Goal: Task Accomplishment & Management: Complete application form

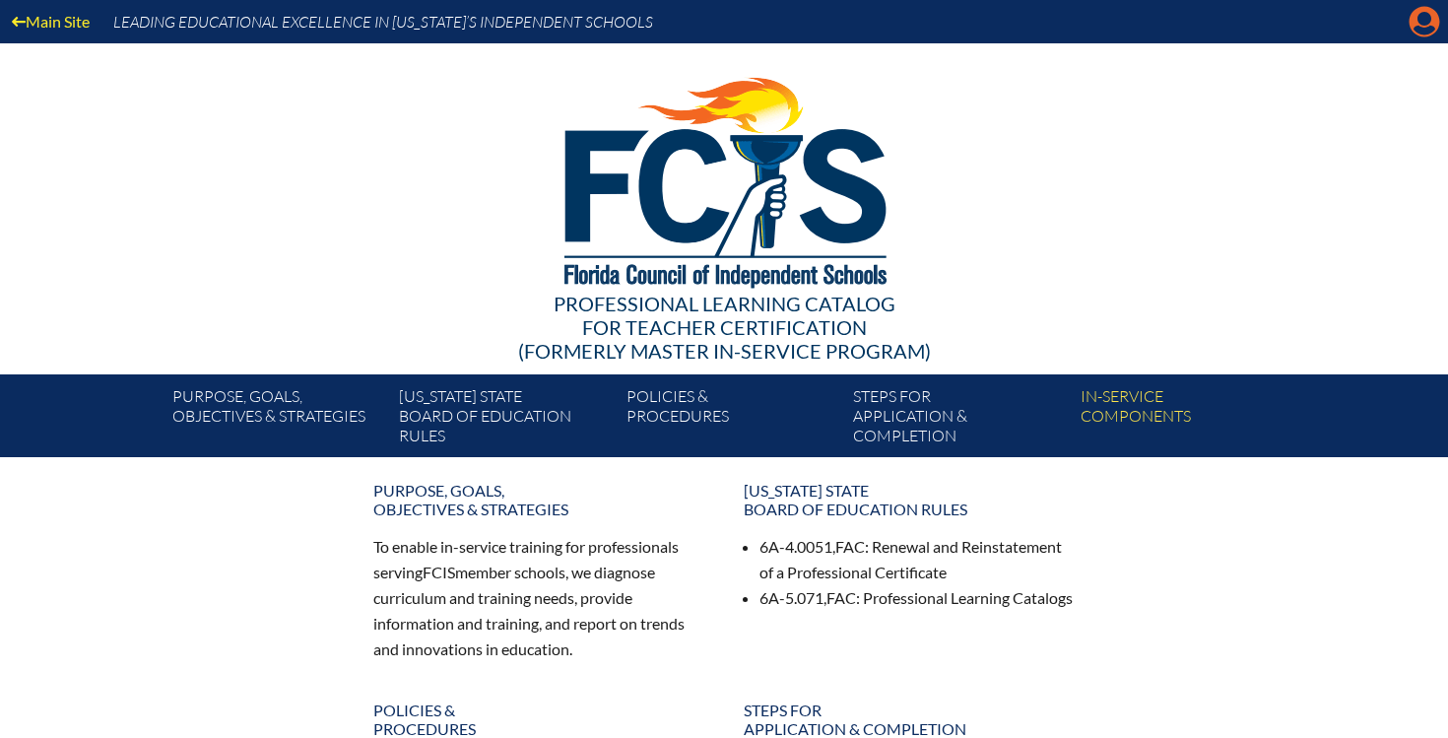
click at [1422, 29] on icon "Manage account" at bounding box center [1424, 22] width 32 height 32
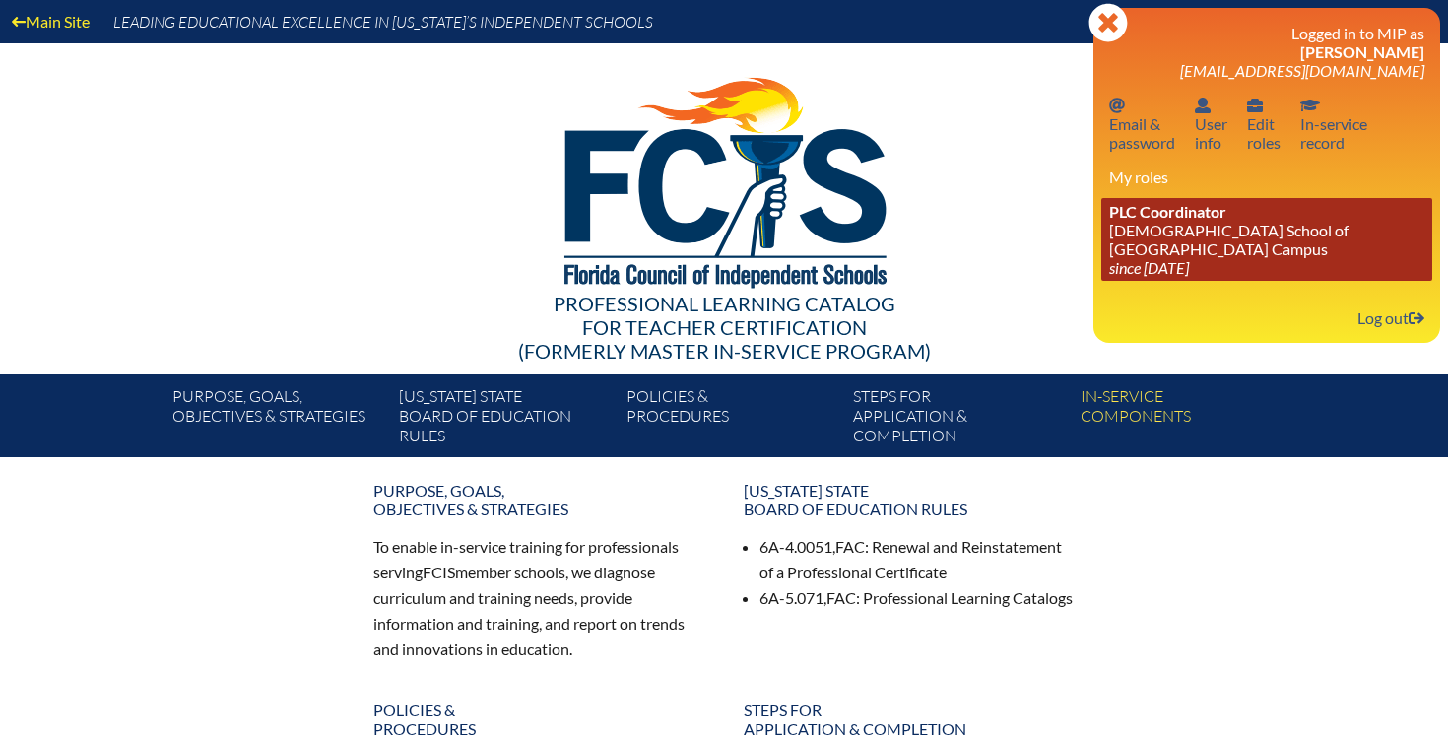
click at [1227, 226] on link "PLC Coordinator Episcopal School of Jacksonville - Beaches Campus since 2024 Au…" at bounding box center [1266, 239] width 331 height 83
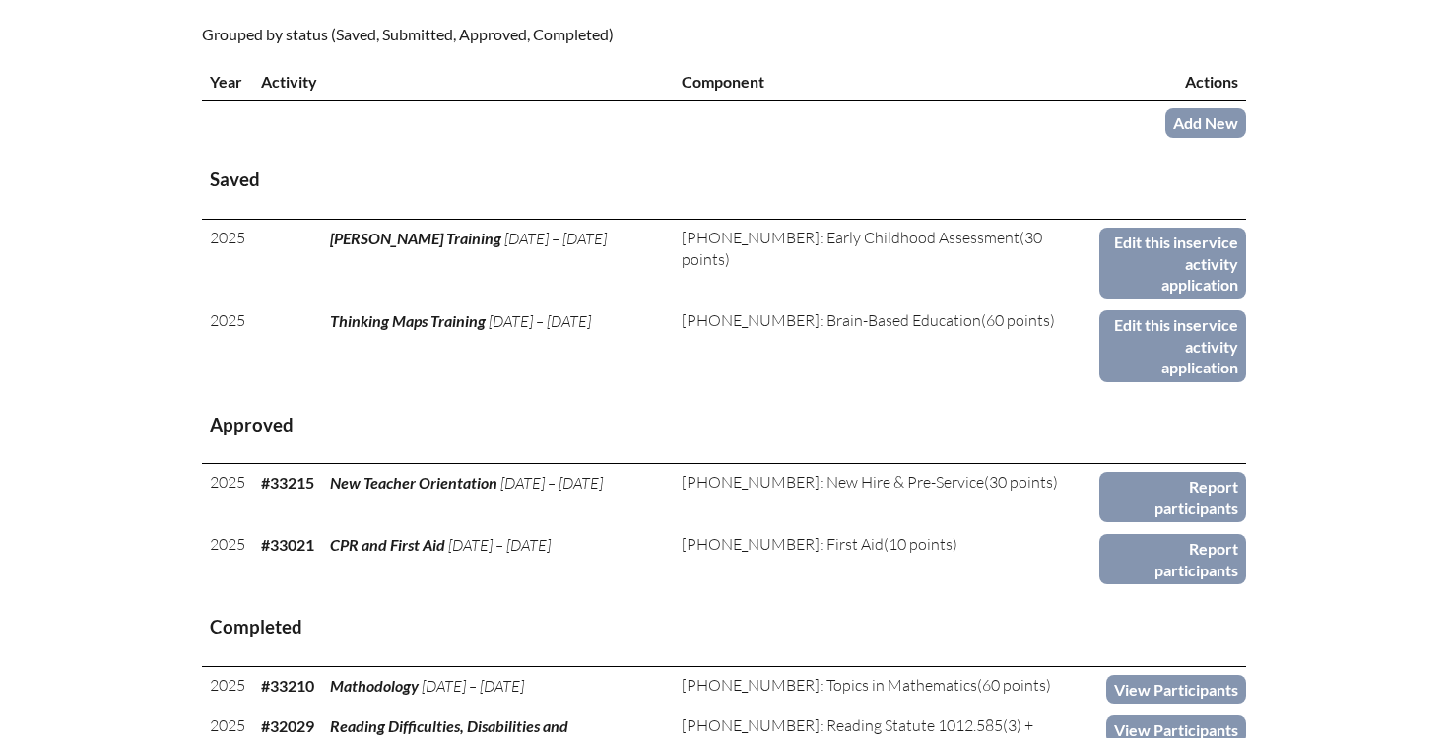
scroll to position [733, 0]
click at [1194, 126] on link "Add New" at bounding box center [1205, 121] width 81 height 29
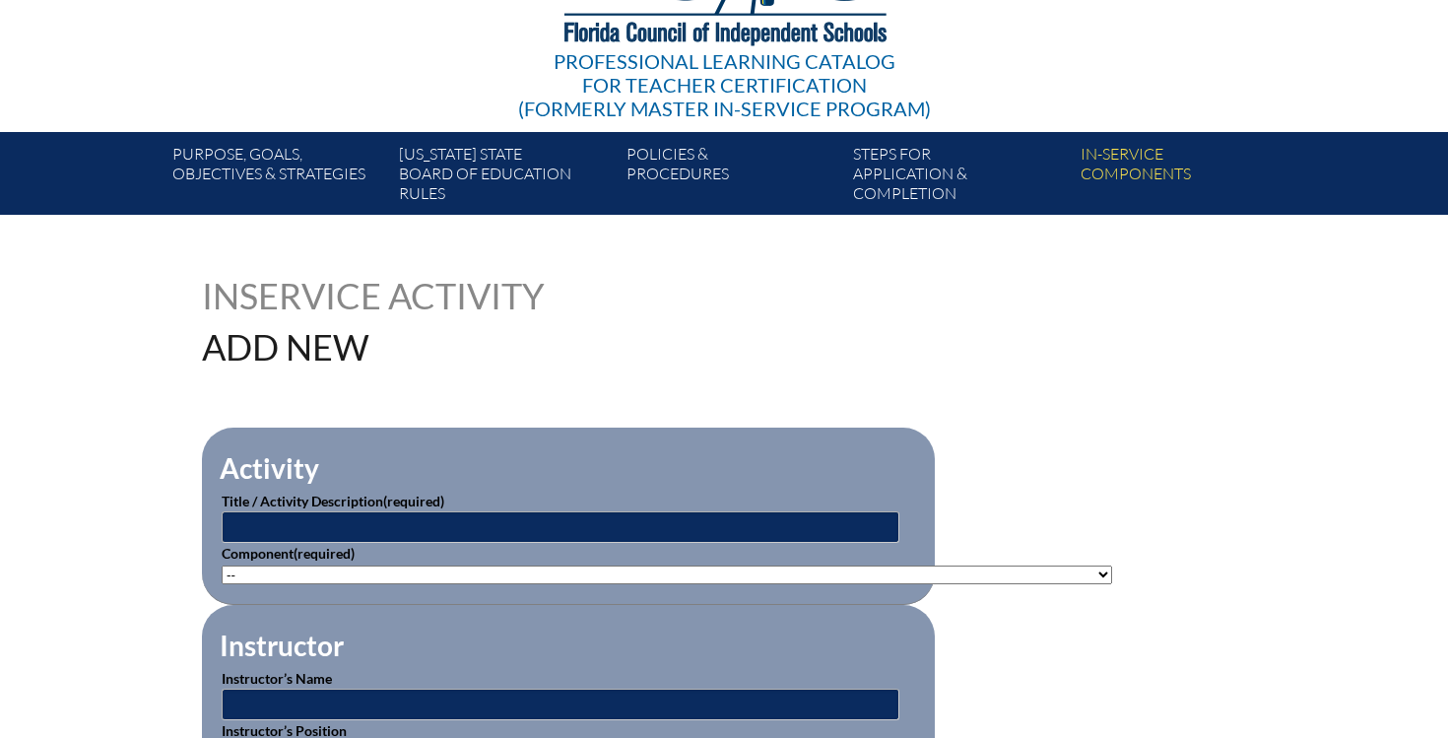
scroll to position [420, 0]
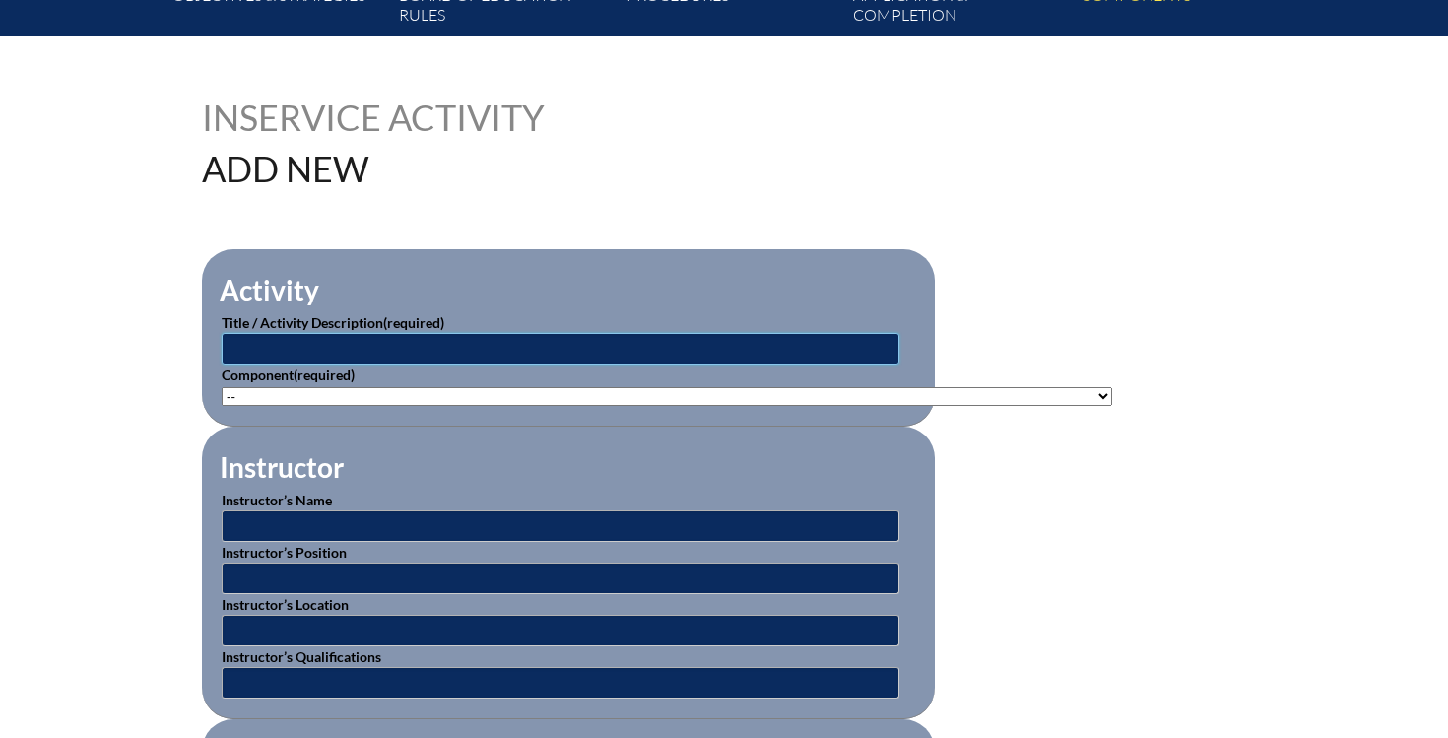
click at [568, 345] on input "text" at bounding box center [561, 349] width 678 height 32
type input "P"
type input "Camp Promethian"
click at [336, 387] on select"]"] "-- 1-000-001: Appropriate Art Activities 1-000-002: Concept and Art Process for…" at bounding box center [667, 396] width 890 height 19
select select"]"] "20451"
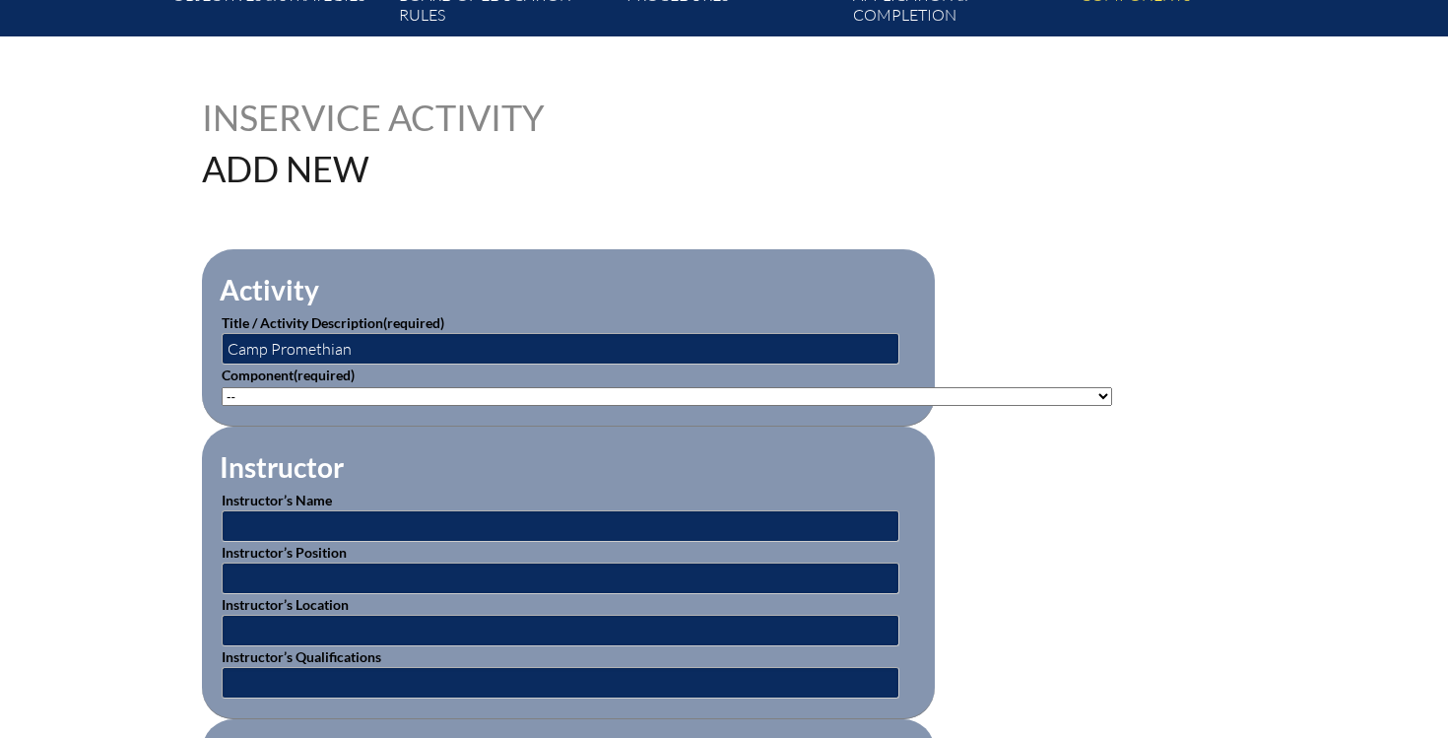
click at [222, 387] on select"]"] "-- 1-000-001: Appropriate Art Activities 1-000-002: Concept and Art Process for…" at bounding box center [667, 396] width 890 height 19
click at [320, 520] on input "text" at bounding box center [561, 526] width 678 height 32
type input "C"
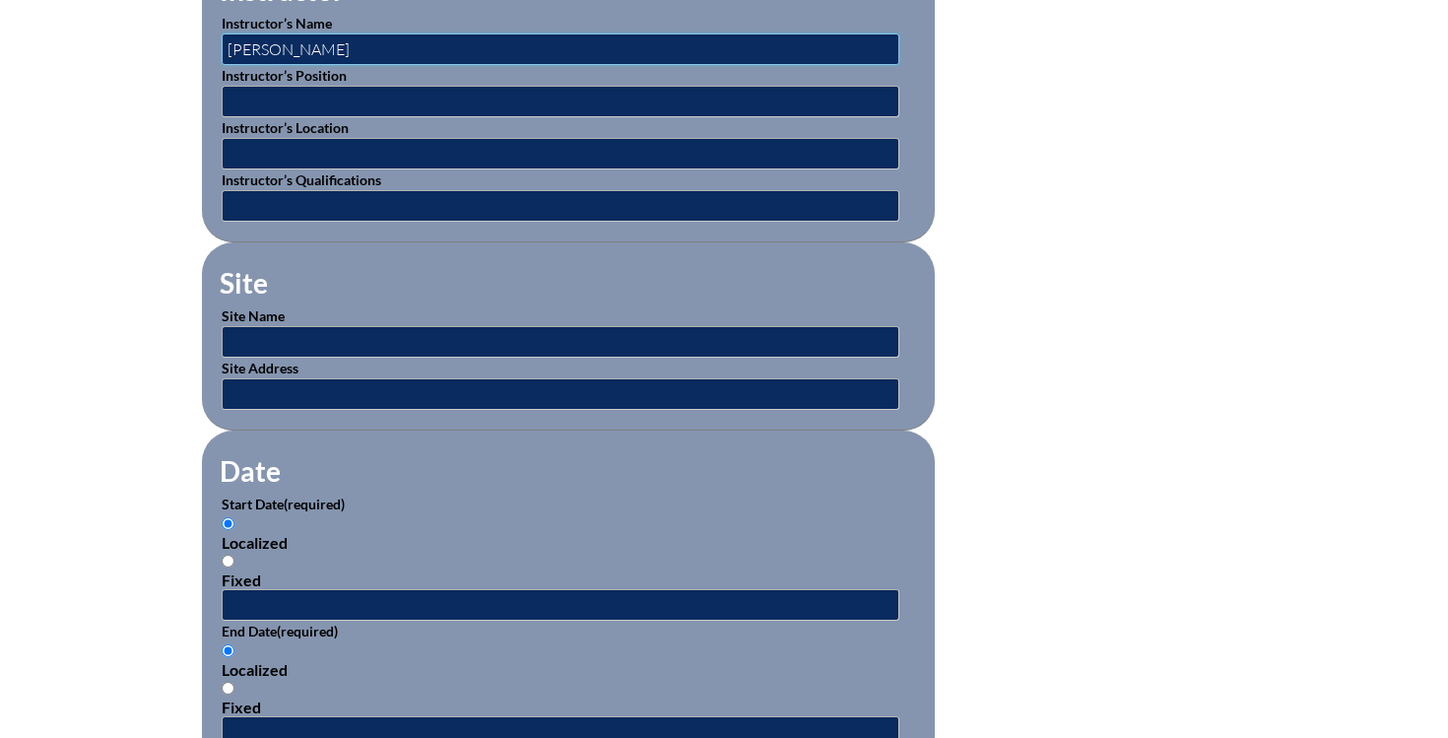
scroll to position [912, 0]
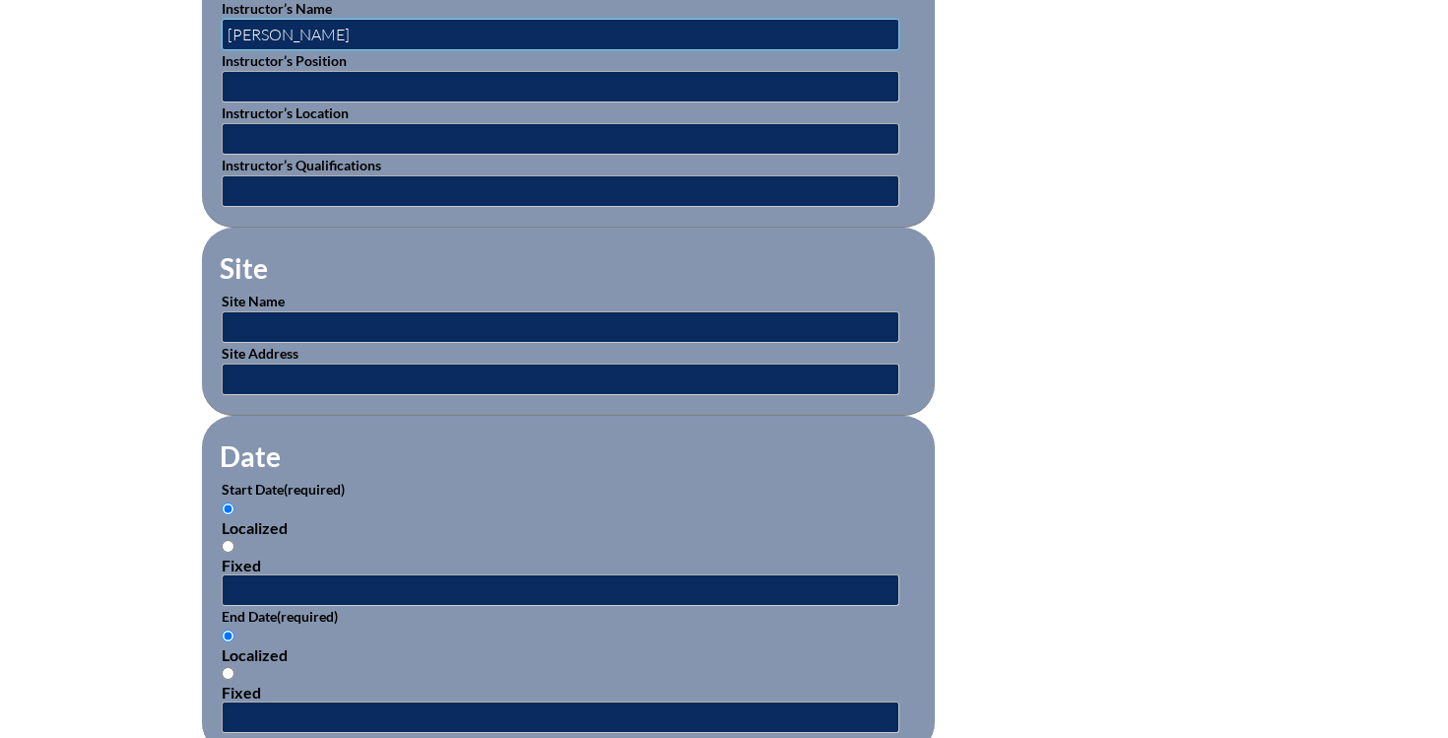
type input "Matt Barfield"
click at [417, 319] on input "text" at bounding box center [561, 327] width 678 height 32
type input "Online"
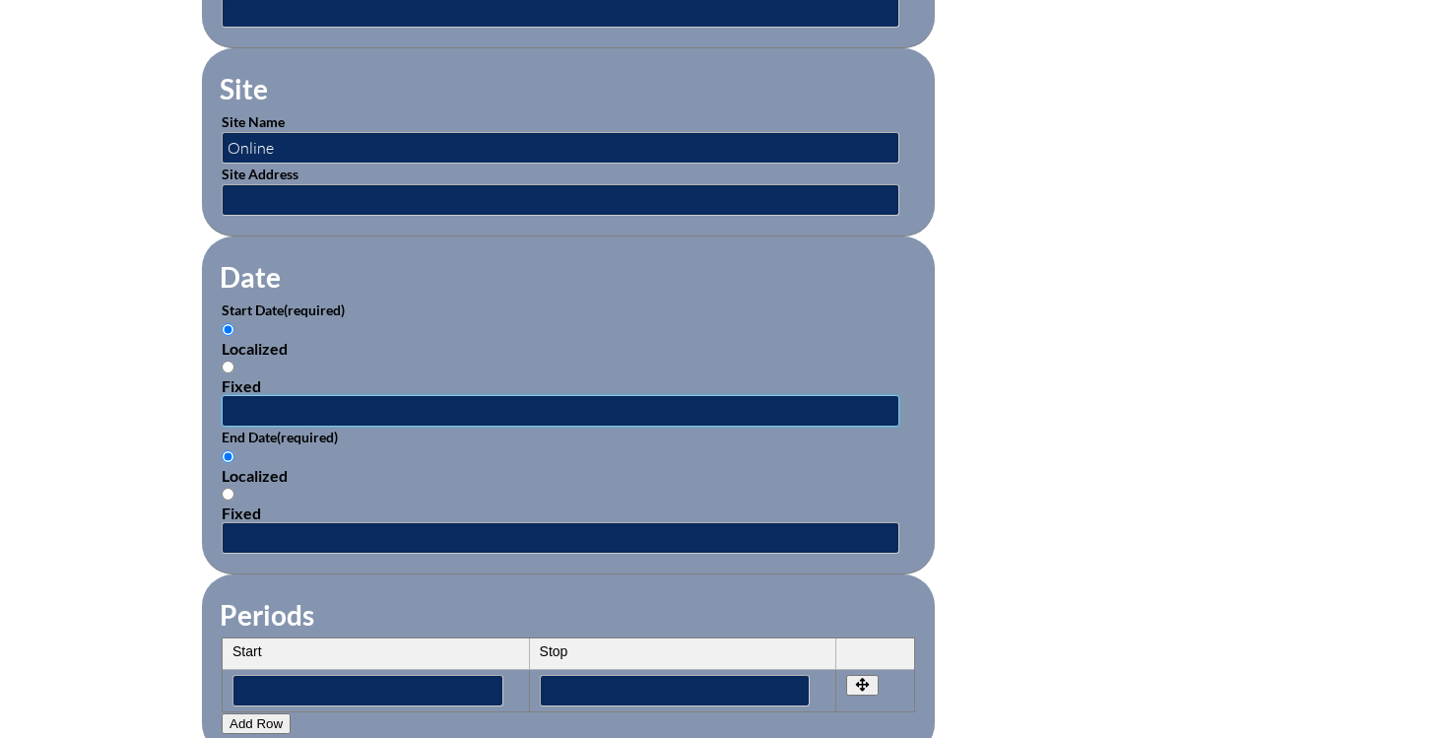
click at [306, 398] on input "text" at bounding box center [561, 411] width 678 height 32
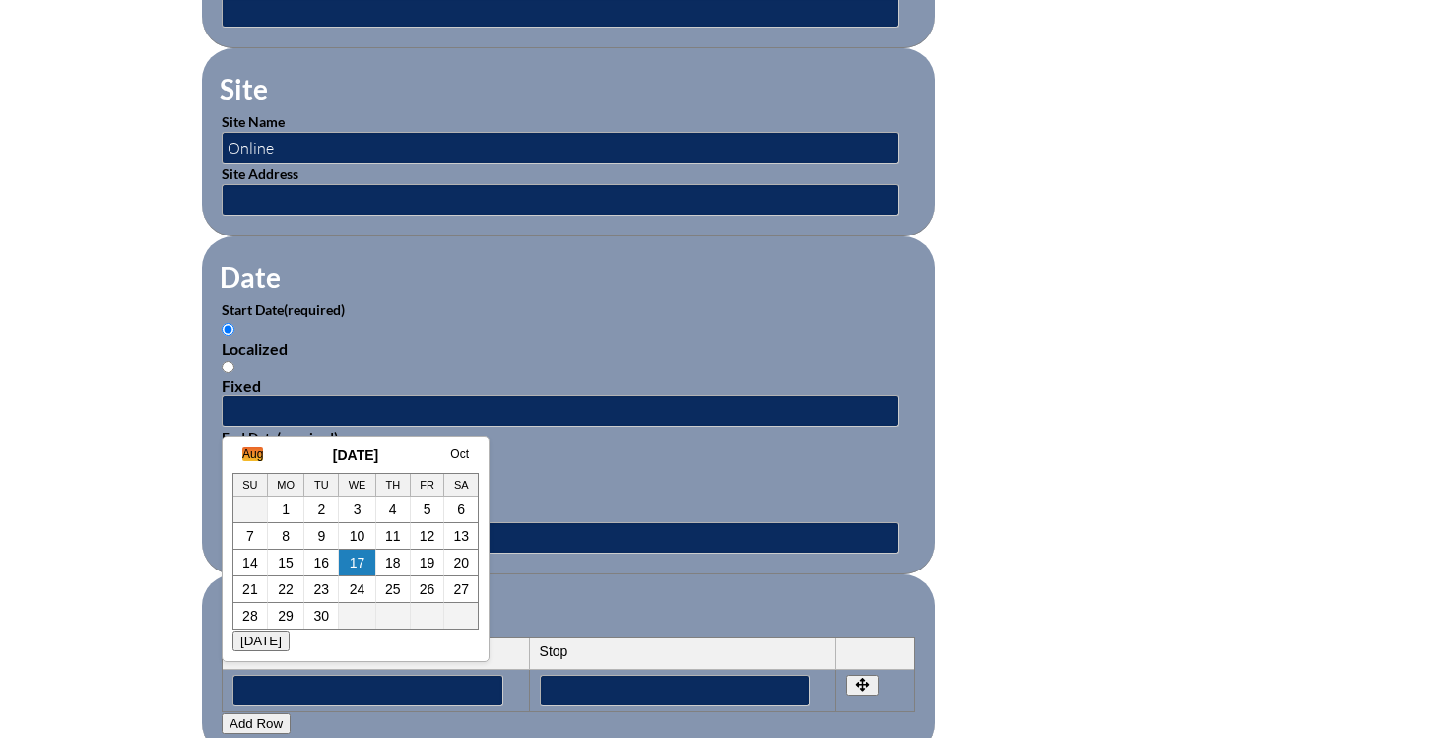
click at [243, 454] on link "Aug" at bounding box center [252, 454] width 21 height 14
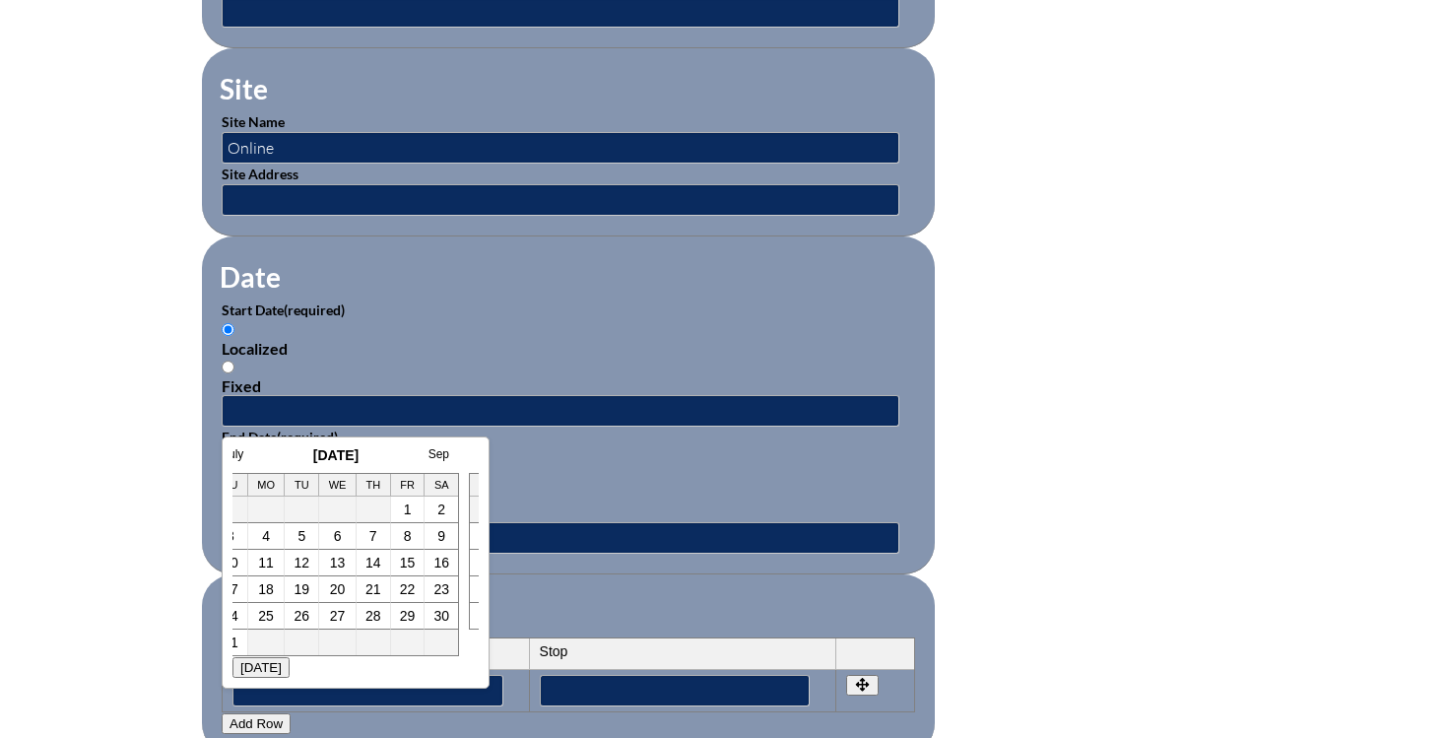
scroll to position [0, 20]
click at [234, 454] on link "July" at bounding box center [233, 454] width 21 height 14
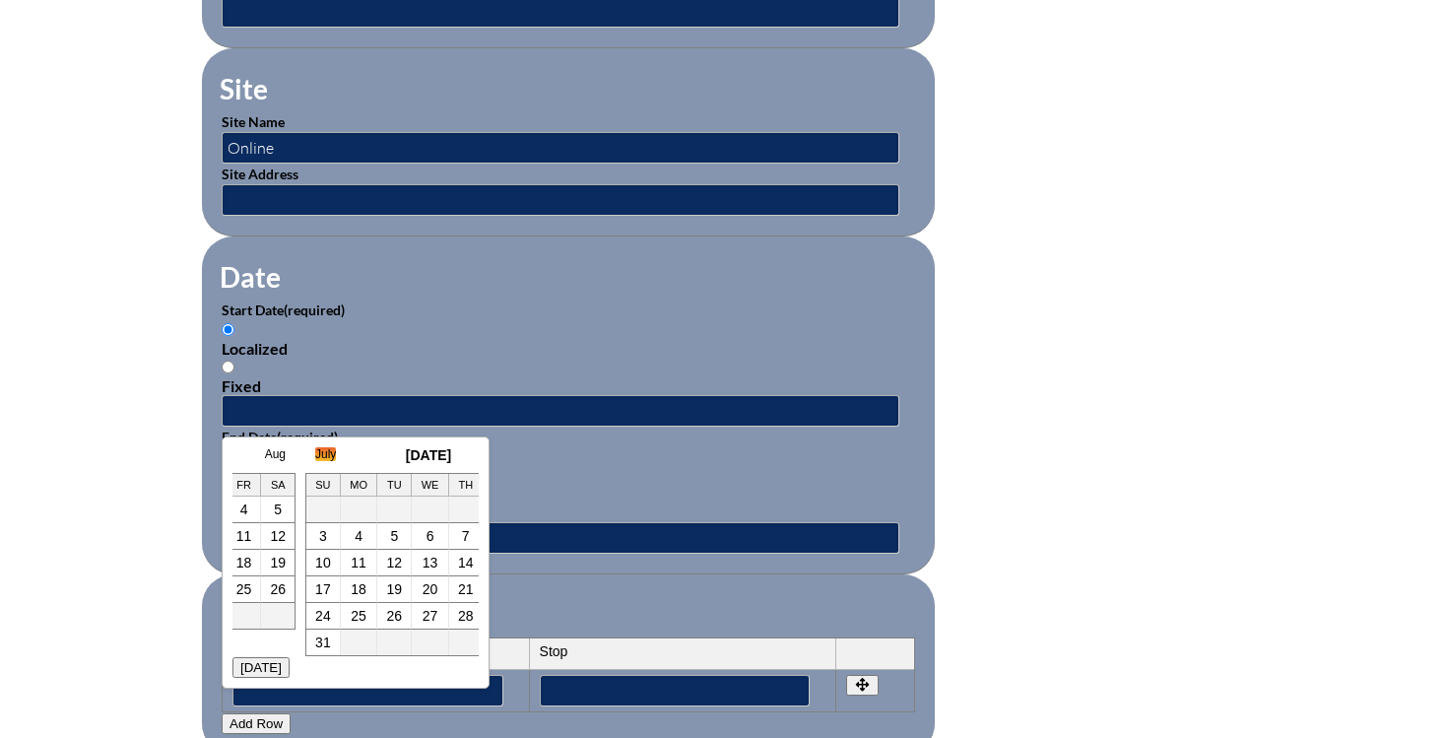
scroll to position [0, 39]
click at [393, 533] on link "11" at bounding box center [388, 536] width 16 height 16
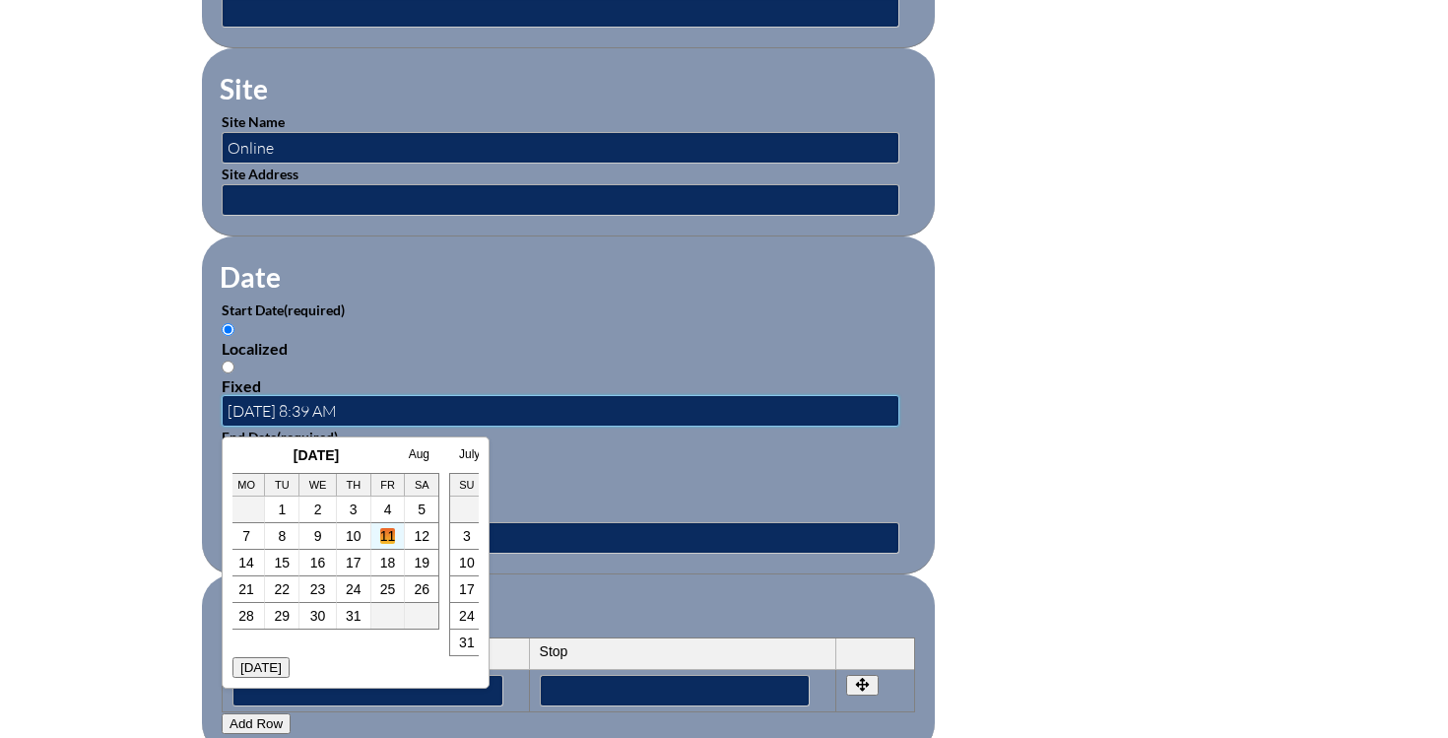
scroll to position [0, 0]
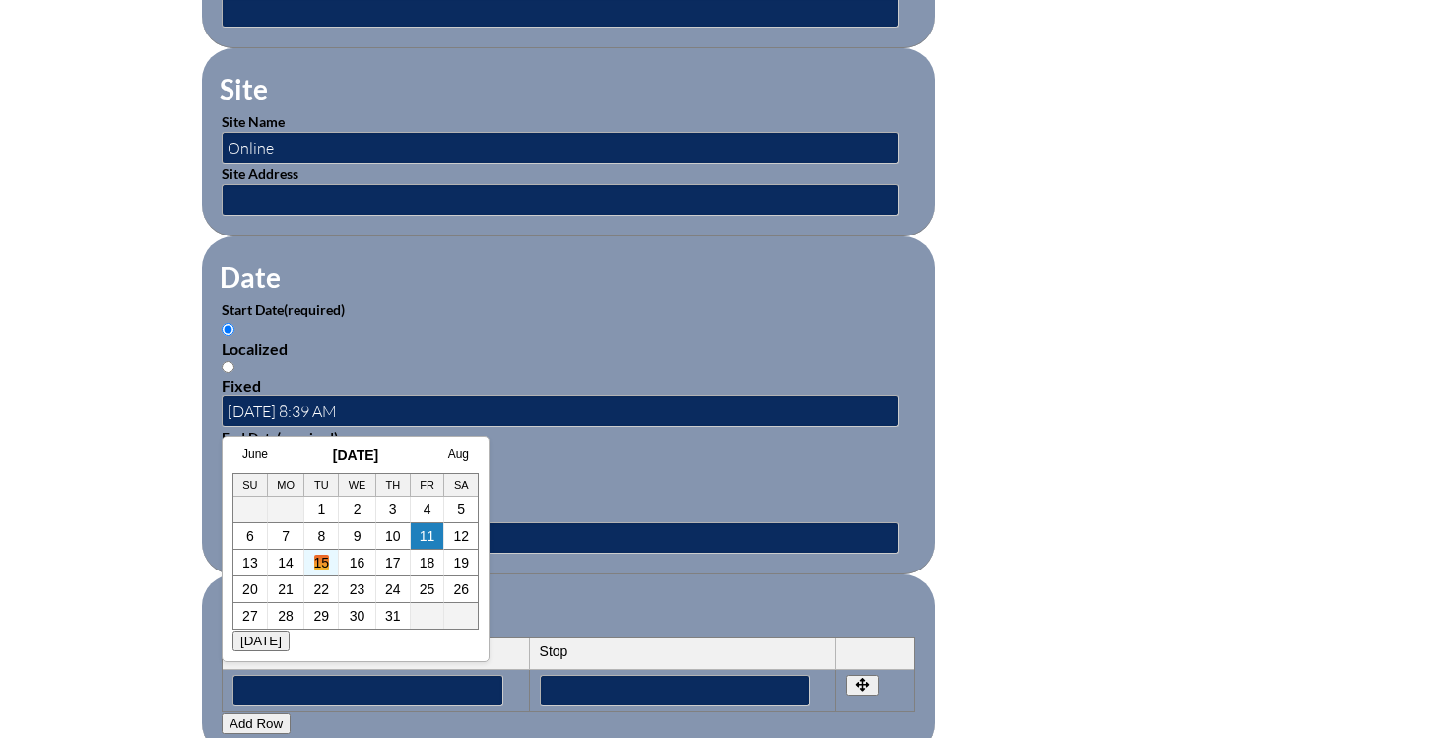
click at [321, 561] on link "15" at bounding box center [322, 562] width 16 height 16
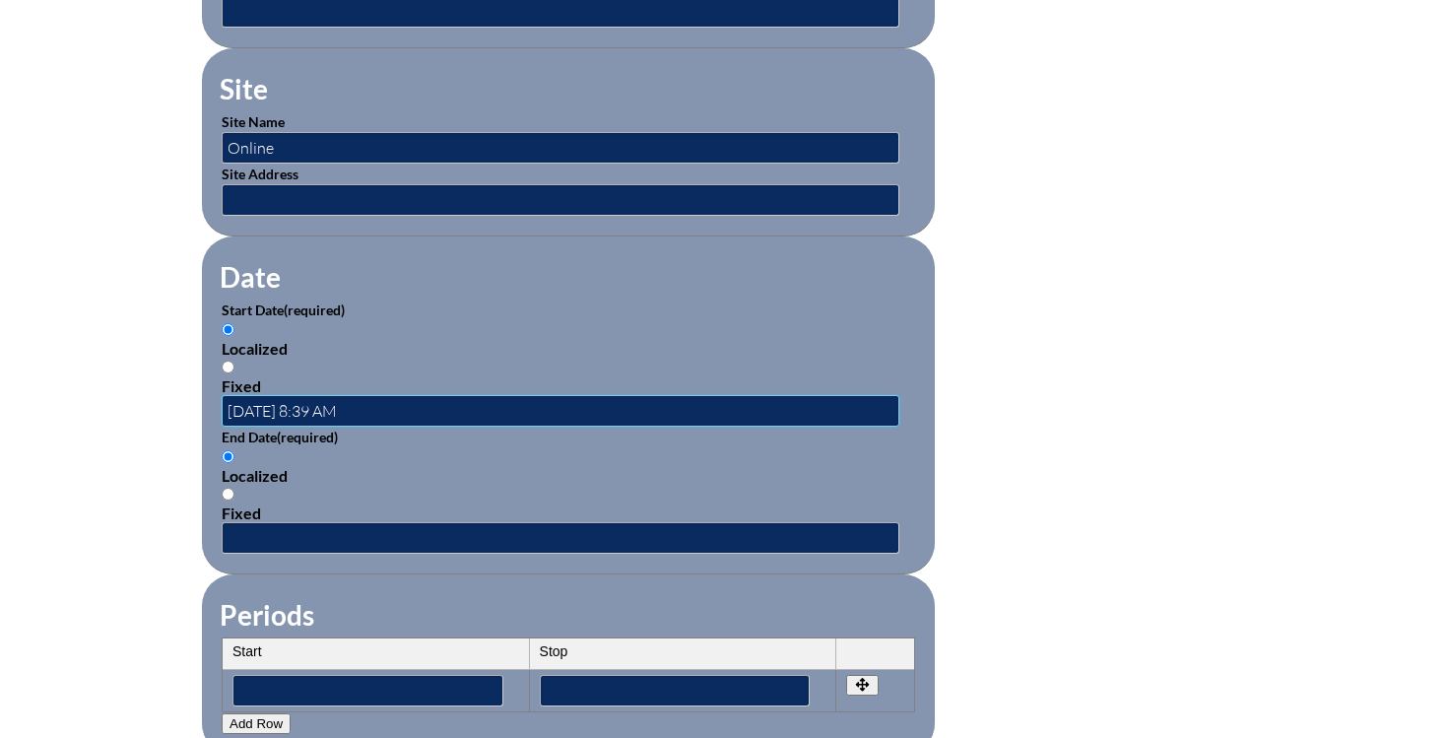
click at [344, 406] on input "2025-07-15 8:39 AM" at bounding box center [561, 411] width 678 height 32
type input "2025-07-15 8:00 AM"
click at [238, 539] on input "text" at bounding box center [561, 538] width 678 height 32
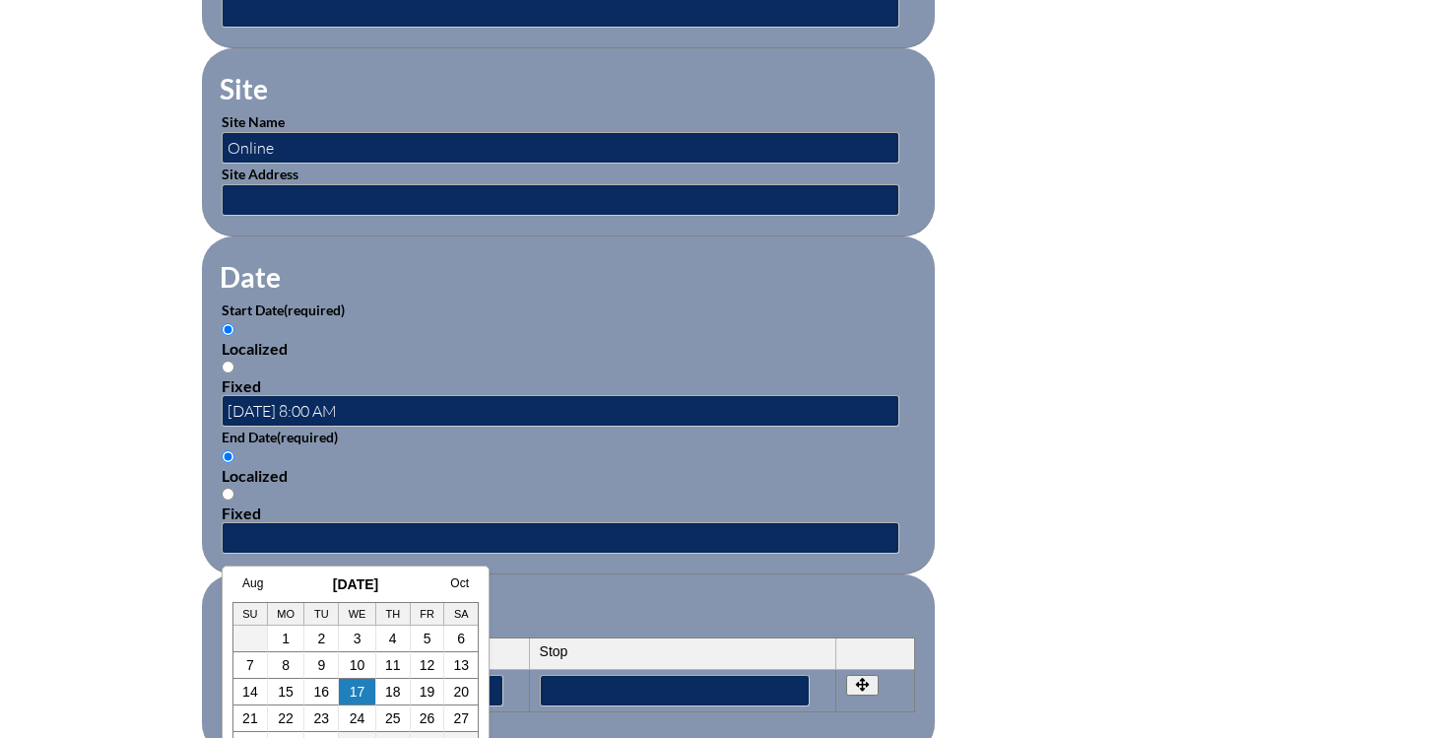
click at [250, 574] on div "Aug September 2025 Oct Su Mo Tu We Th Fr Sa 1 2 3 4 5 6 7 8 9 10 11 12 13 14 15…" at bounding box center [356, 678] width 268 height 226
click at [250, 586] on link "Aug" at bounding box center [252, 583] width 21 height 14
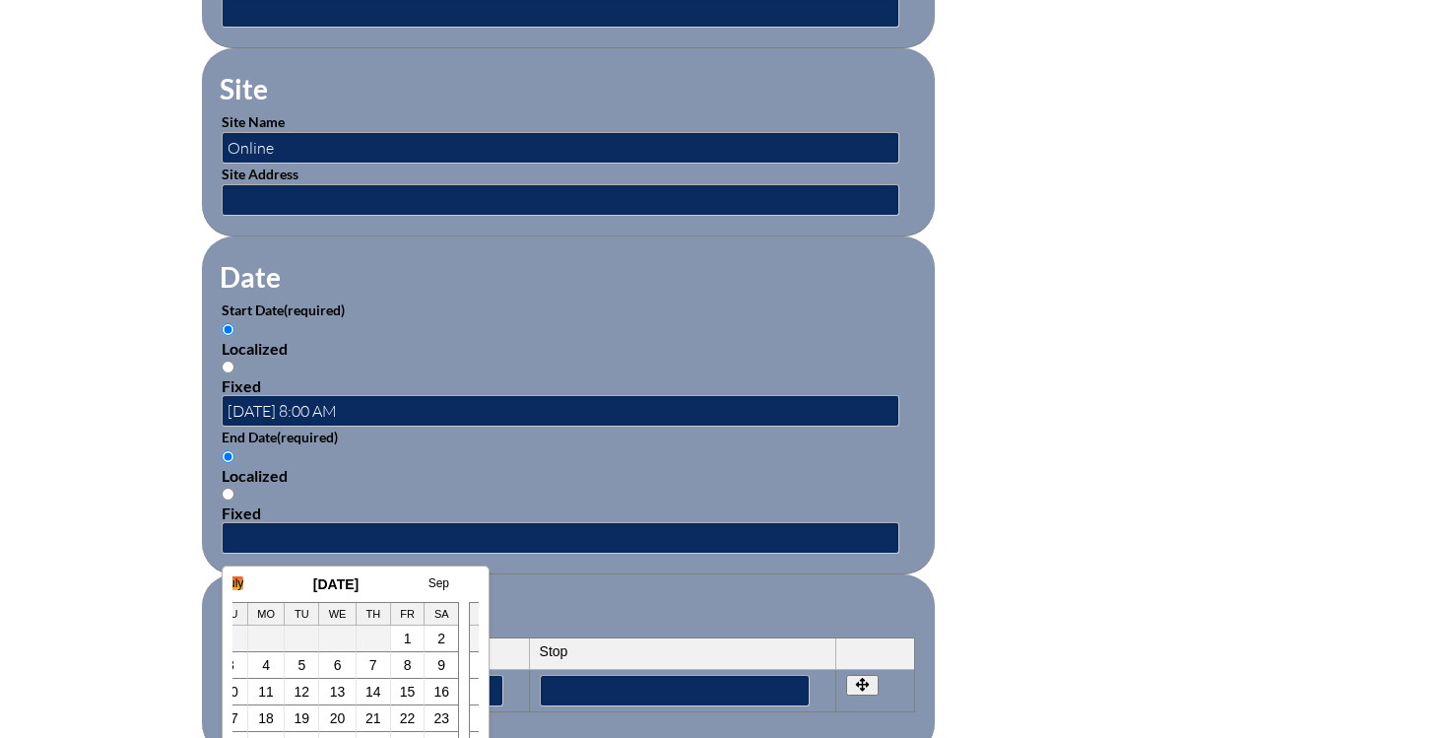
click at [237, 584] on link "July" at bounding box center [233, 583] width 21 height 14
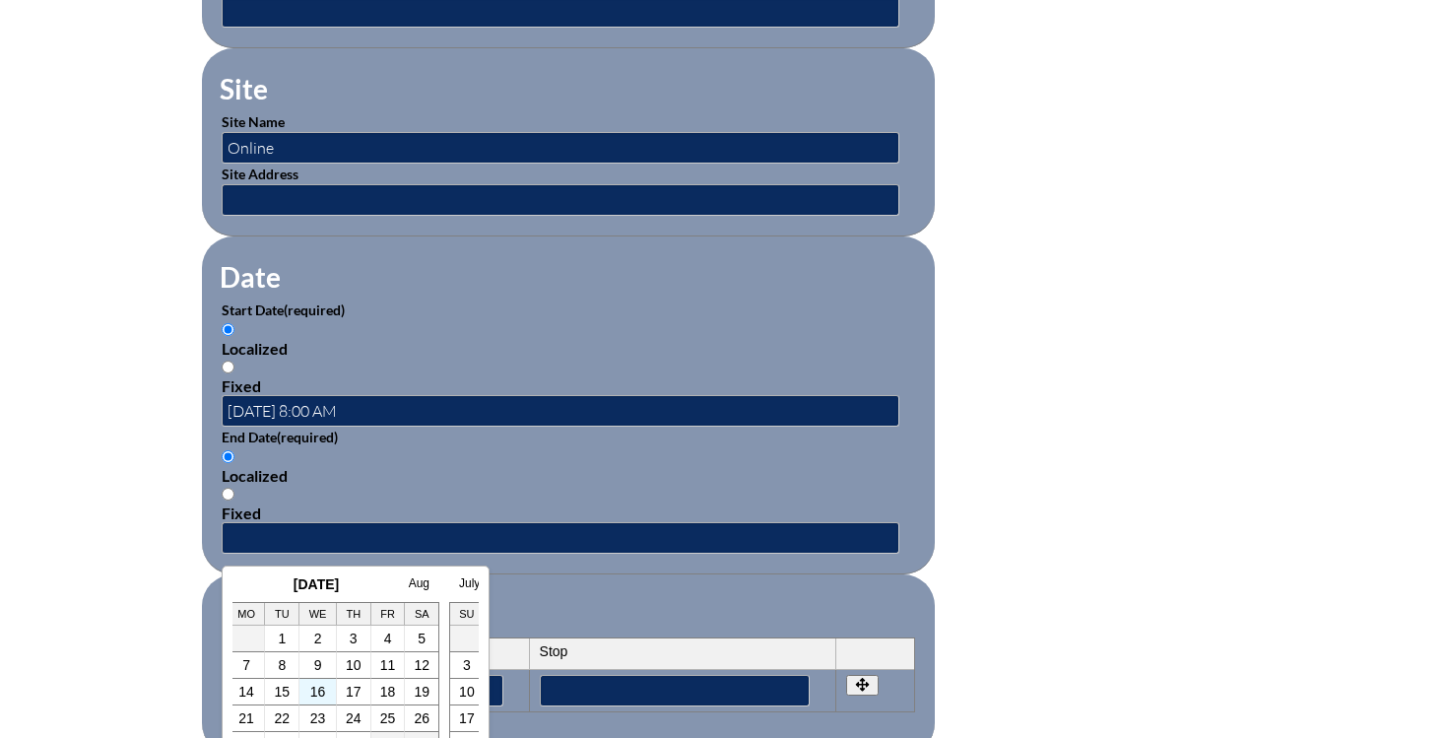
click at [326, 690] on td "16" at bounding box center [317, 691] width 37 height 27
click at [318, 690] on link "16" at bounding box center [318, 691] width 16 height 16
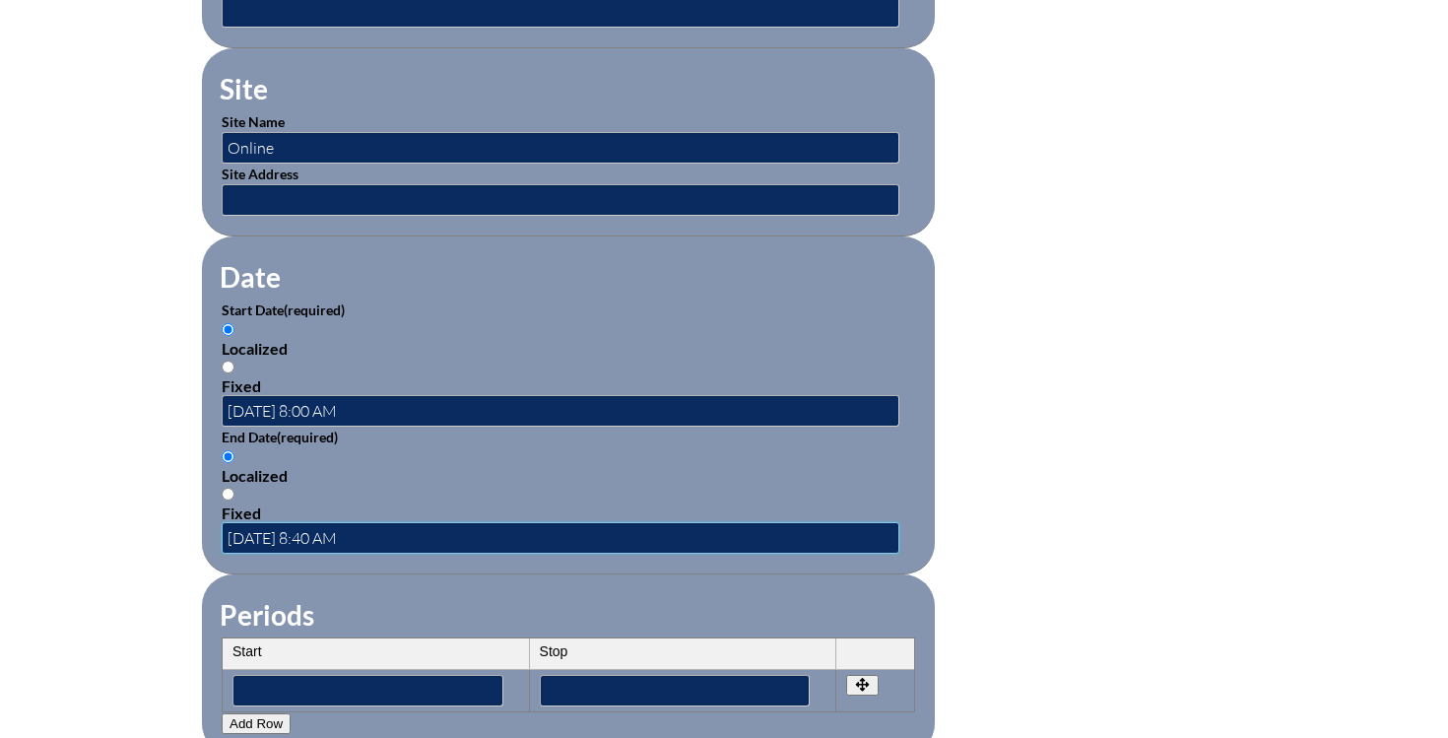
scroll to position [0, 0]
click at [336, 536] on input "2025-07-16 8:40 PM" at bounding box center [561, 538] width 678 height 32
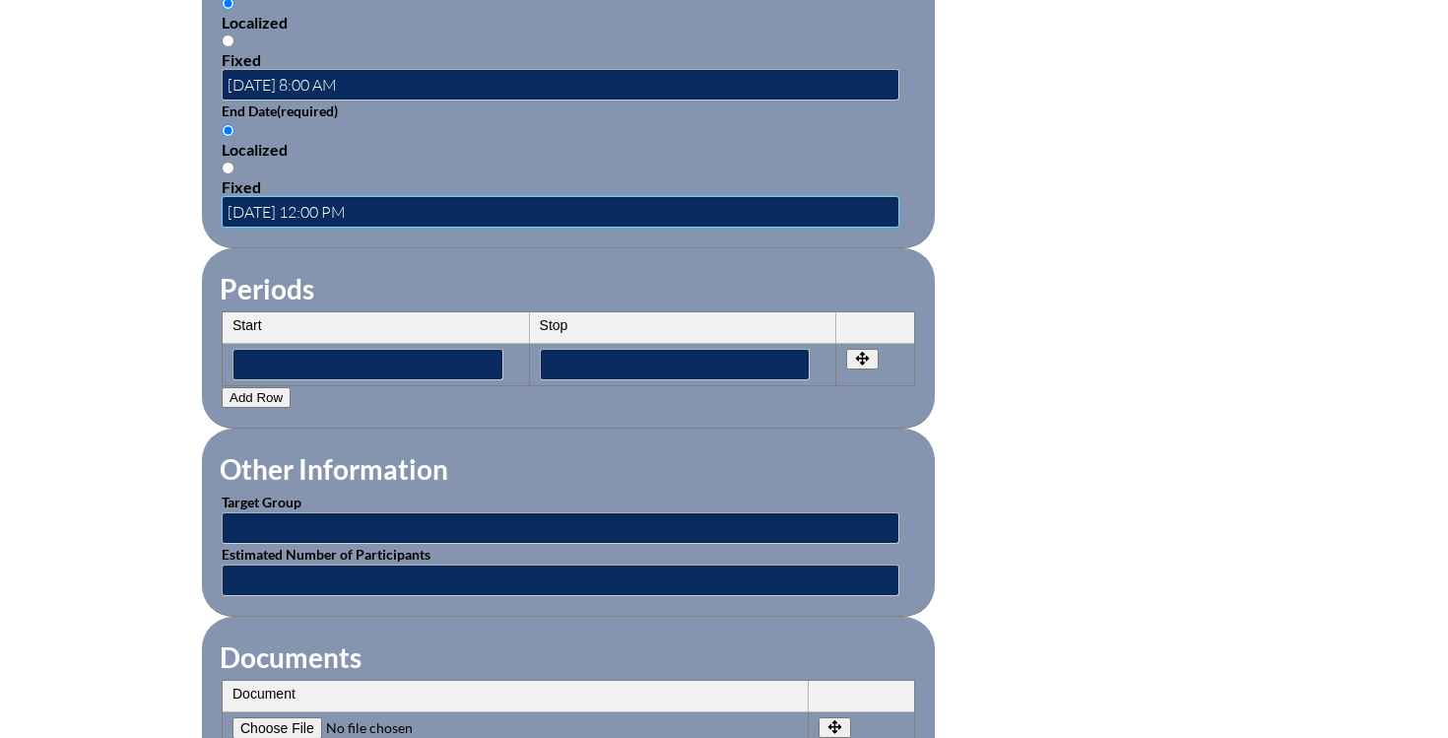
scroll to position [1492, 0]
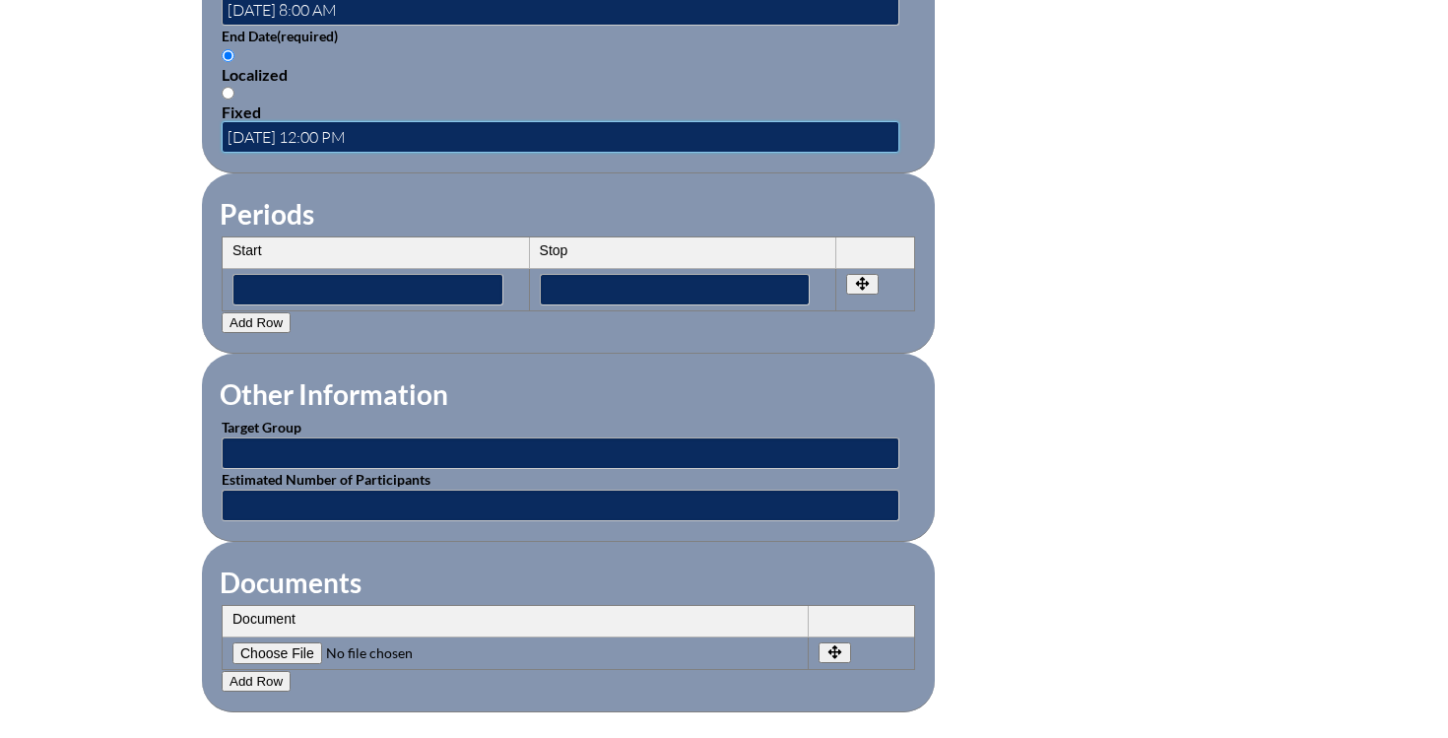
type input "2025-07-16 12:00 PM"
click at [302, 453] on input "text" at bounding box center [561, 453] width 678 height 32
type input "Educators"
click at [295, 616] on th "Document" at bounding box center [516, 622] width 586 height 32
click at [301, 651] on input"] "file" at bounding box center [366, 653] width 268 height 22
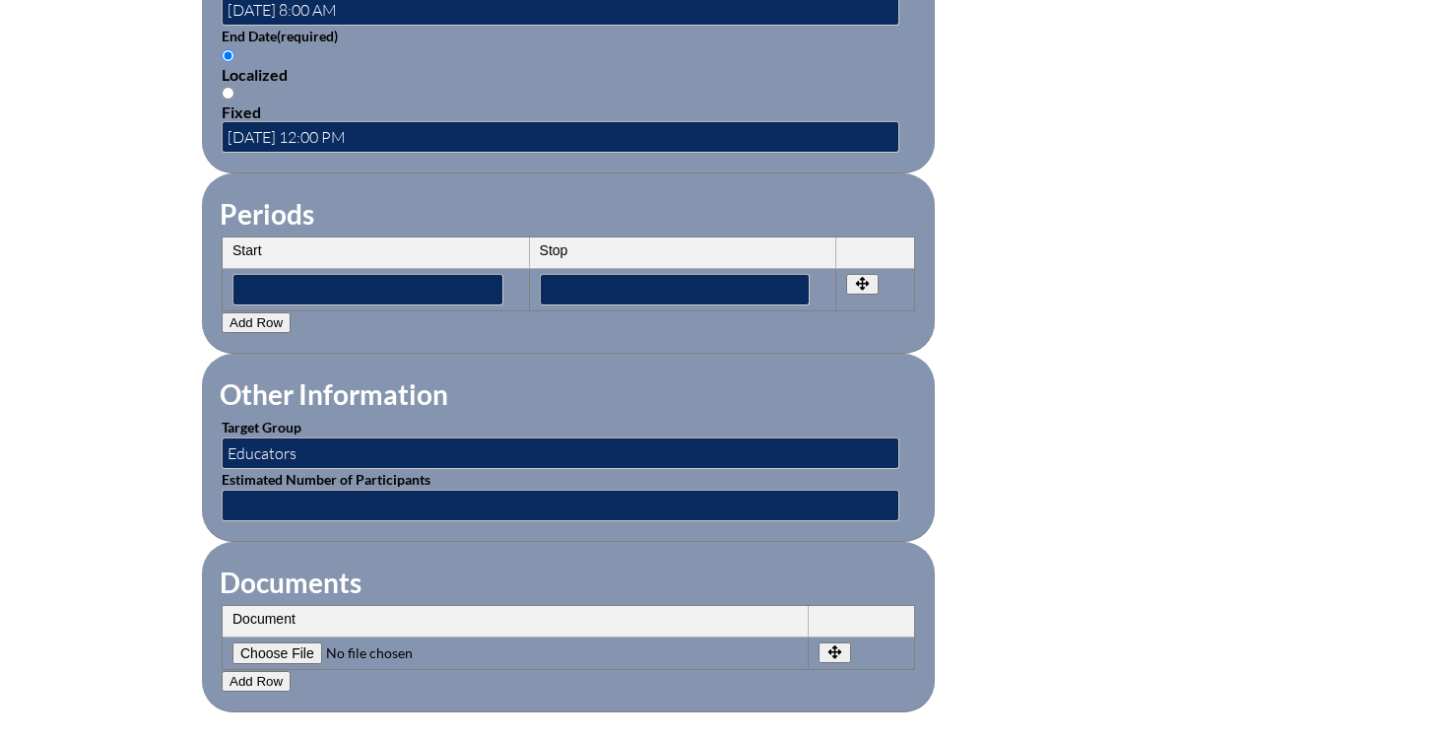
click at [291, 652] on input"] "file" at bounding box center [366, 653] width 268 height 22
type input"] "C:\fakepath\0515_001 - Leslie Sale.pdf"
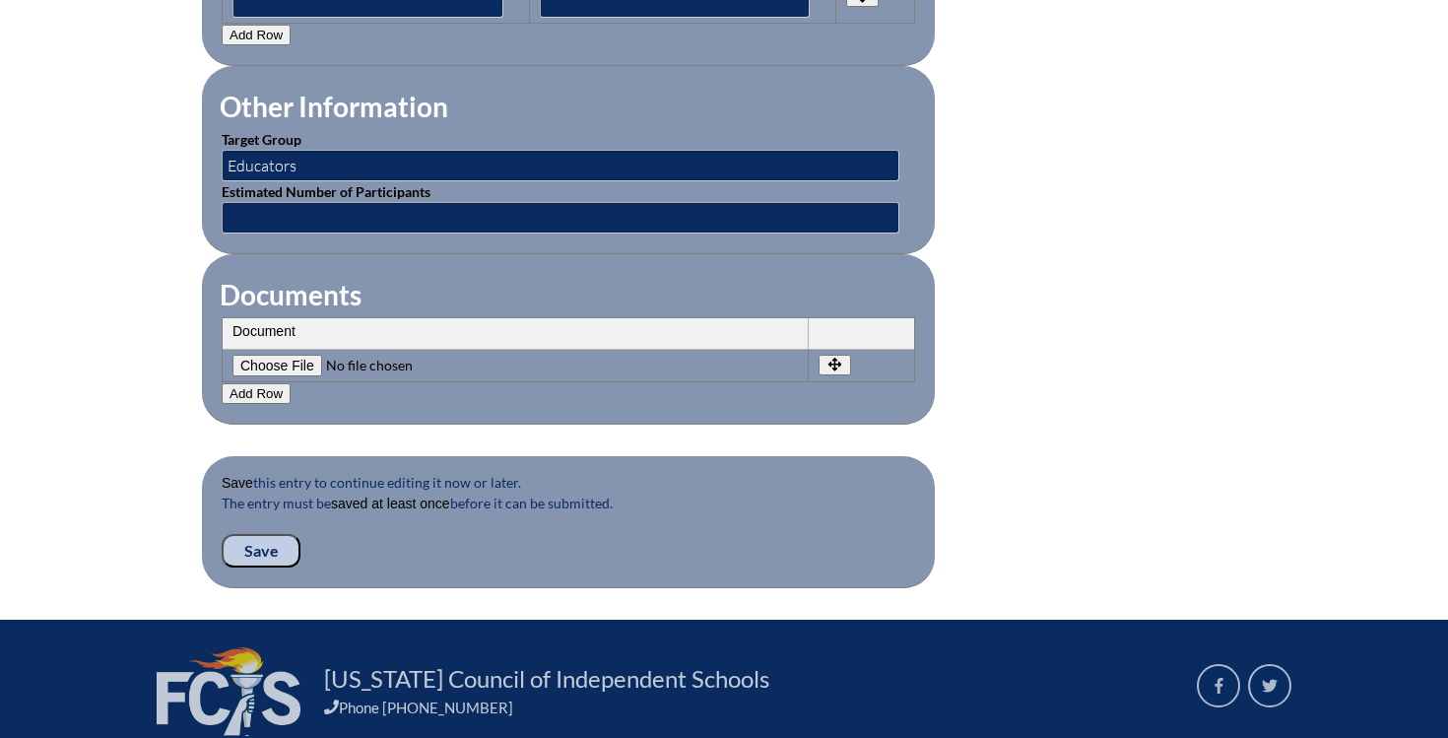
scroll to position [1781, 0]
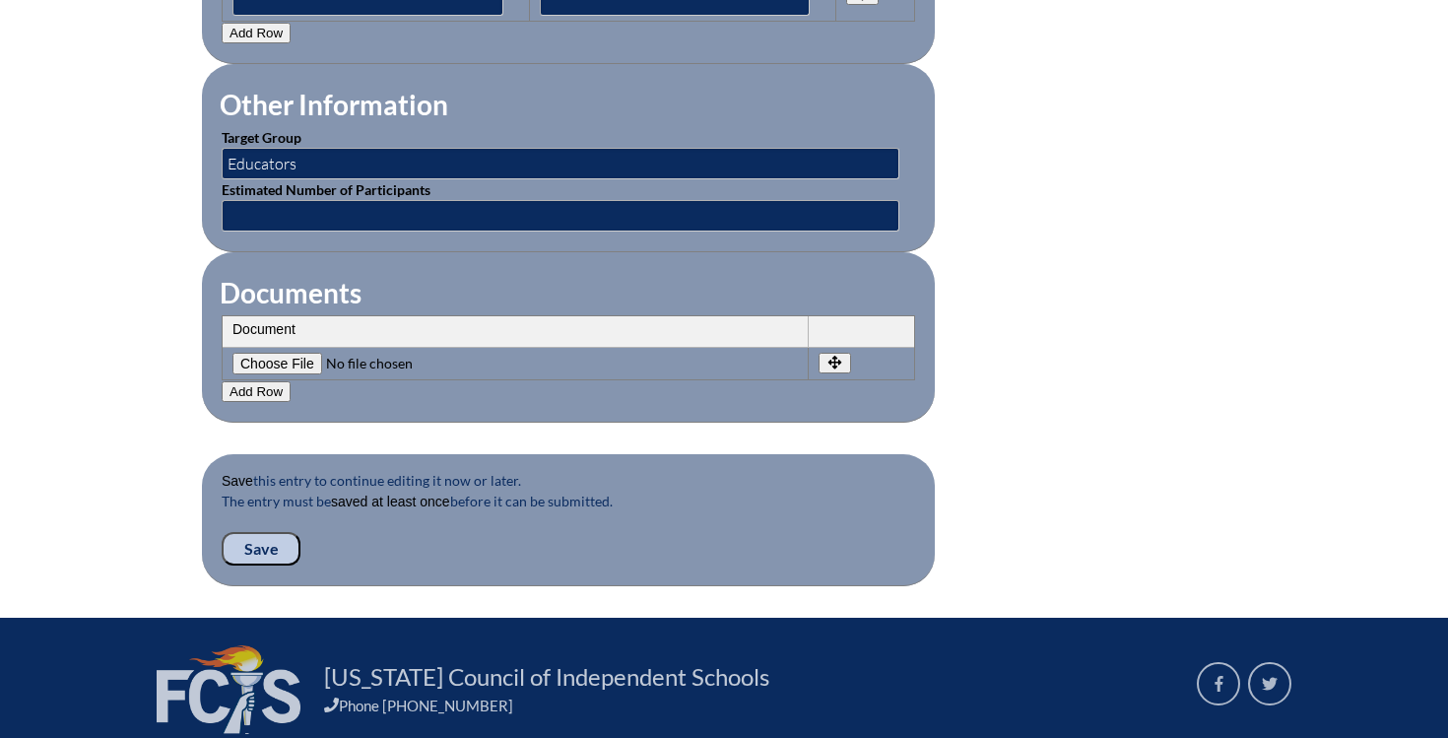
click at [272, 547] on input "Save" at bounding box center [261, 548] width 79 height 33
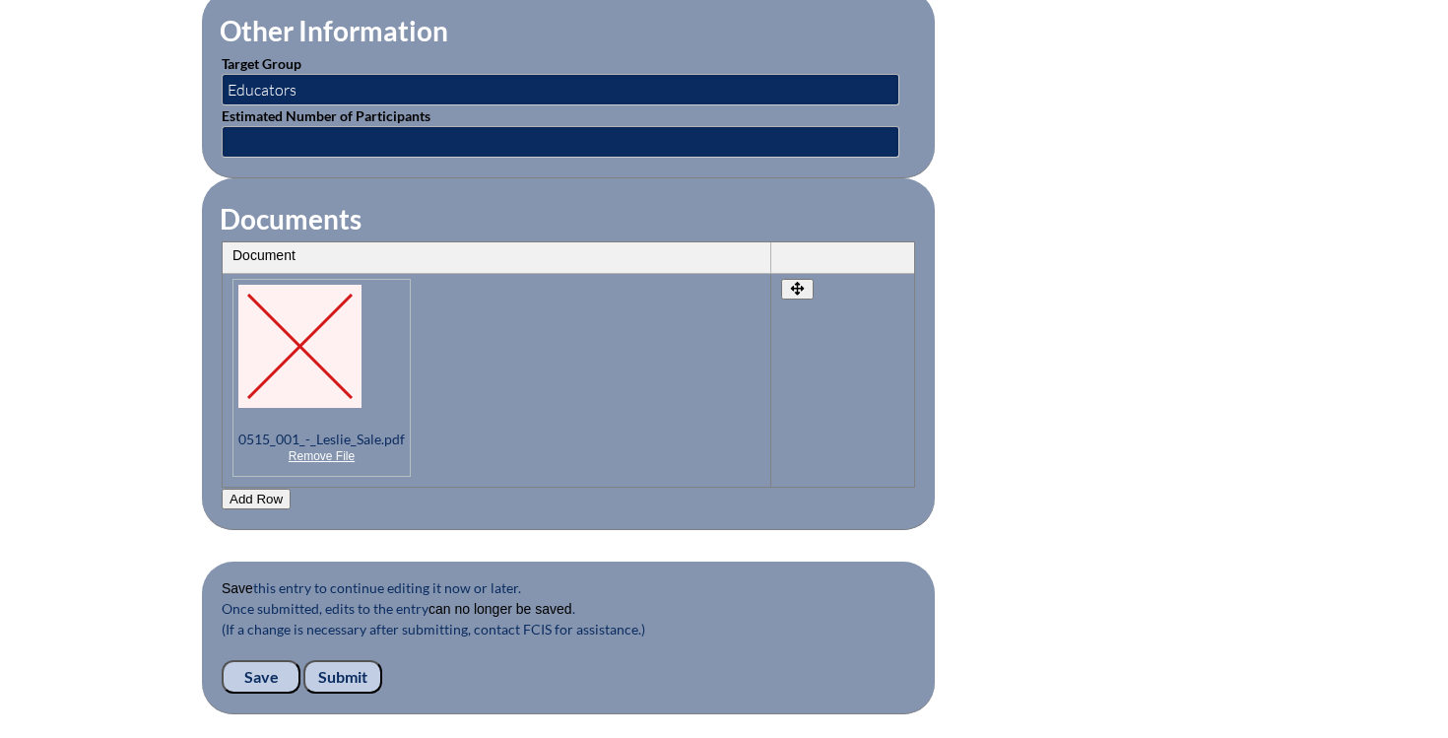
scroll to position [1879, 0]
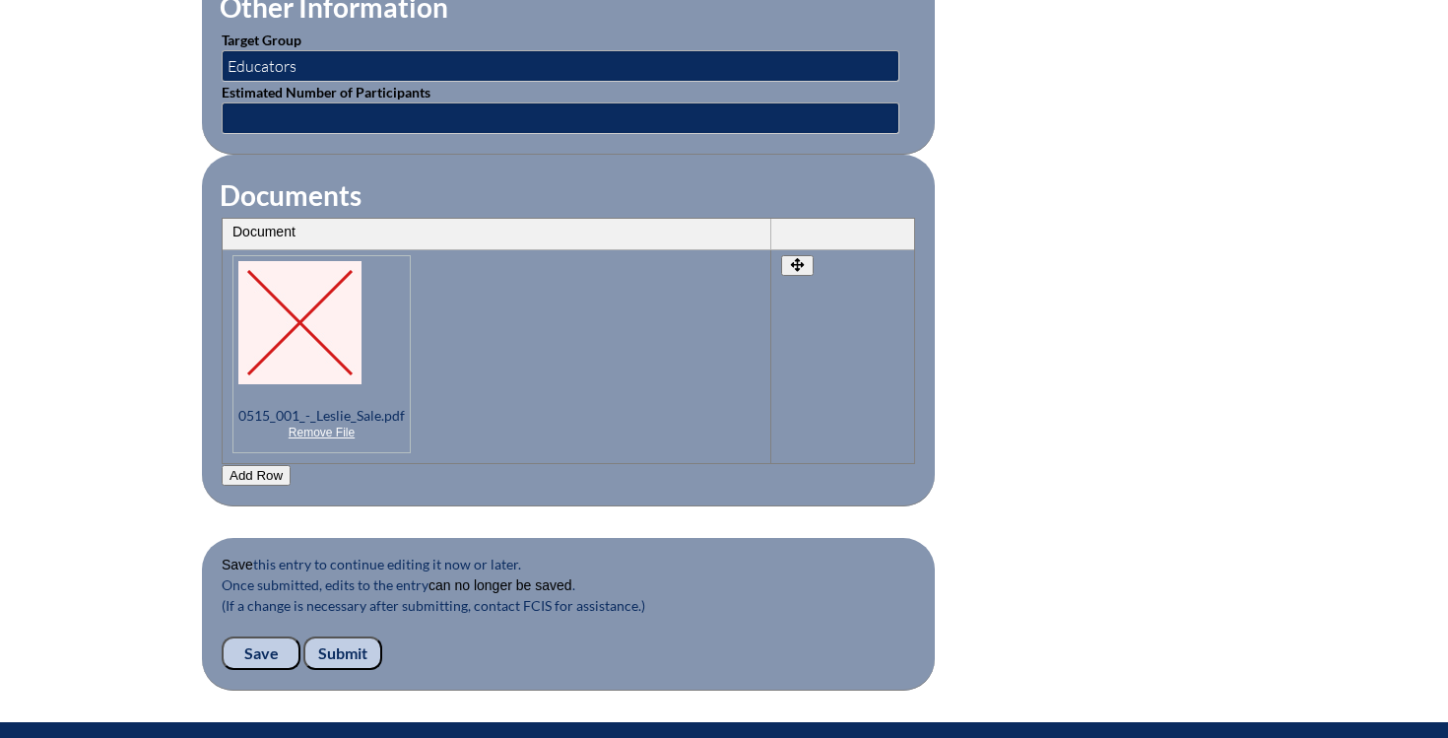
click at [352, 647] on input "Submit" at bounding box center [342, 652] width 79 height 33
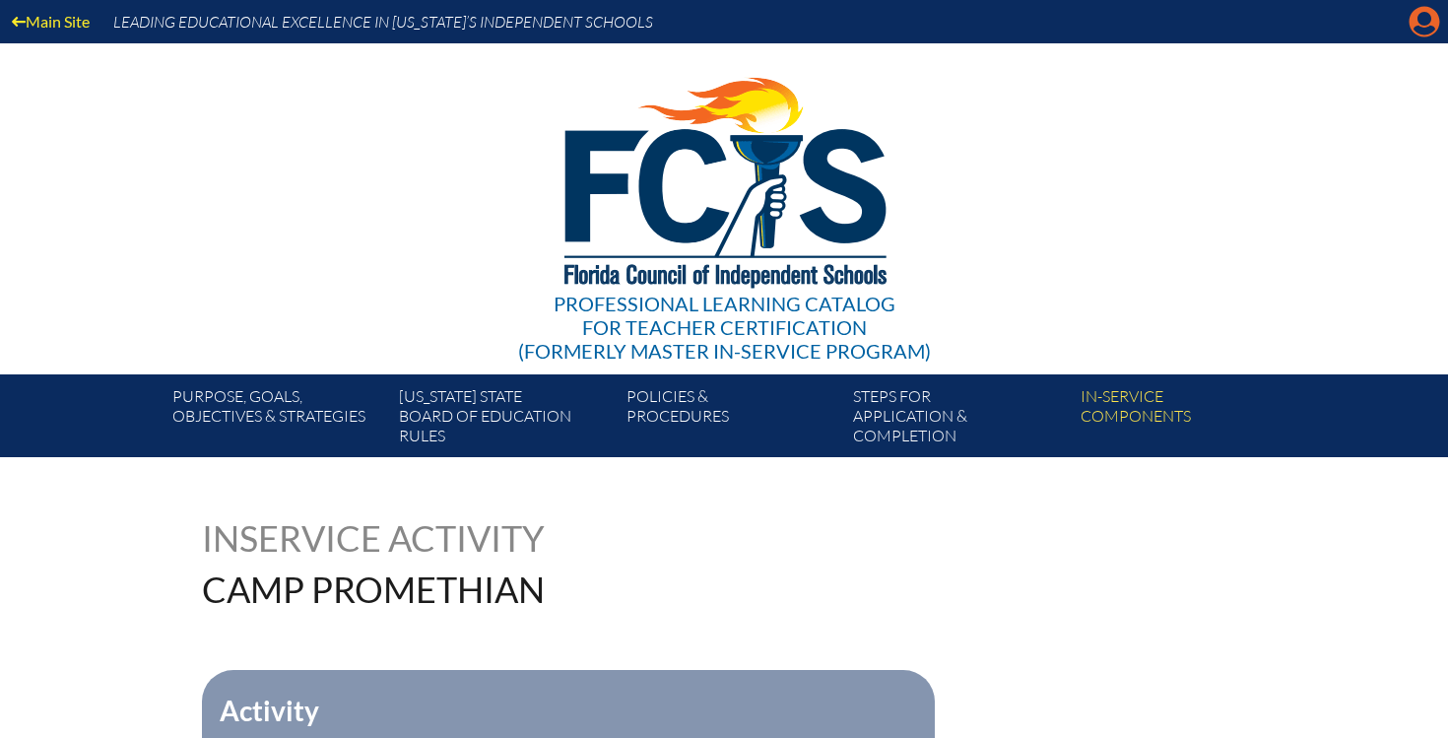
click at [1422, 25] on icon "Manage account" at bounding box center [1424, 22] width 32 height 32
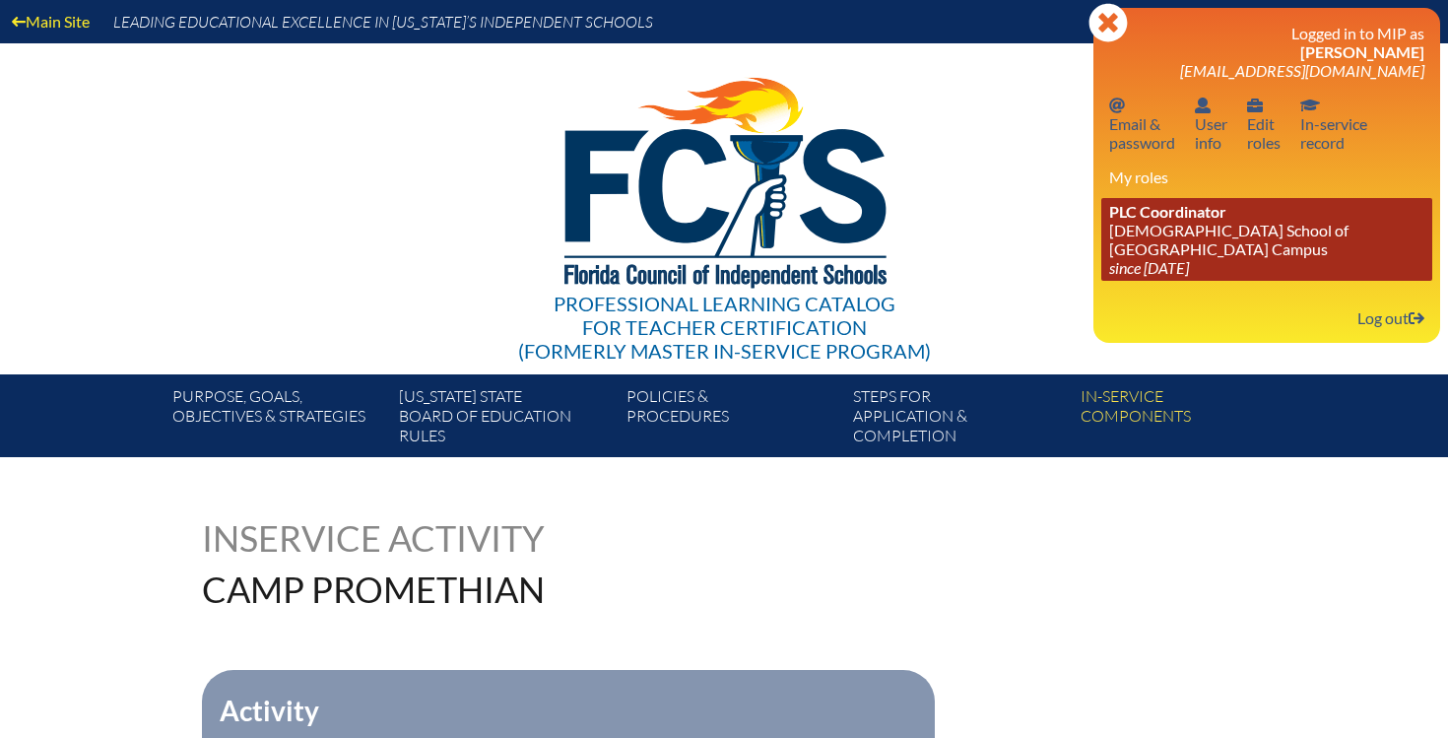
click at [1204, 228] on link "PLC Coordinator Episcopal School of Jacksonville - Beaches Campus since 2024 Au…" at bounding box center [1266, 239] width 331 height 83
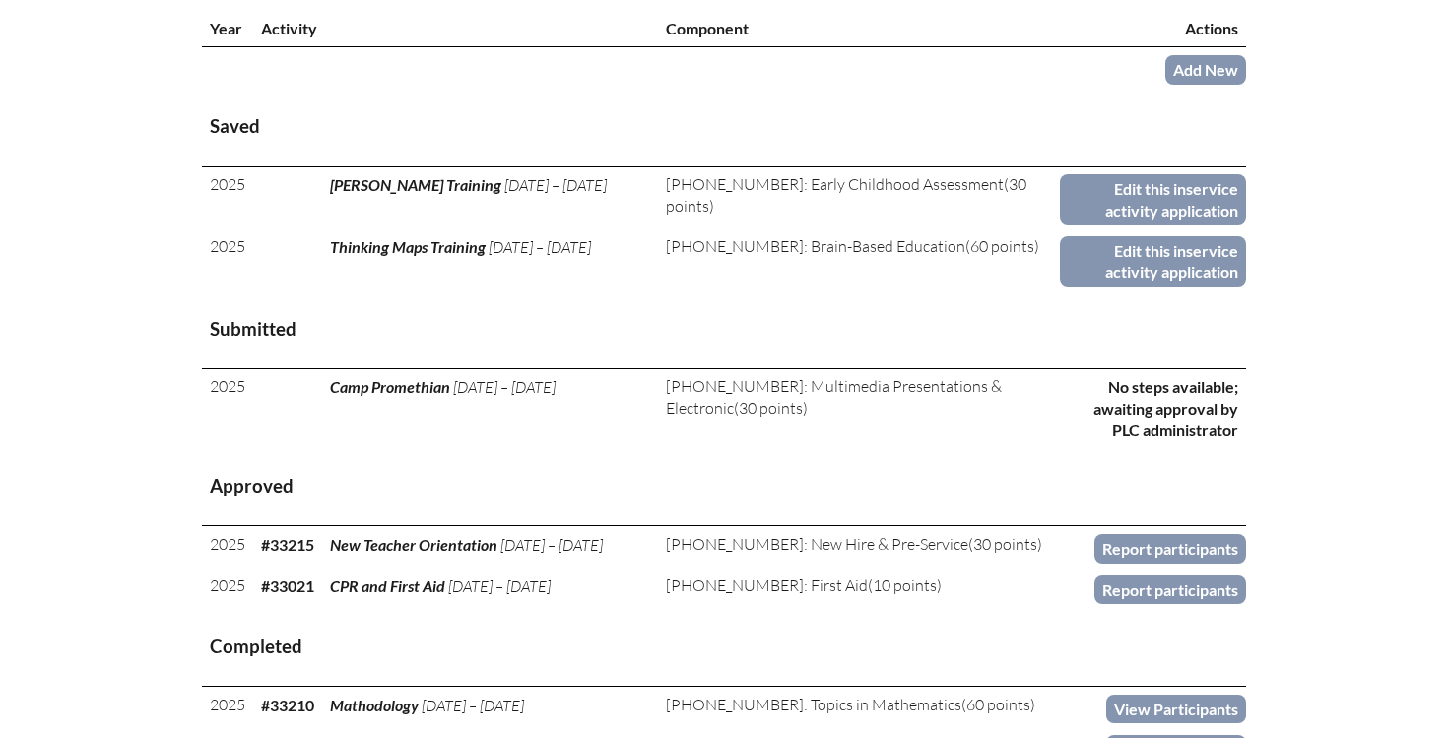
scroll to position [960, 0]
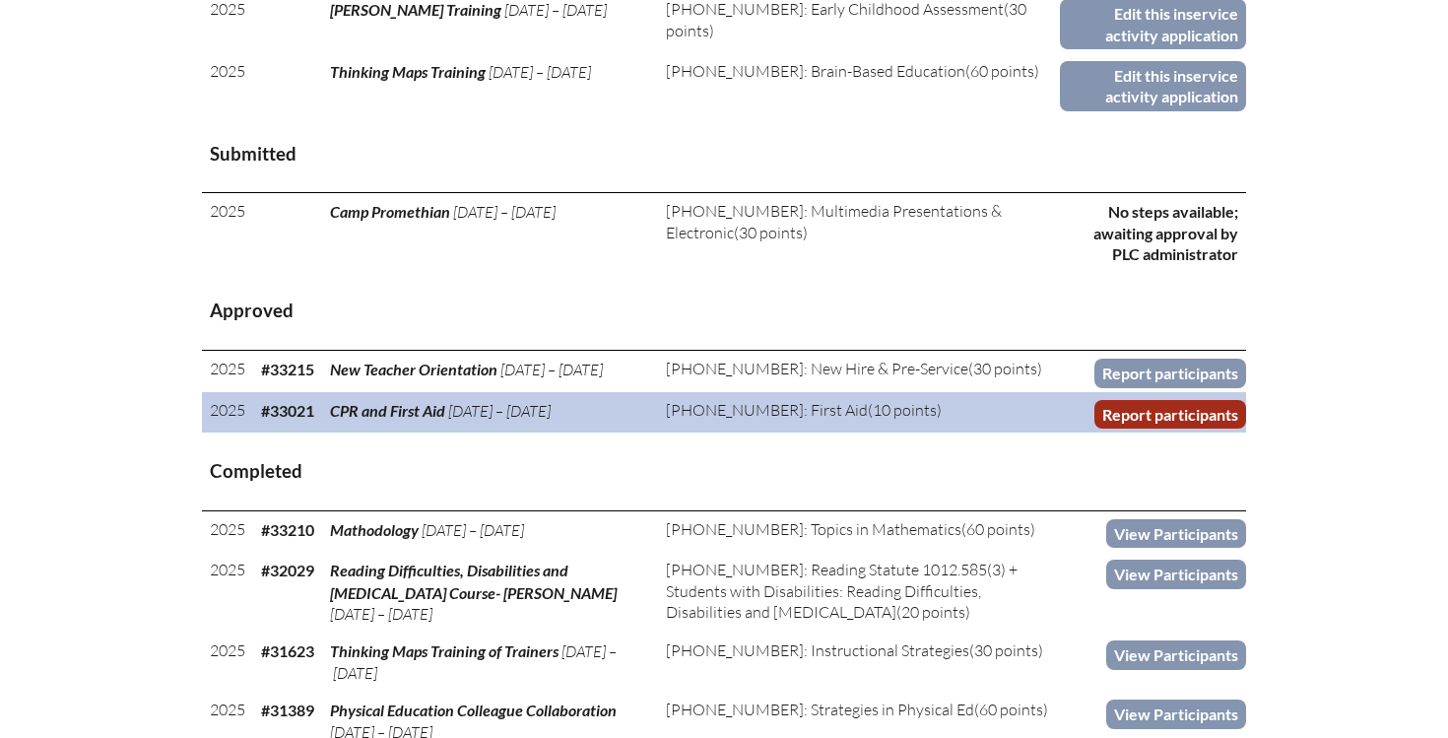
click at [1201, 415] on link "Report participants" at bounding box center [1170, 414] width 152 height 29
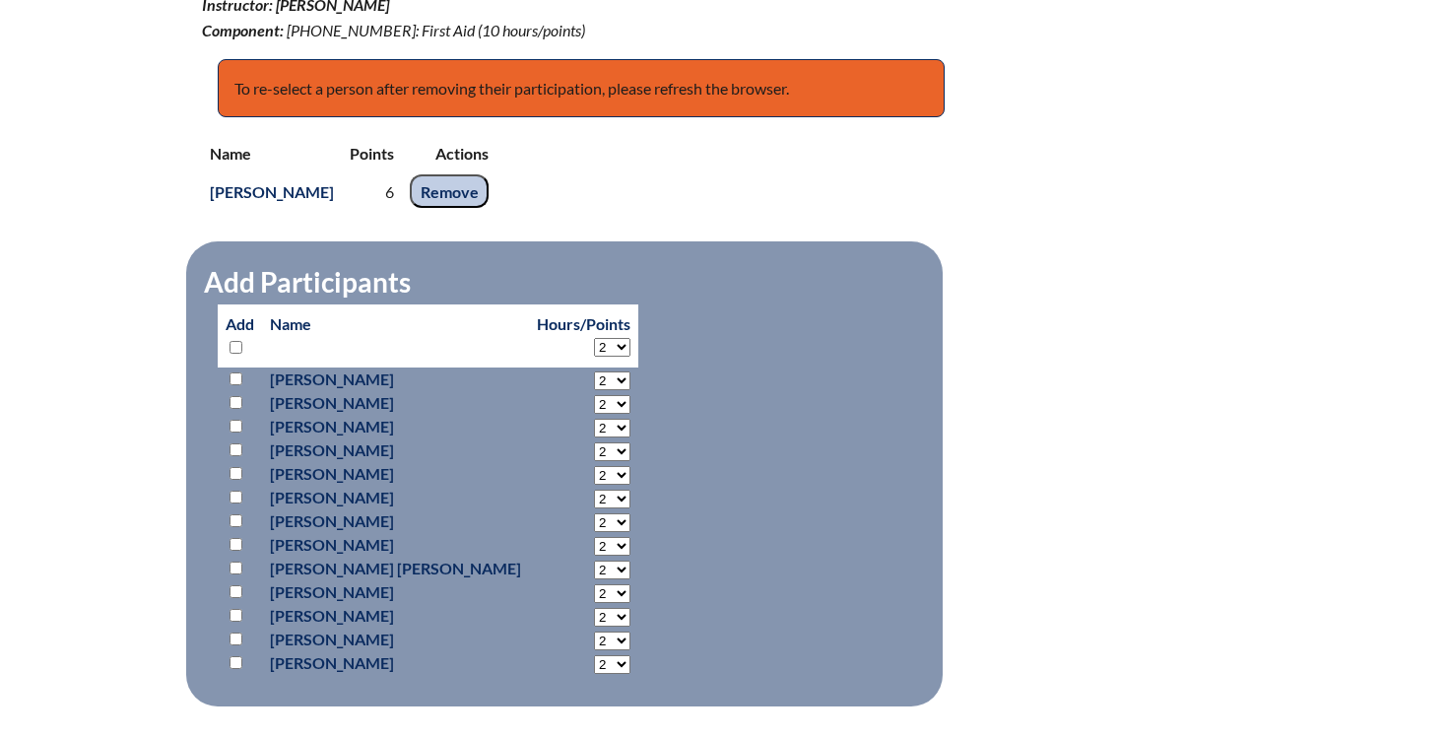
scroll to position [826, 0]
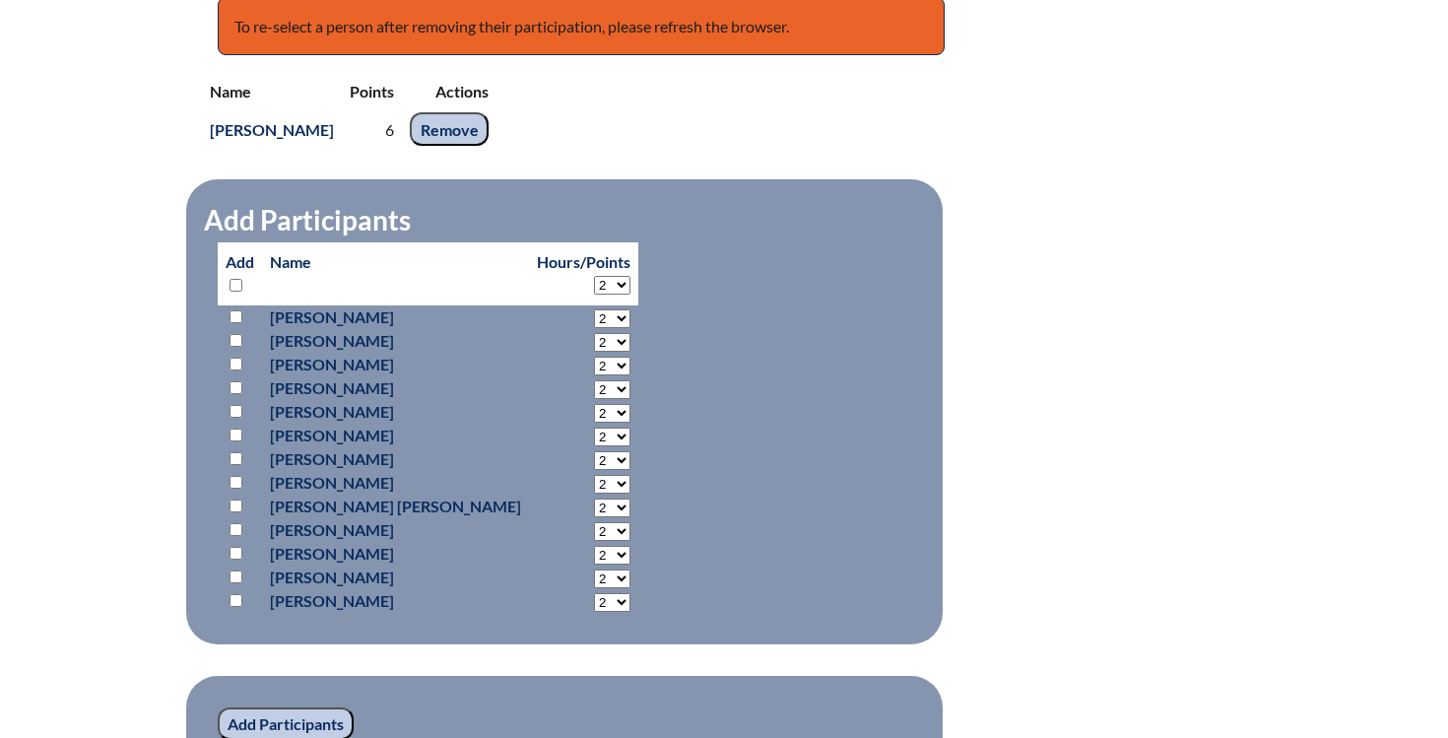
click at [236, 578] on input "checkbox" at bounding box center [235, 576] width 13 height 13
checkbox input "true"
click at [594, 576] on select "2 3 4 5 6 7 8 9 10 0" at bounding box center [612, 578] width 36 height 19
select select "6"
click at [594, 569] on select "2 3 4 5 6 7 8 9 10 0" at bounding box center [612, 578] width 36 height 19
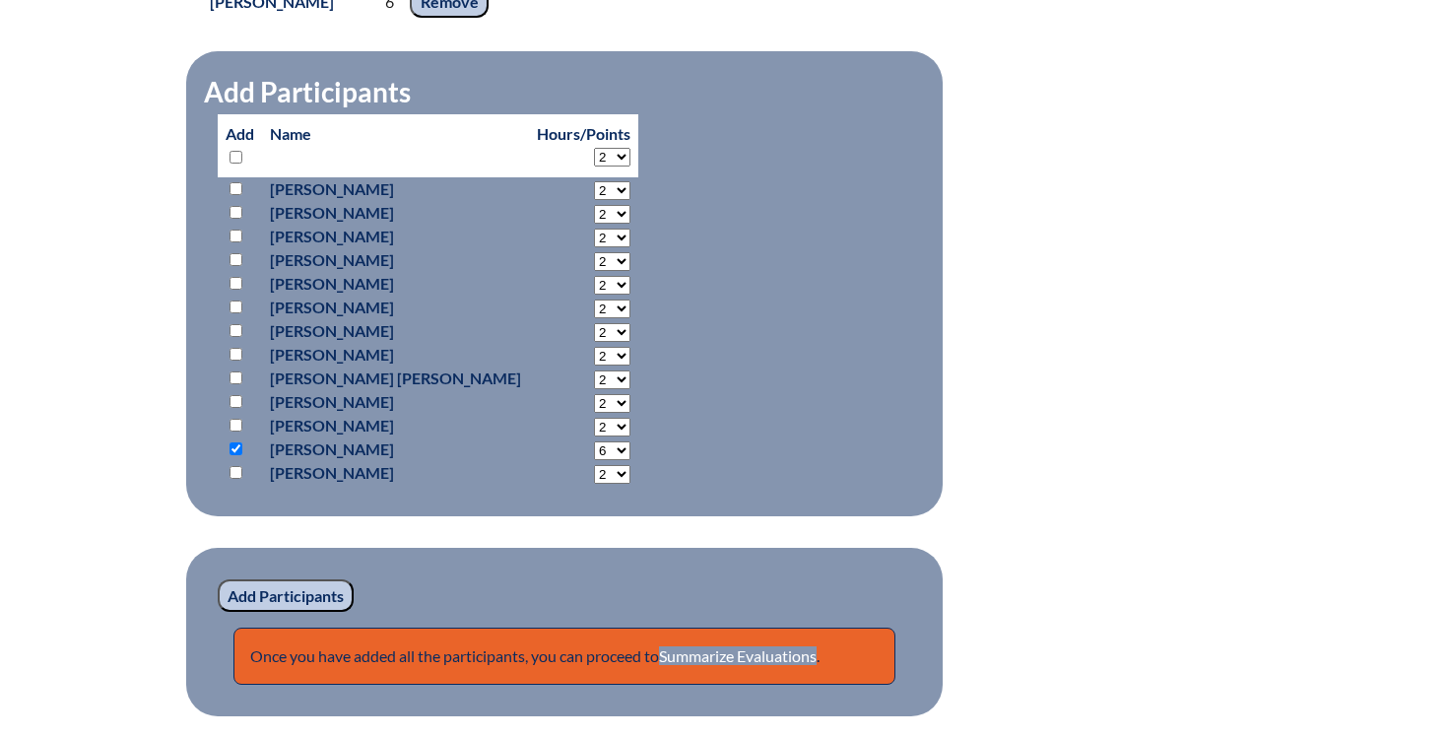
scroll to position [959, 0]
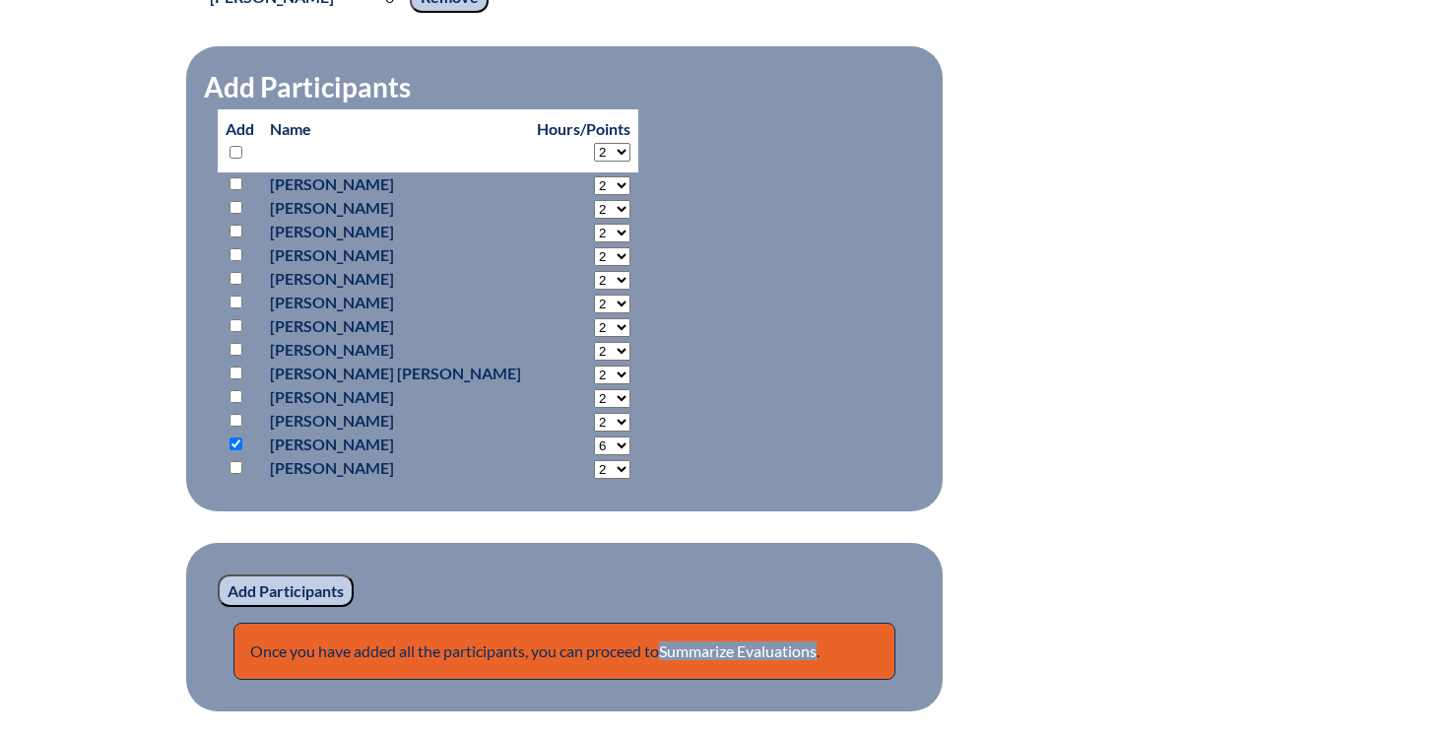
click at [317, 588] on input "Add Participants" at bounding box center [286, 590] width 136 height 33
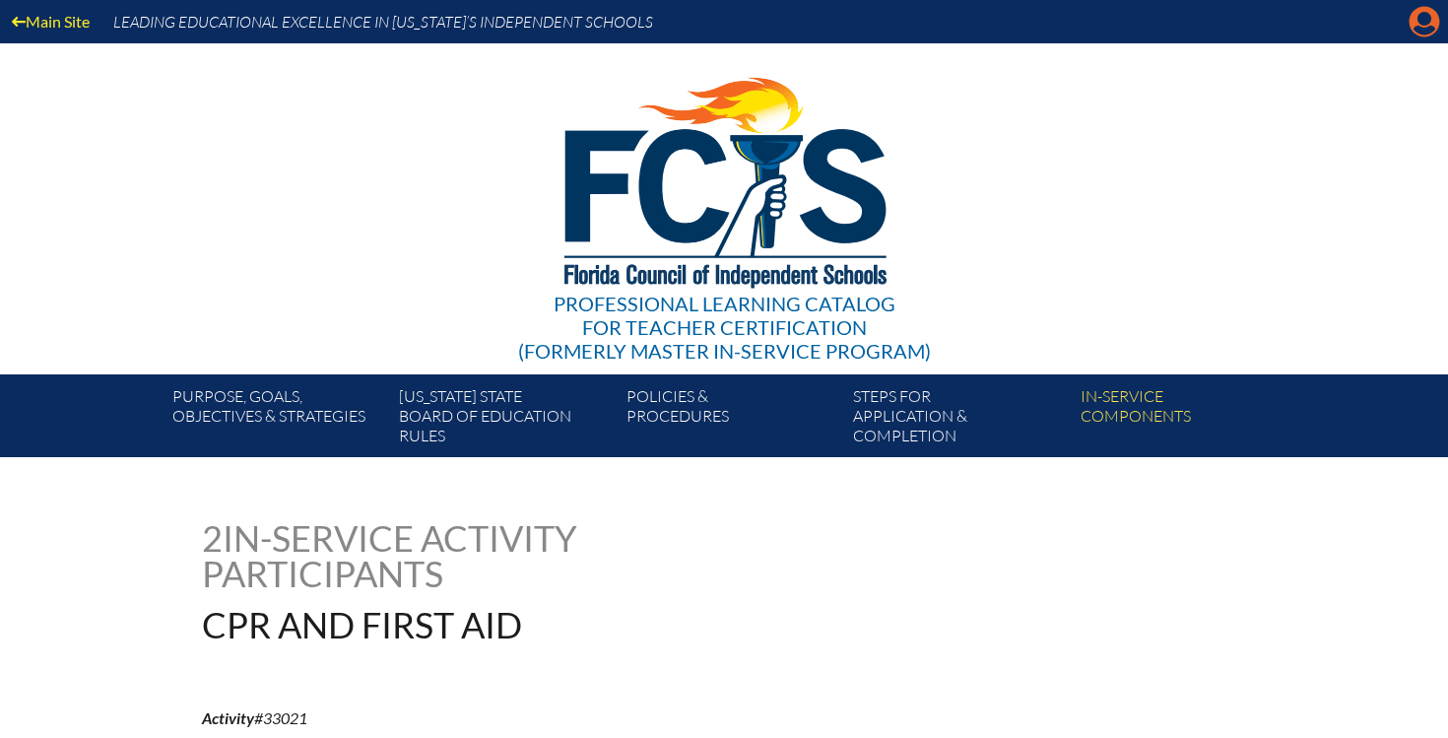
click at [1418, 34] on icon at bounding box center [1424, 22] width 31 height 31
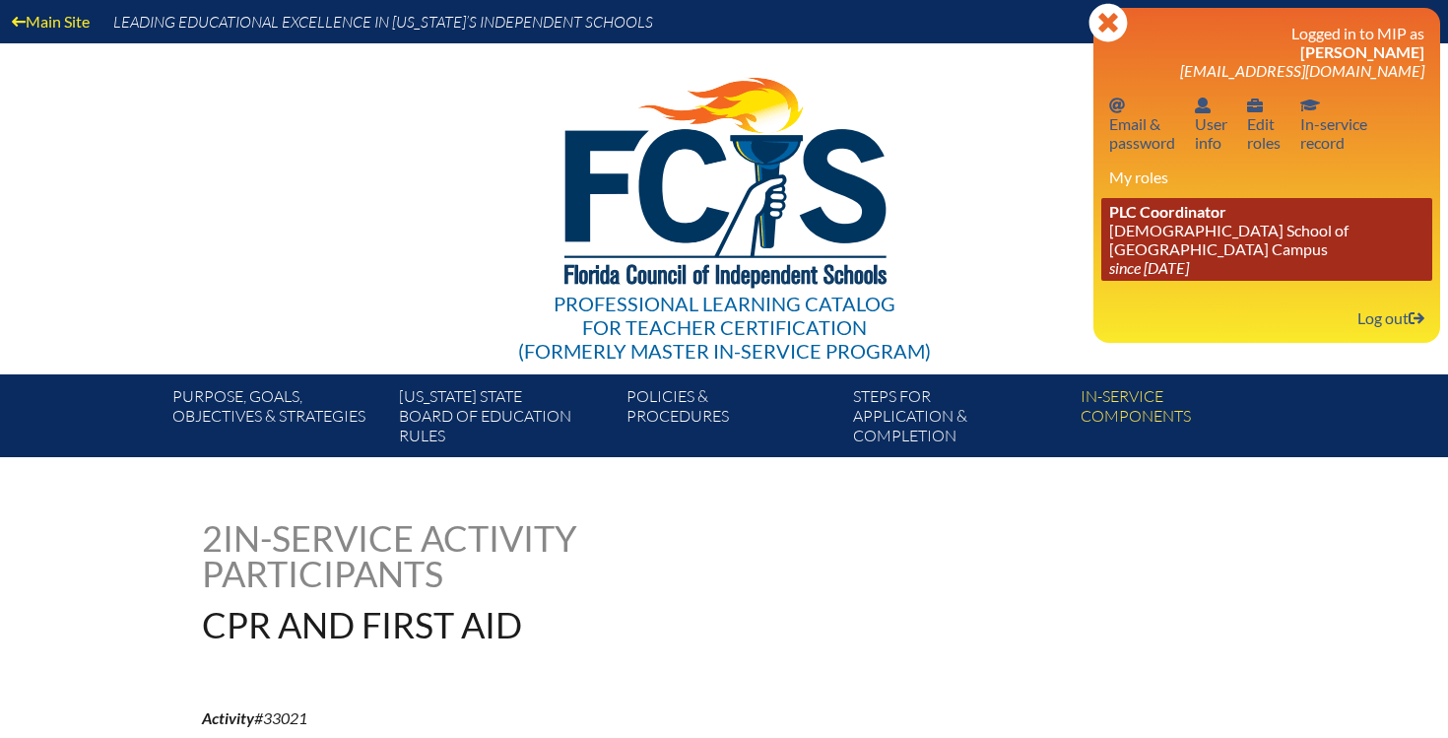
click at [1214, 253] on link "PLC Coordinator [DEMOGRAPHIC_DATA] School of [GEOGRAPHIC_DATA] Campus since [DA…" at bounding box center [1266, 239] width 331 height 83
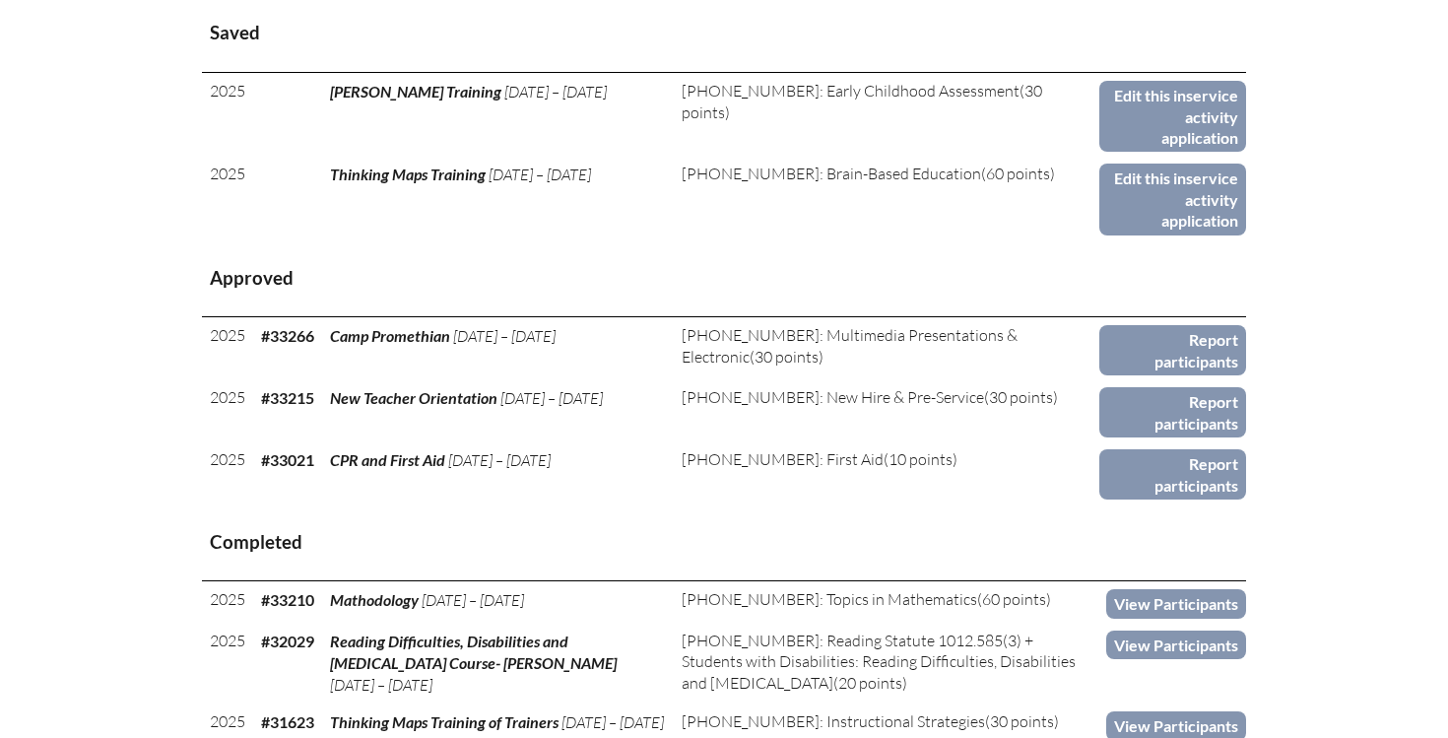
scroll to position [927, 0]
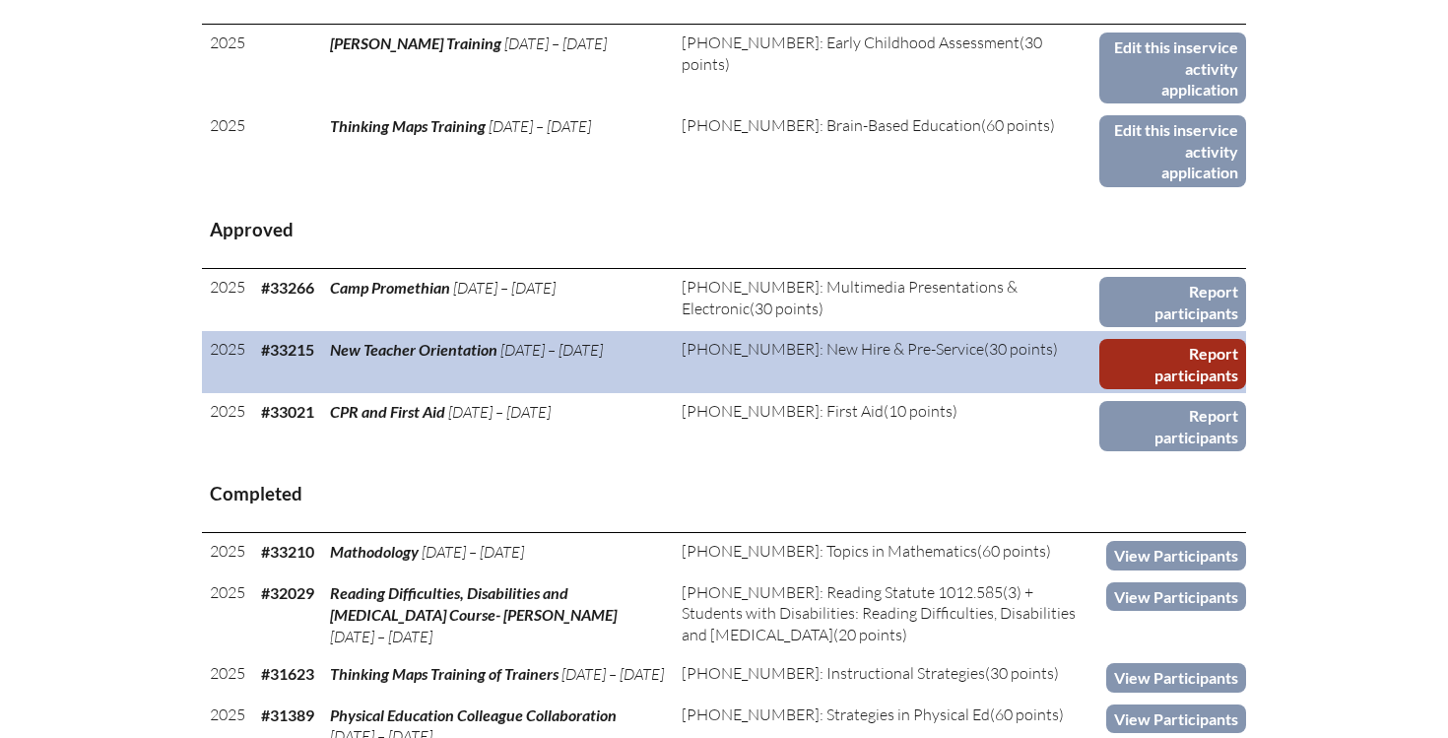
click at [1165, 339] on link "Report participants" at bounding box center [1172, 364] width 147 height 50
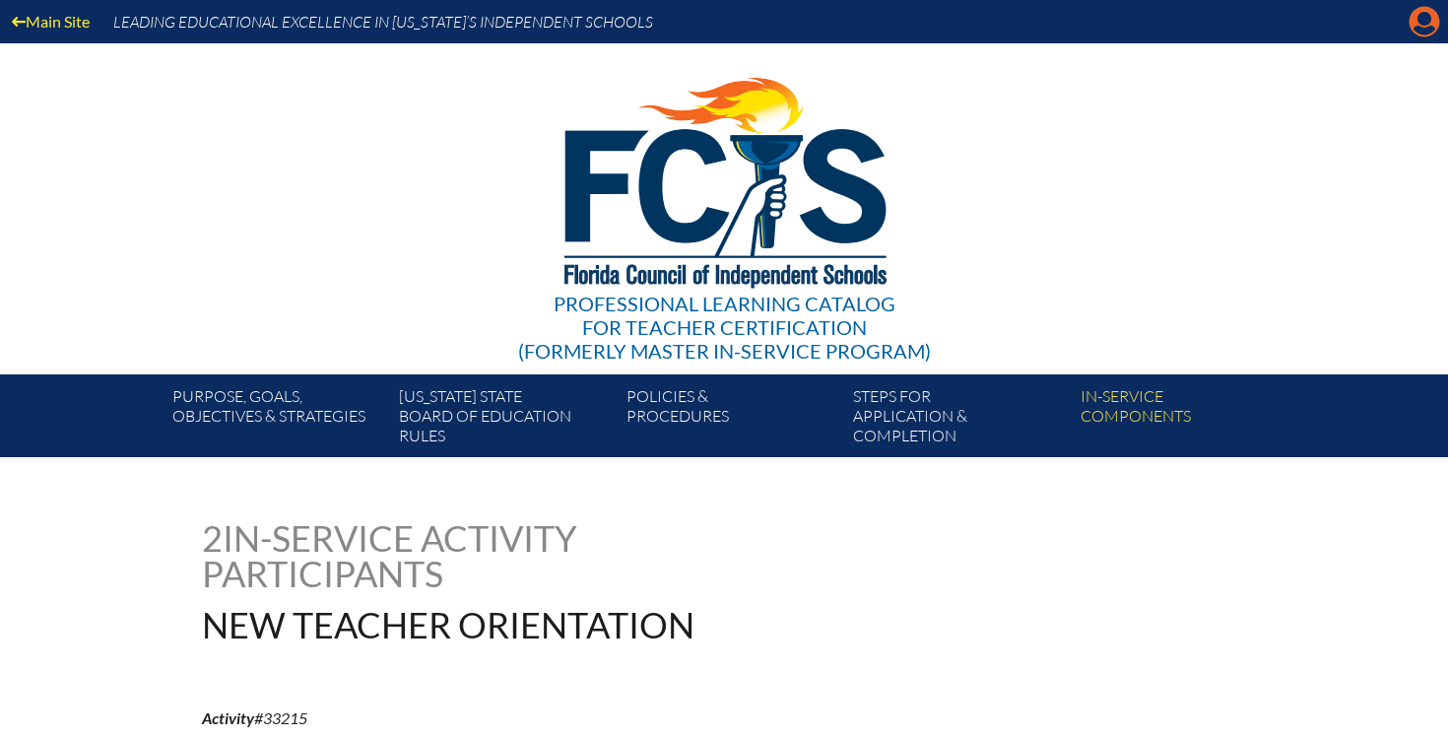
click at [1415, 34] on icon "Manage account" at bounding box center [1424, 22] width 32 height 32
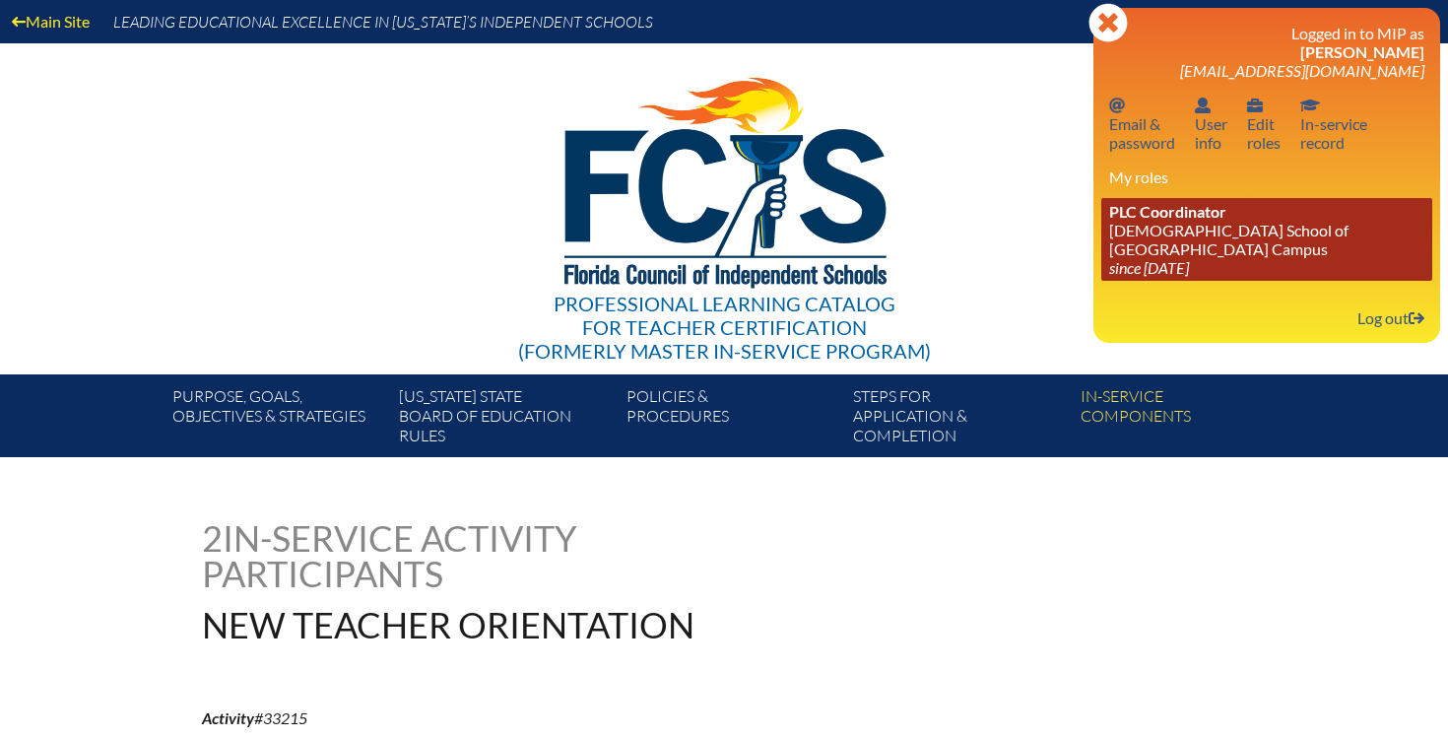
click at [1164, 244] on link "PLC Coordinator Episcopal School of Jacksonville - Beaches Campus since 2024 Au…" at bounding box center [1266, 239] width 331 height 83
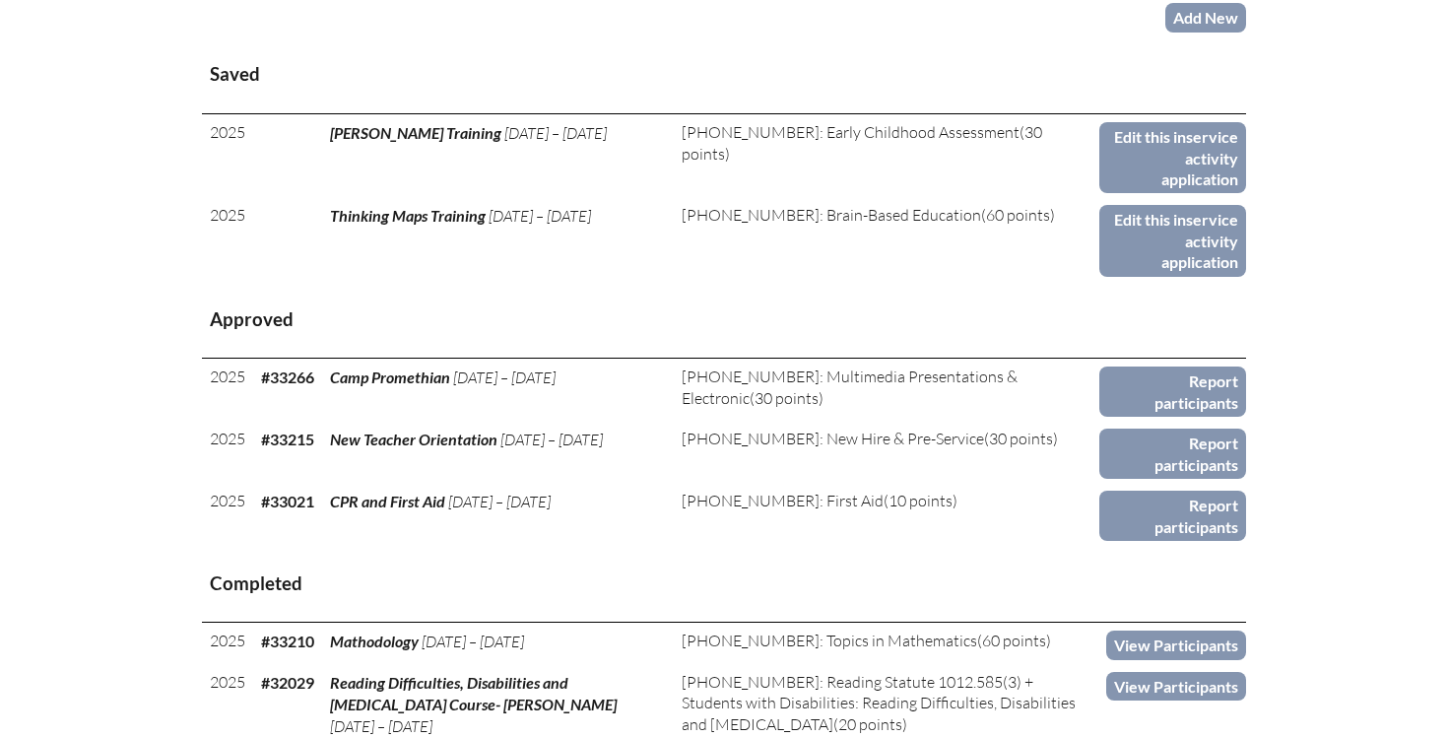
scroll to position [844, 0]
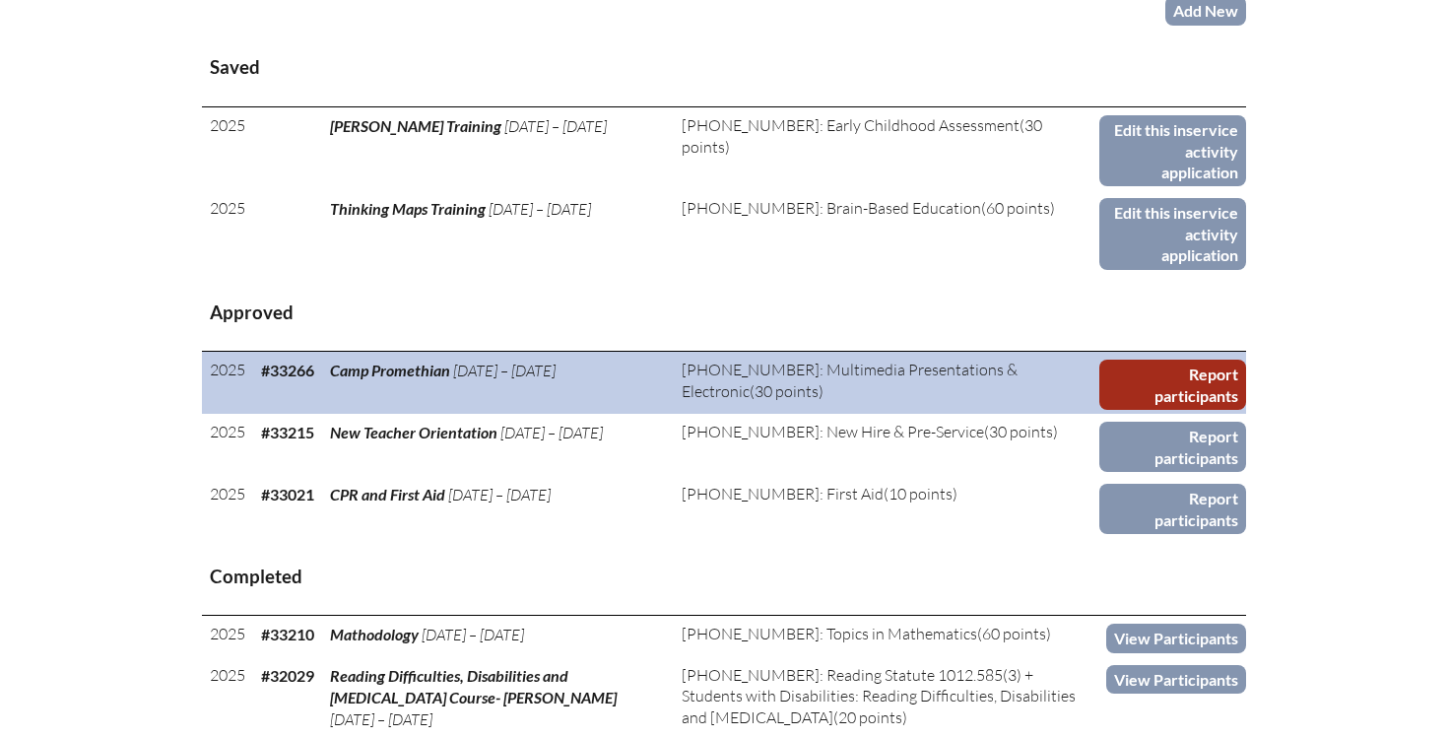
click at [1159, 359] on link "Report participants" at bounding box center [1172, 384] width 147 height 50
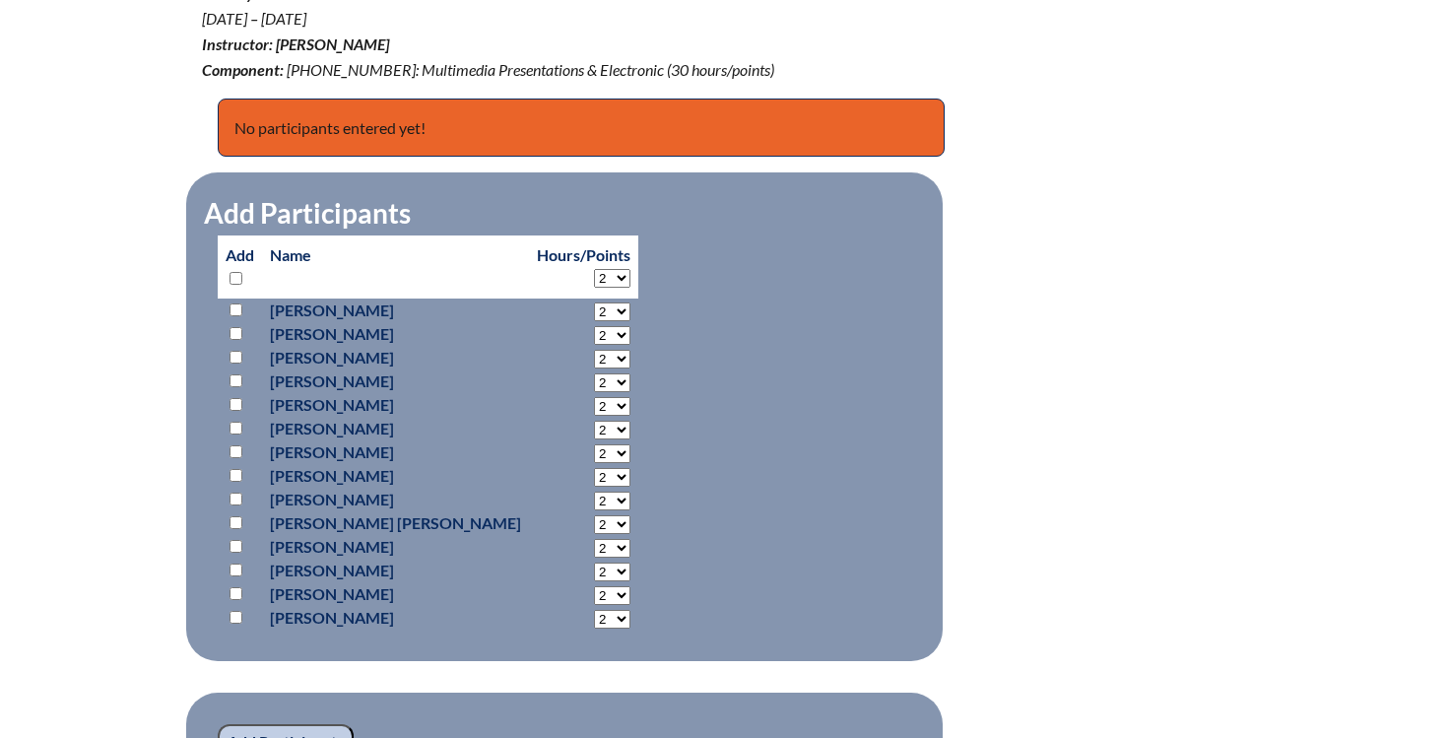
scroll to position [750, 0]
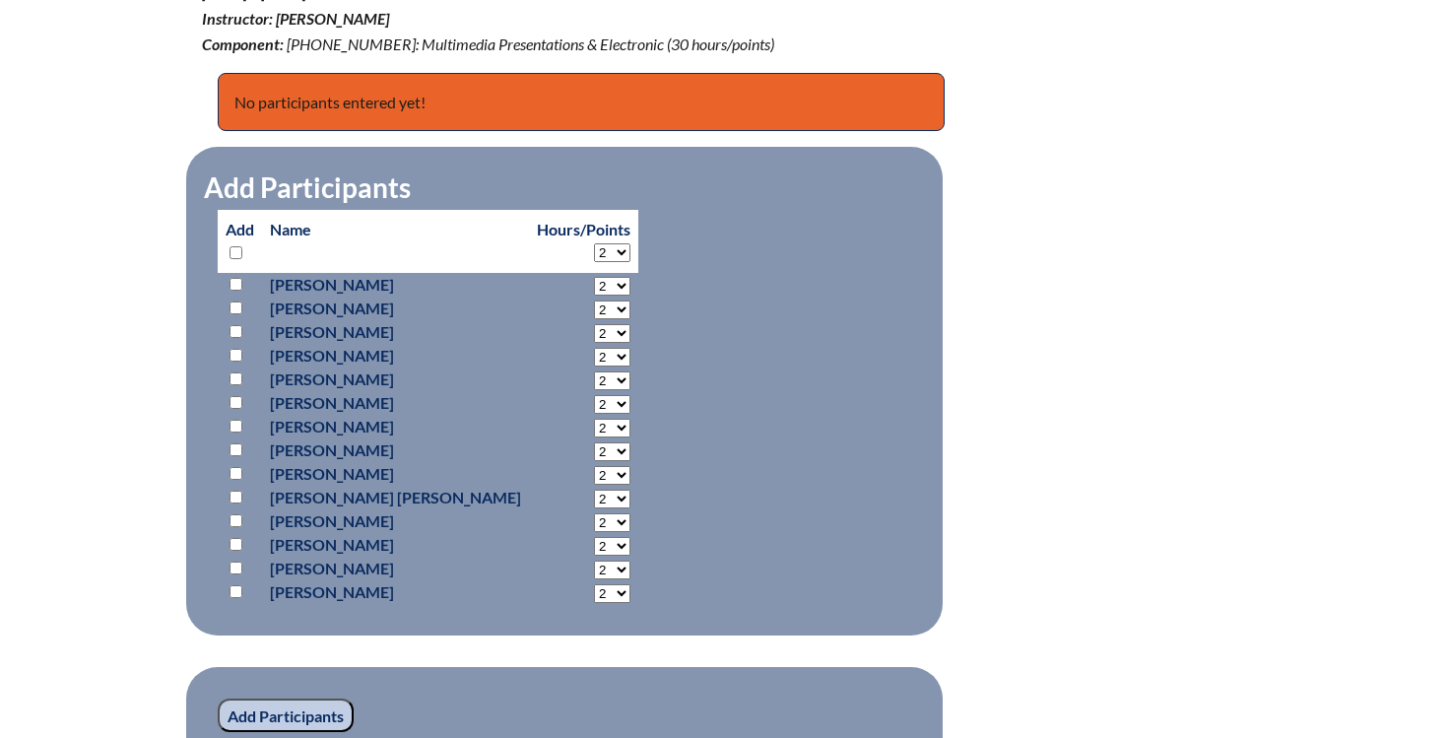
click at [231, 565] on input "checkbox" at bounding box center [235, 567] width 13 height 13
checkbox input "true"
click at [594, 565] on select "2 3 4 5 6 7 8 9 10 11 12 13 14 15 16 17 18 19 20 21 22 23" at bounding box center [612, 569] width 36 height 19
select select "8"
click at [594, 560] on select "2 3 4 5 6 7 8 9 10 11 12 13 14 15 16 17 18 19 20 21 22 23" at bounding box center [612, 569] width 36 height 19
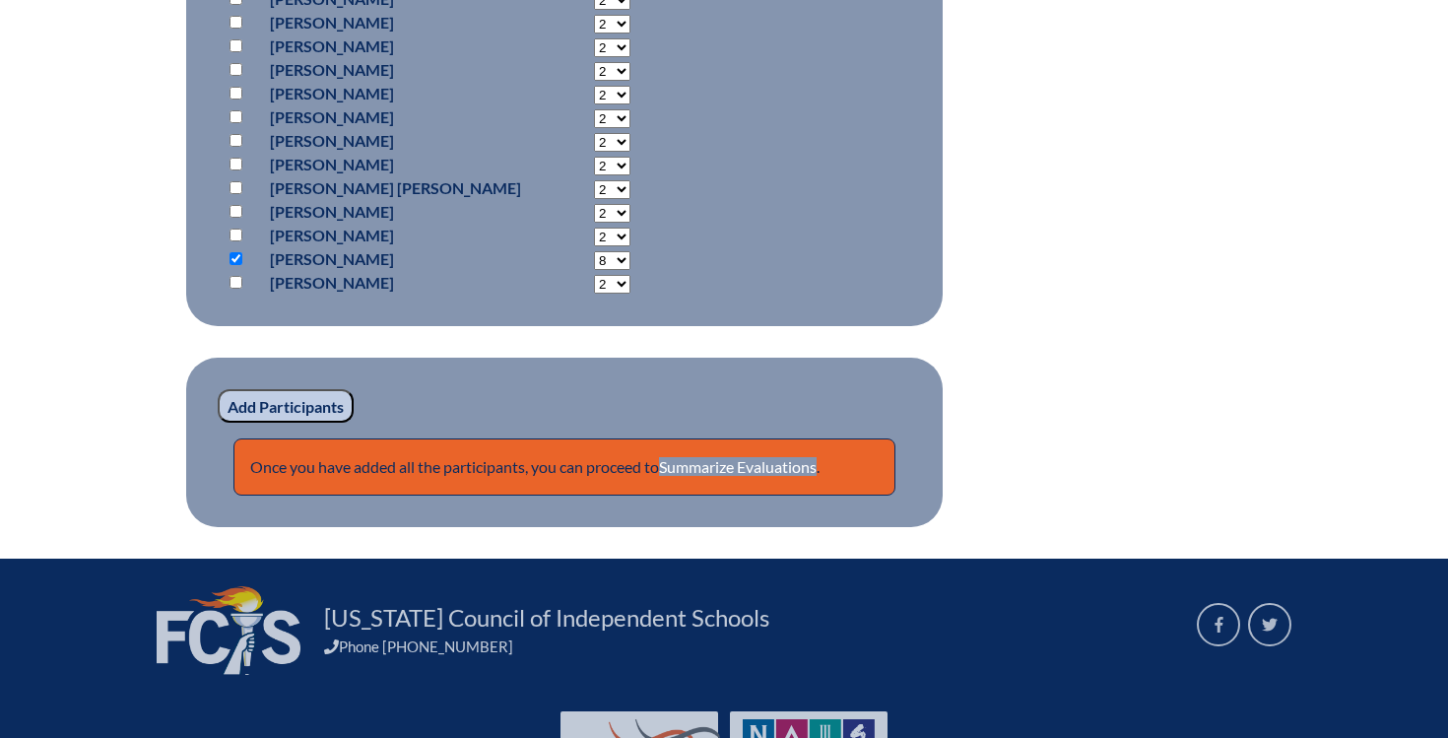
scroll to position [1165, 0]
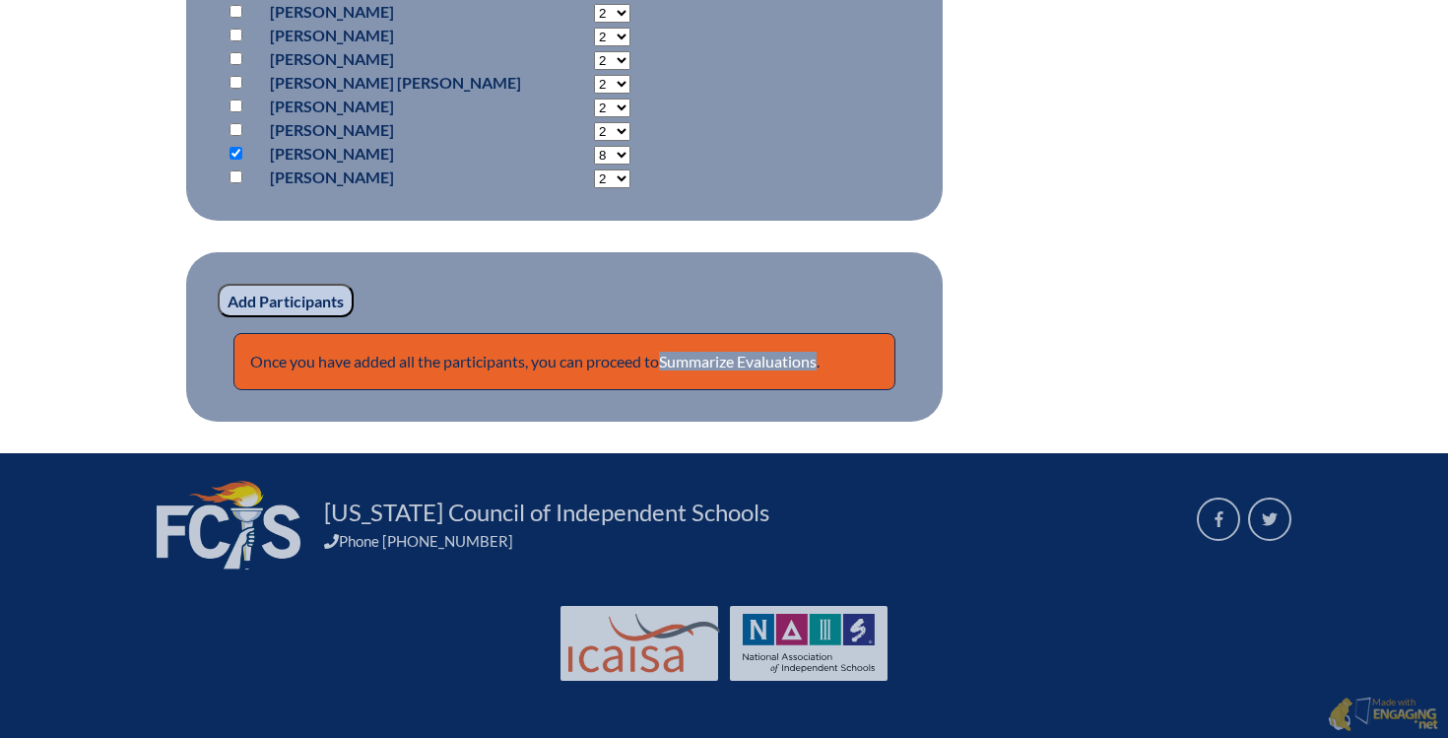
click at [297, 301] on input "Add Participants" at bounding box center [286, 300] width 136 height 33
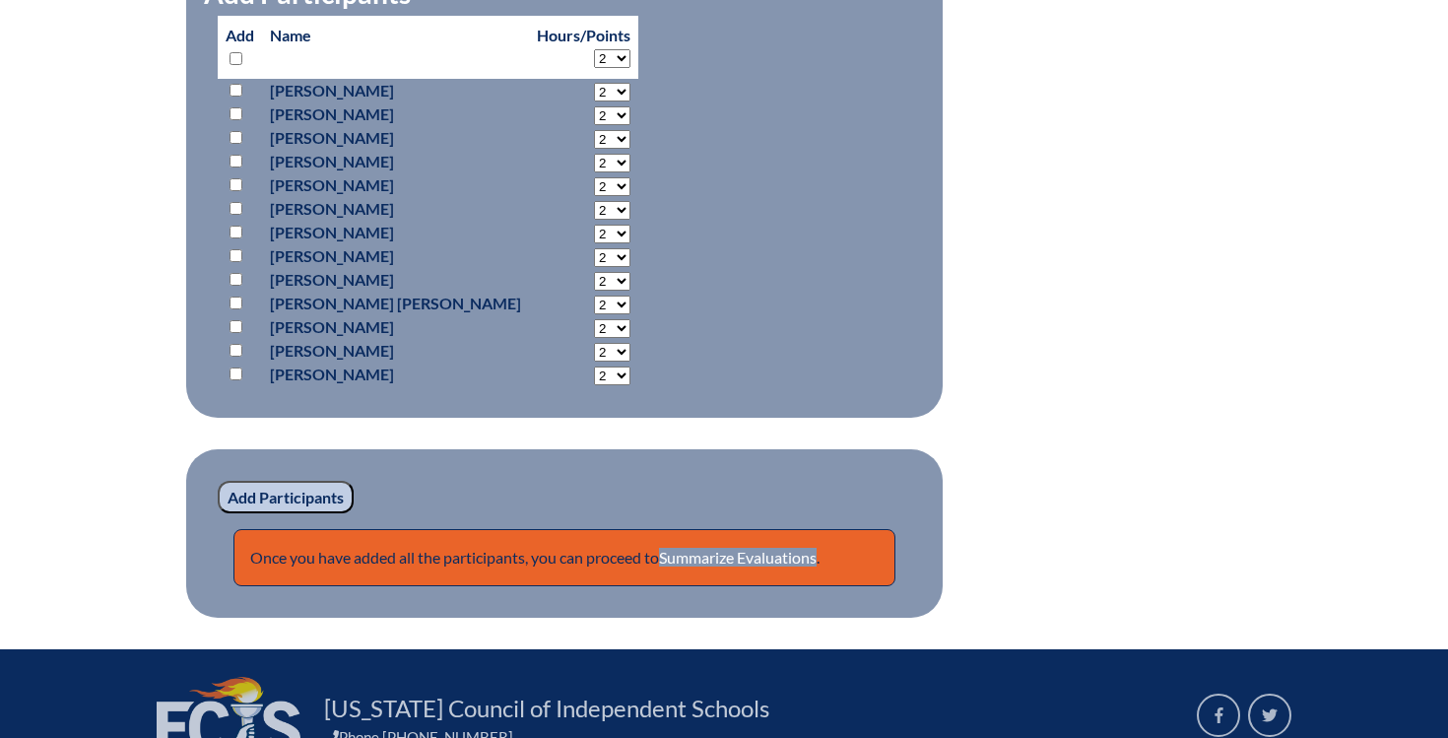
scroll to position [1240, 0]
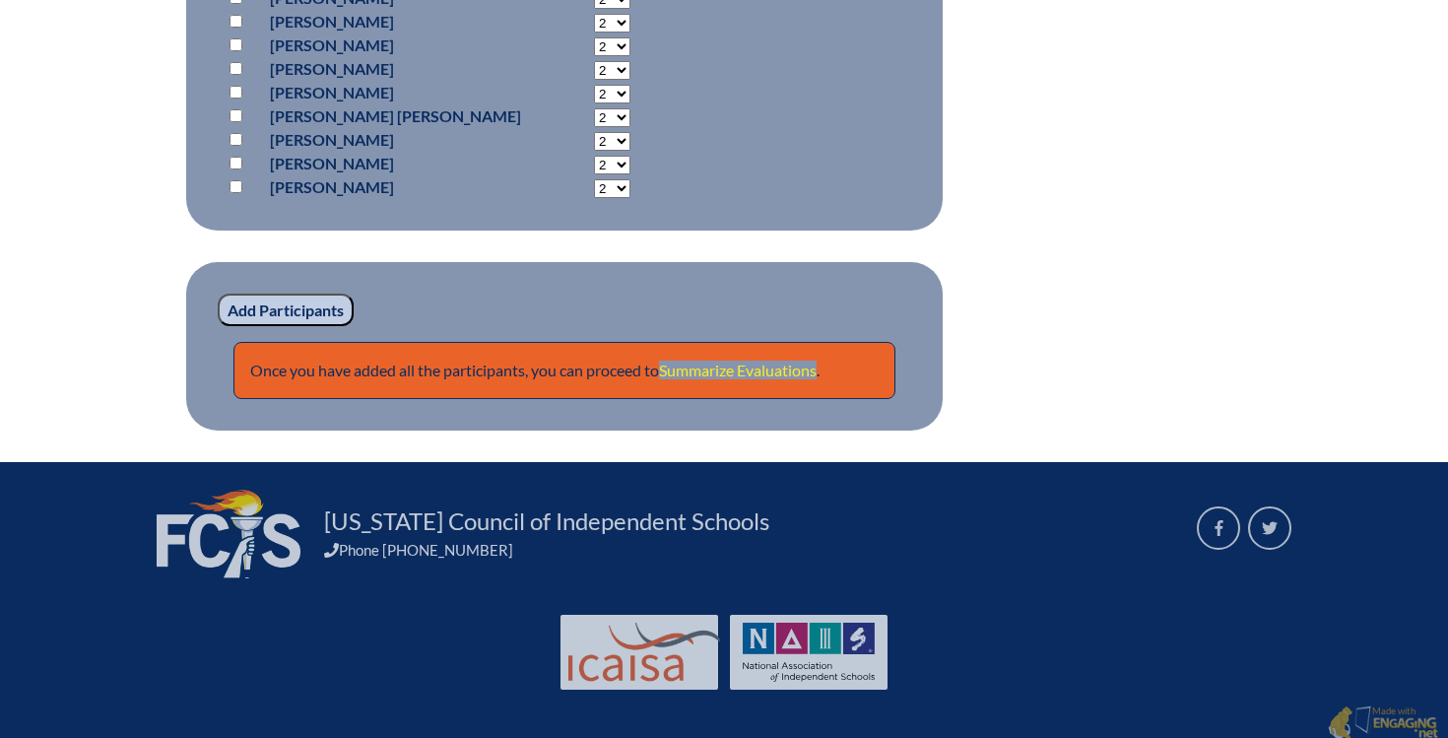
click at [714, 360] on link "Summarize Evaluations" at bounding box center [738, 369] width 158 height 19
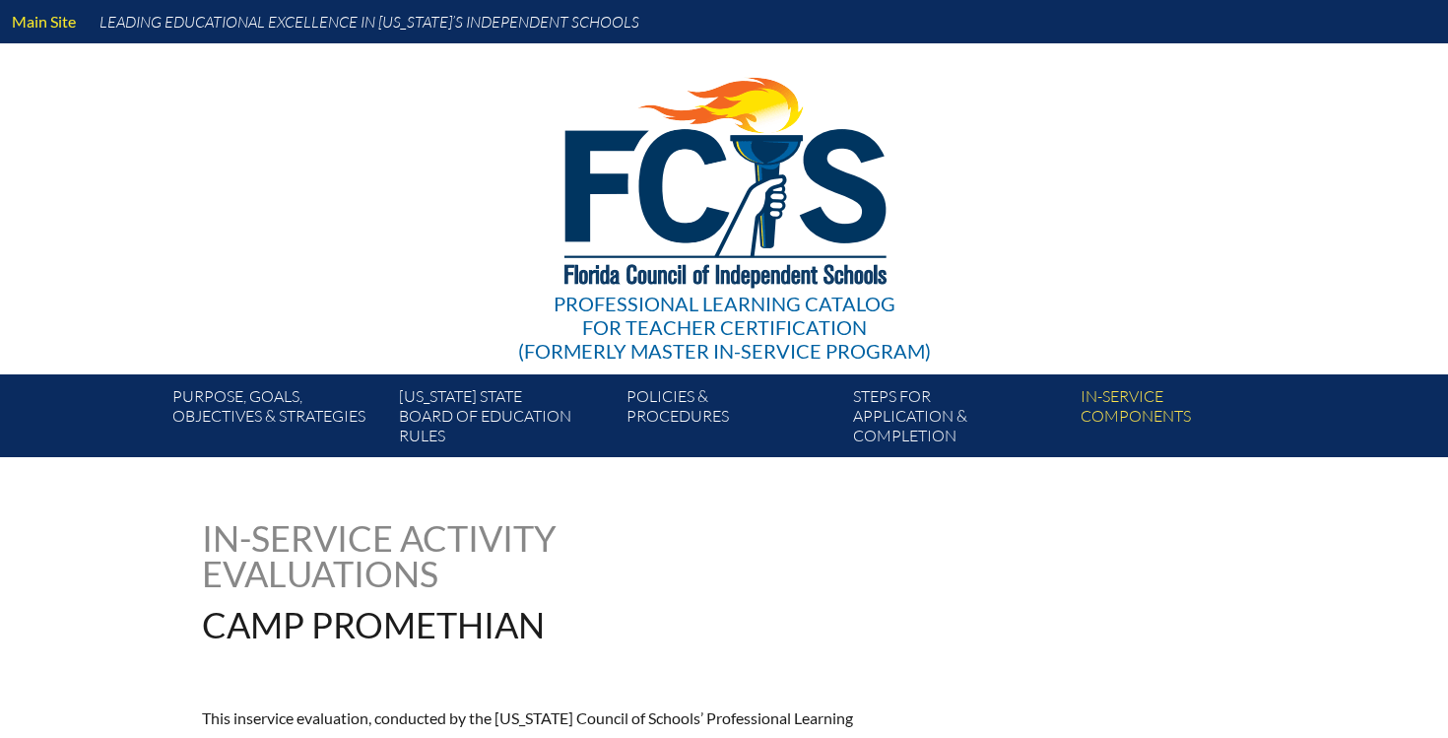
type input "0"
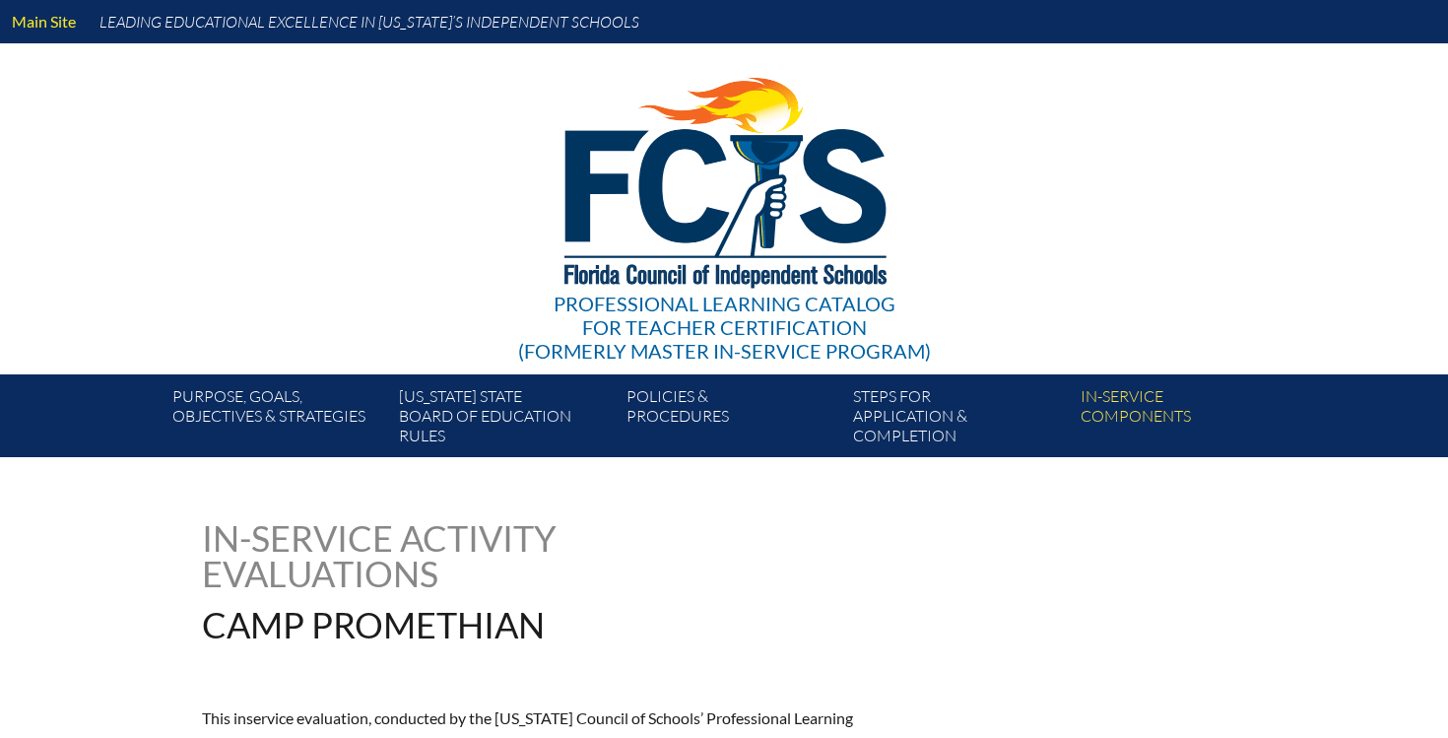
type input "0"
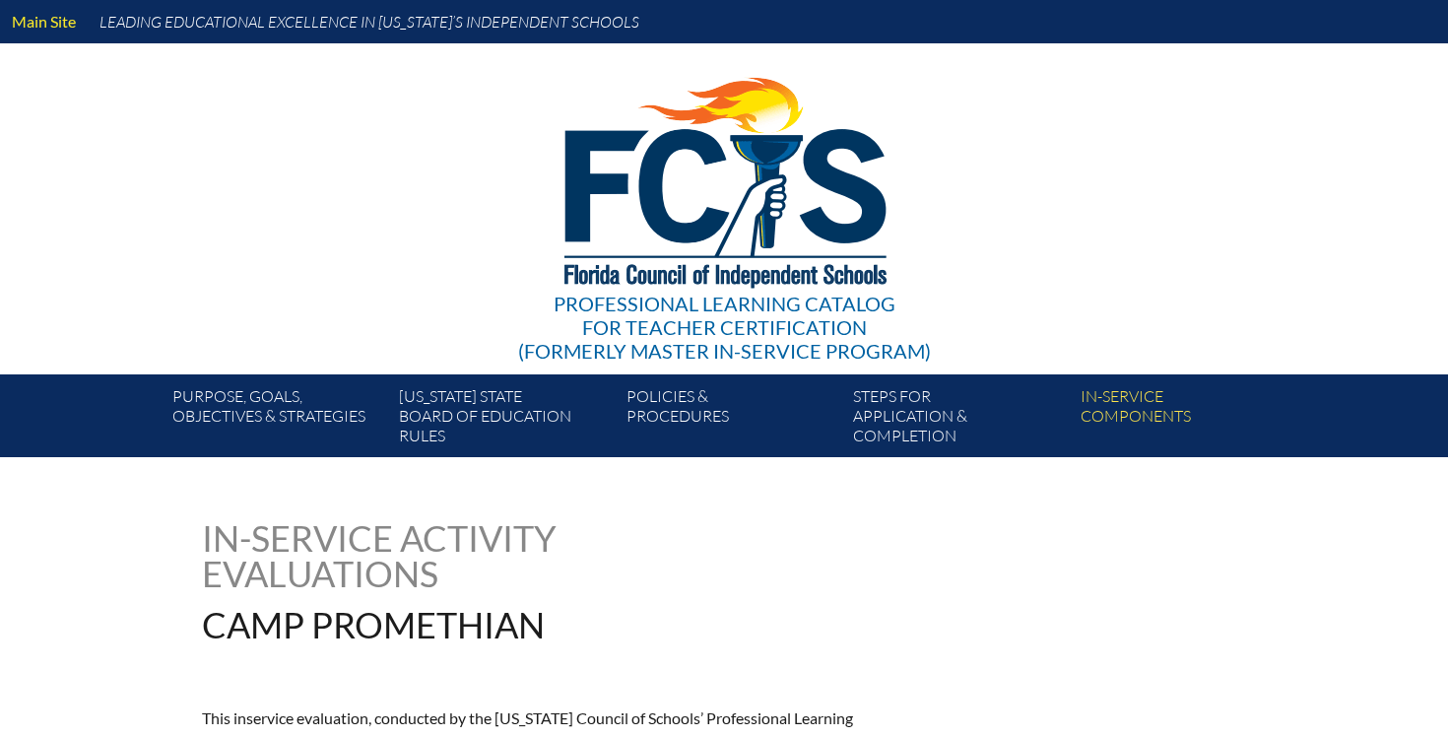
type input "0"
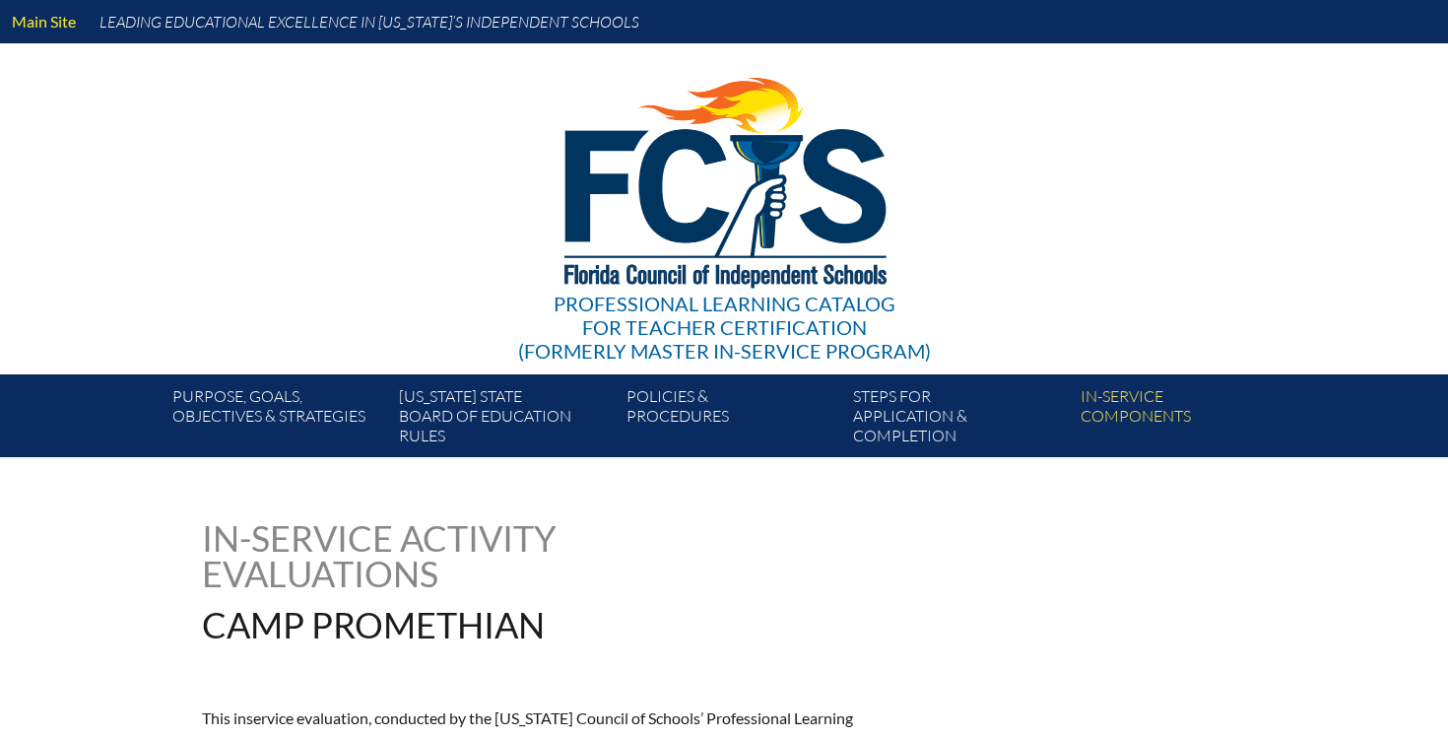
type input "0"
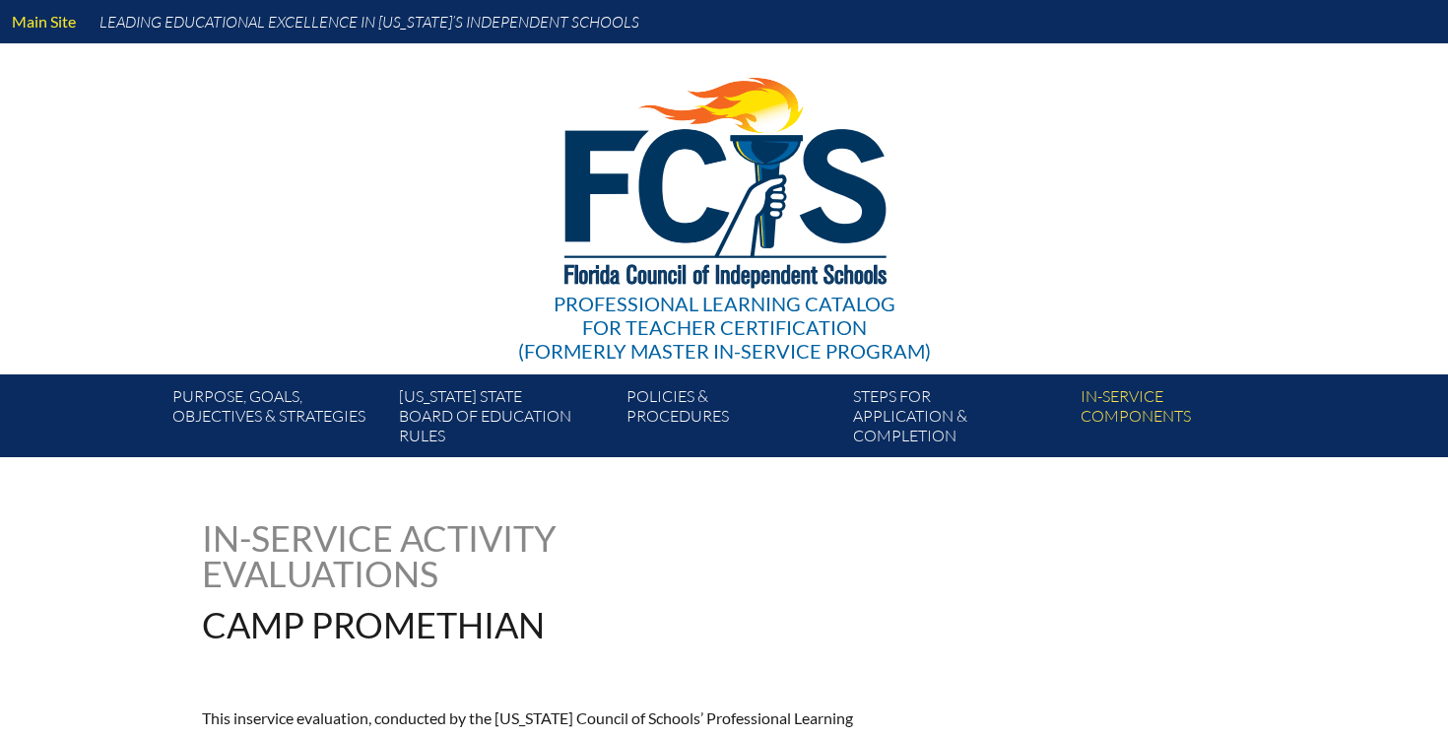
type input "0"
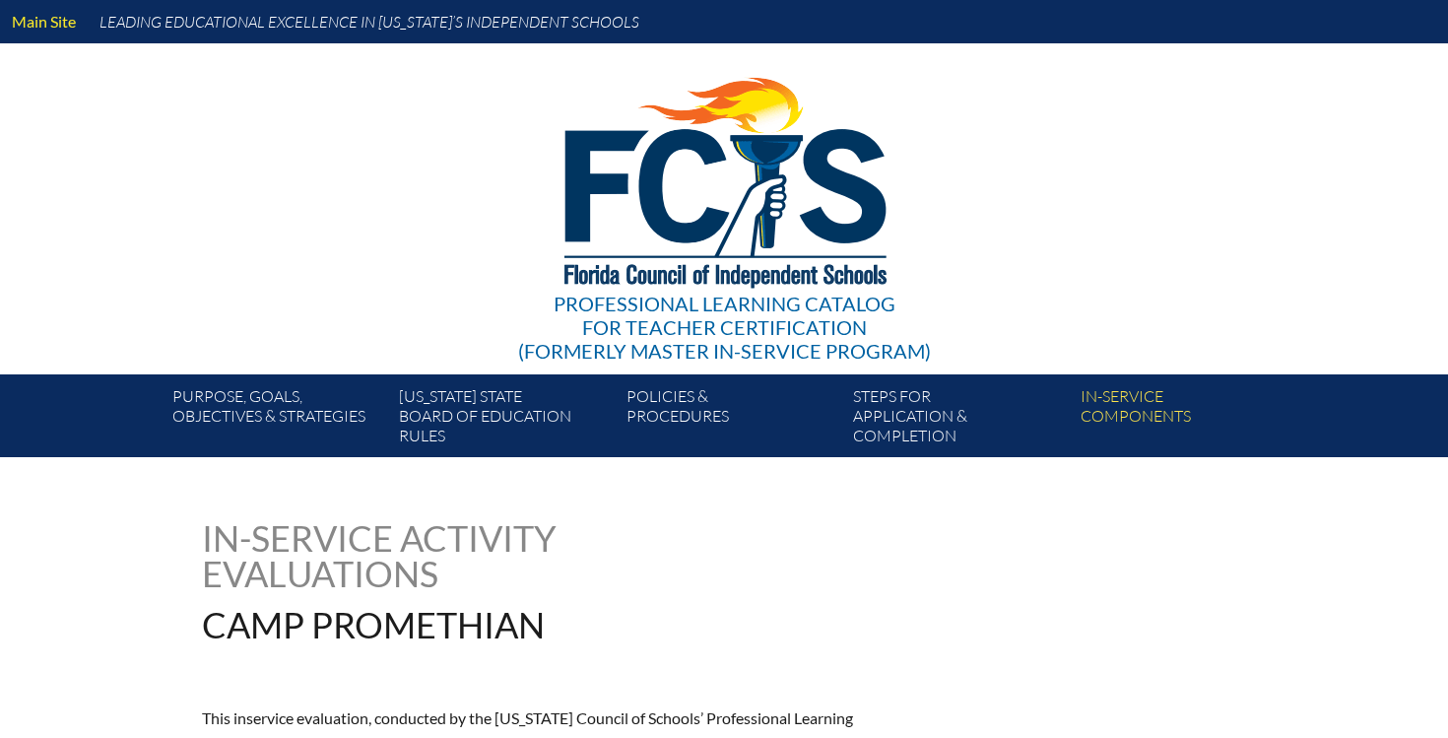
type input "0"
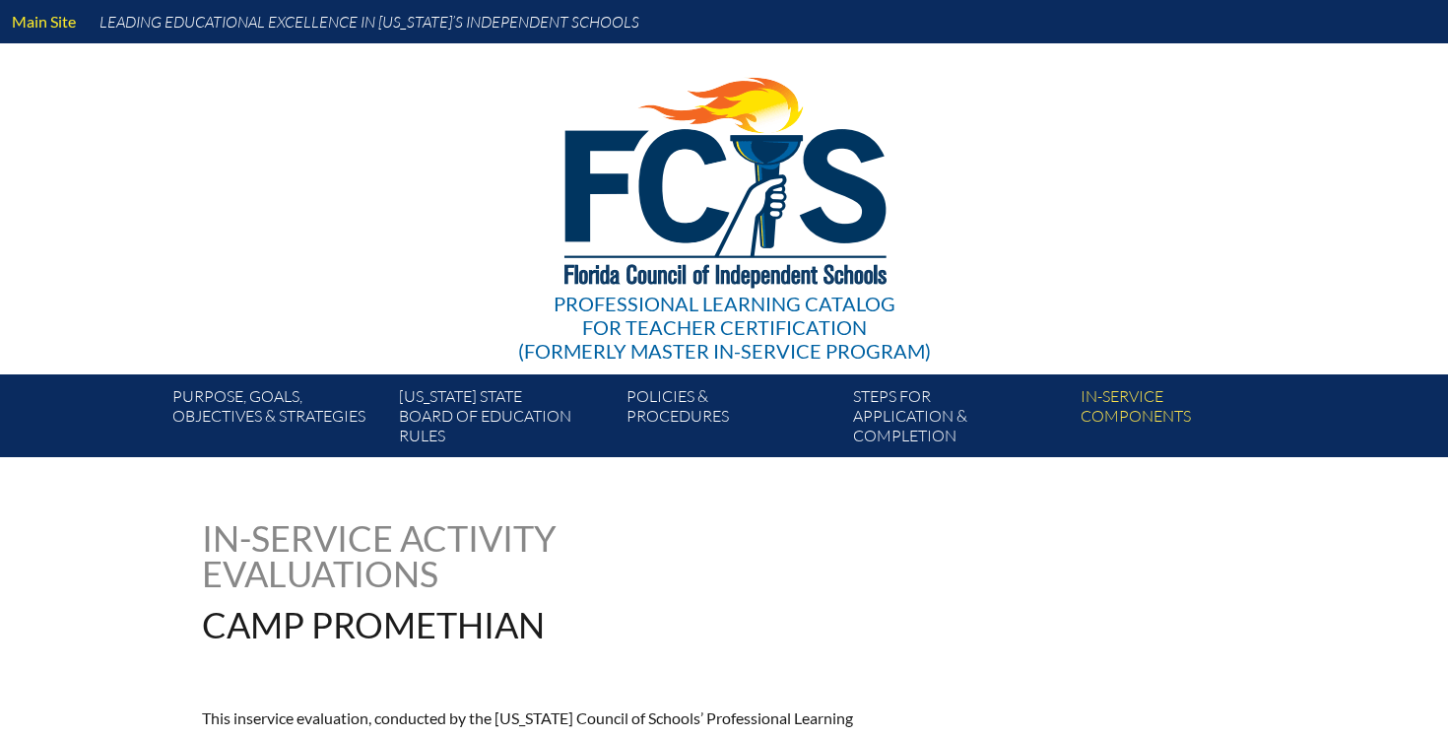
type input "0"
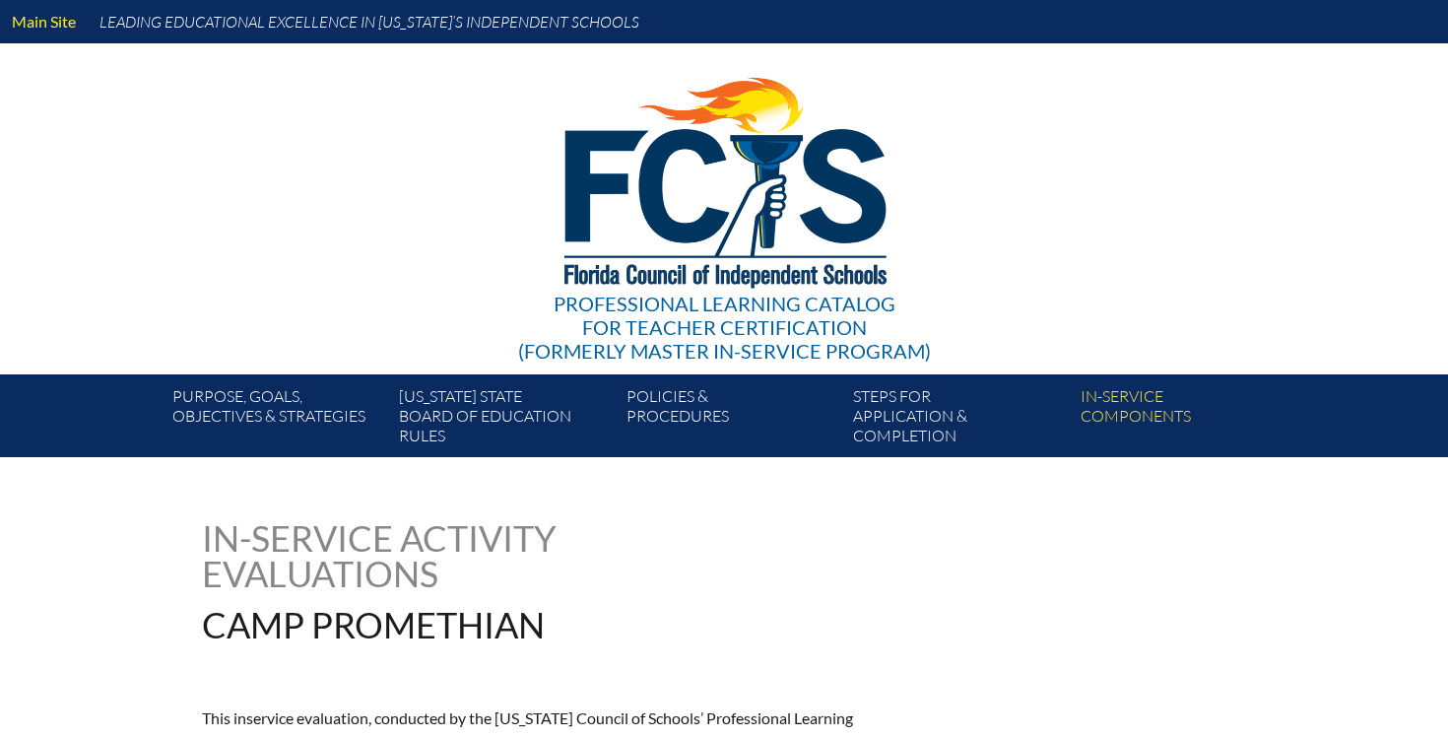
type input "0"
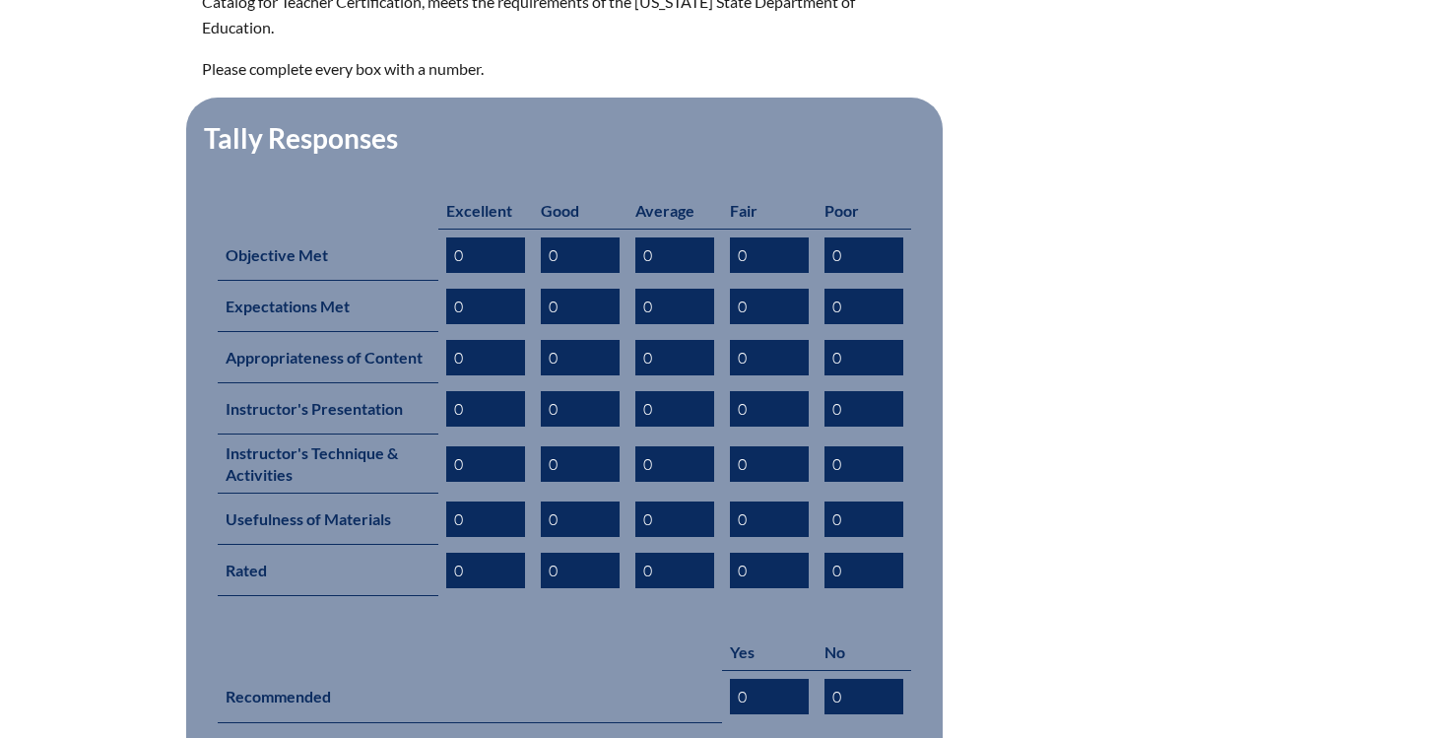
scroll to position [748, 0]
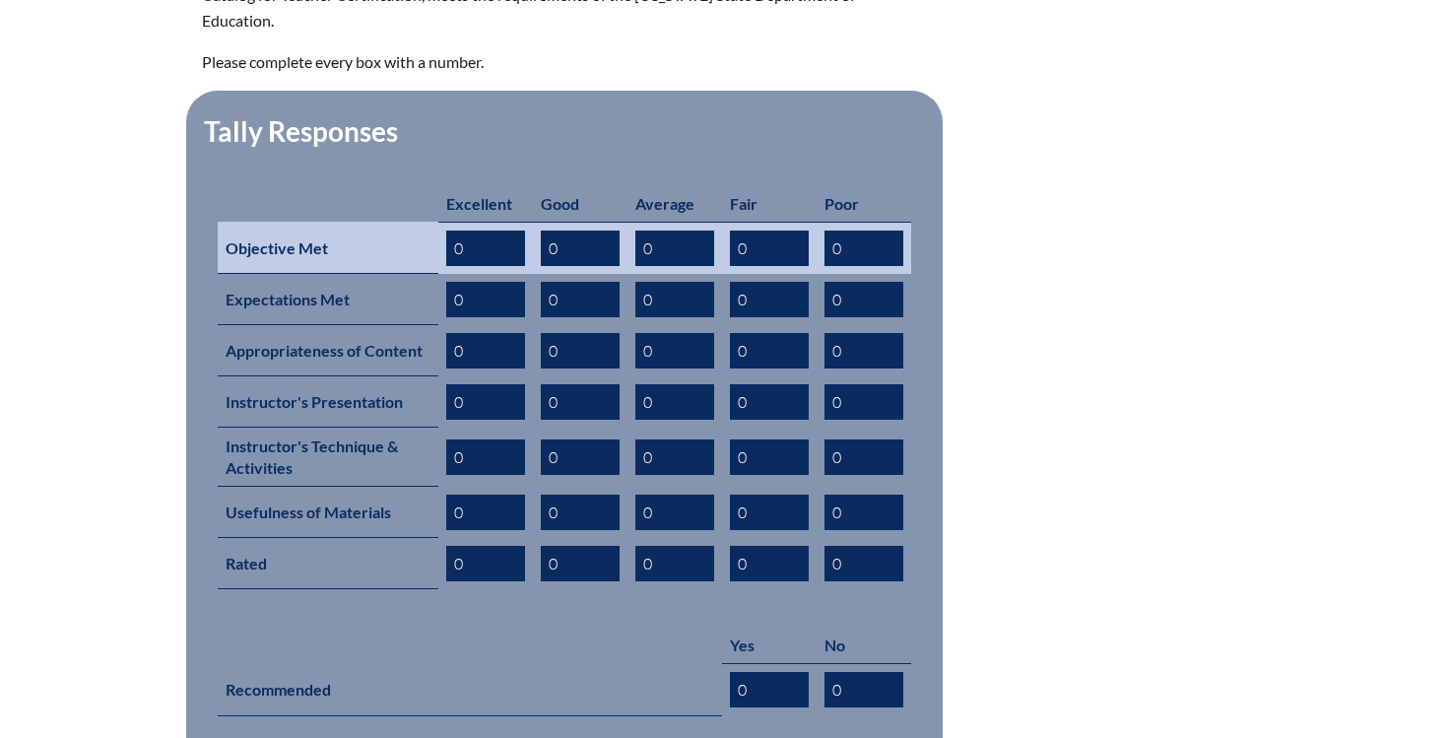
click at [483, 230] on input "0" at bounding box center [485, 247] width 79 height 35
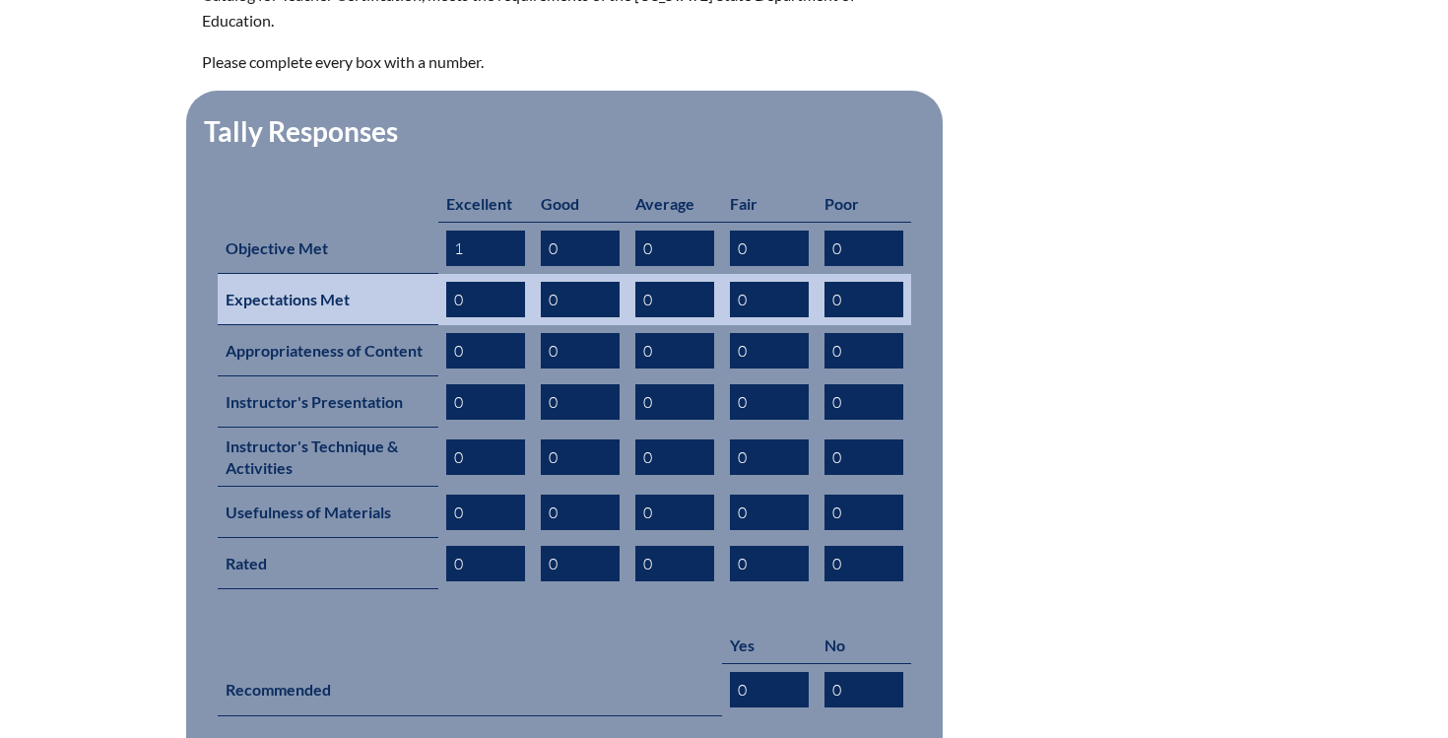
type input "1"
click at [451, 282] on input "0" at bounding box center [485, 299] width 79 height 35
type input "01"
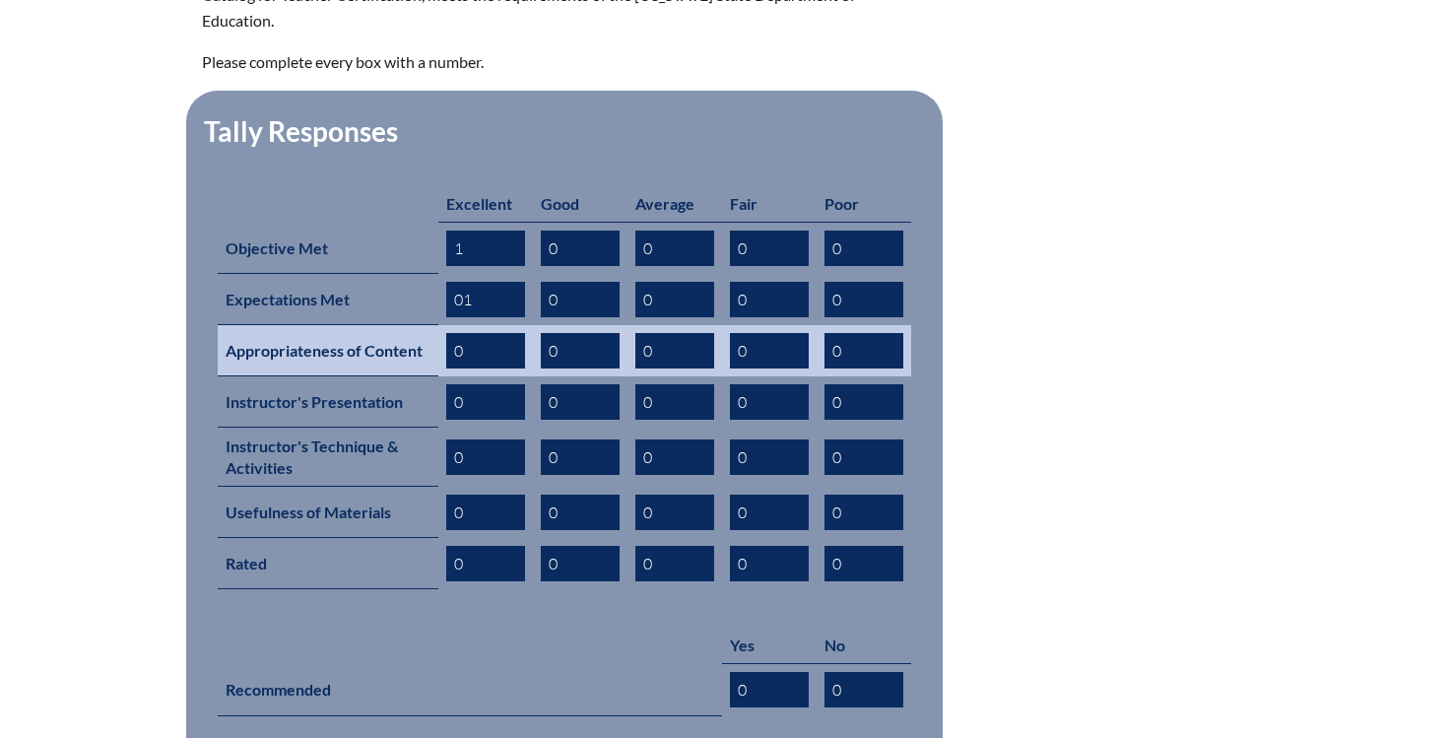
click at [477, 333] on input "0" at bounding box center [485, 350] width 79 height 35
type input "01"
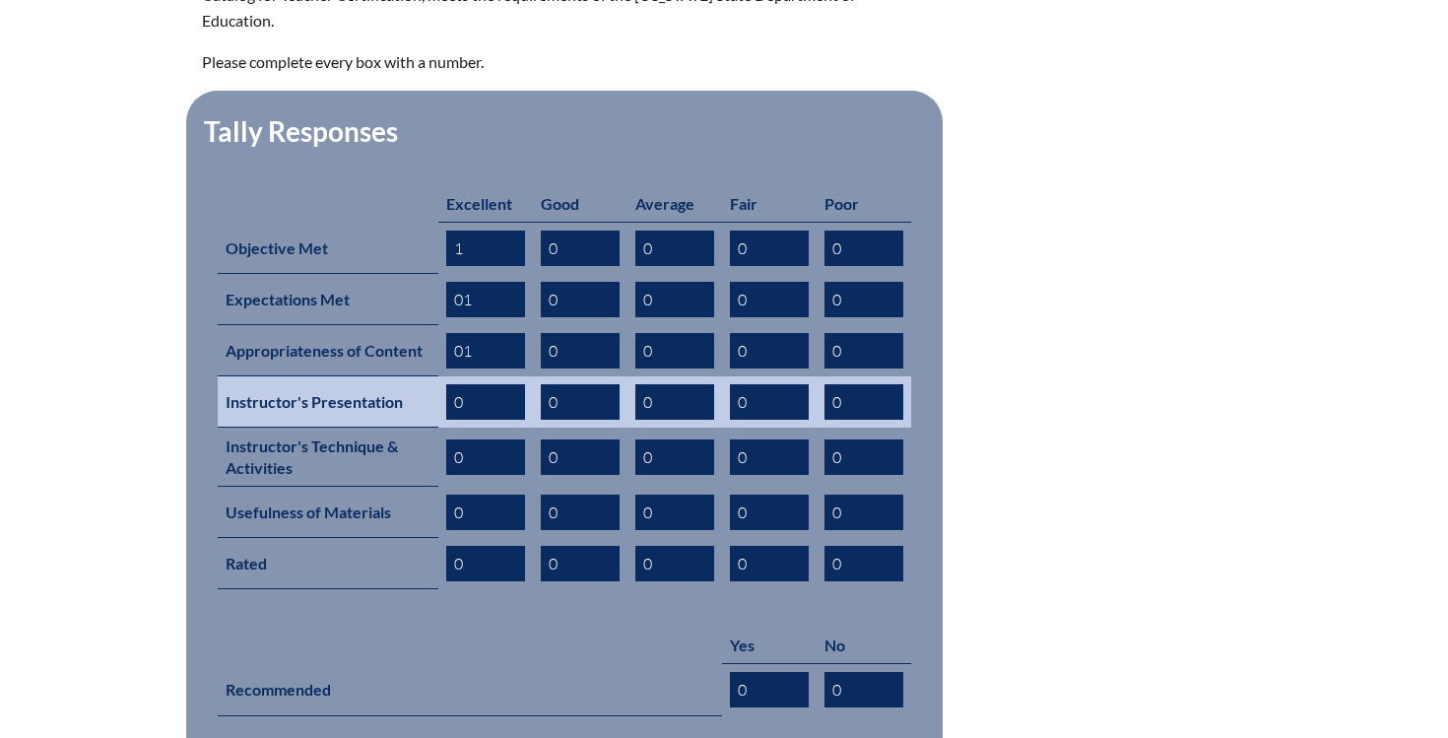
click at [472, 384] on input "0" at bounding box center [485, 401] width 79 height 35
type input "01"
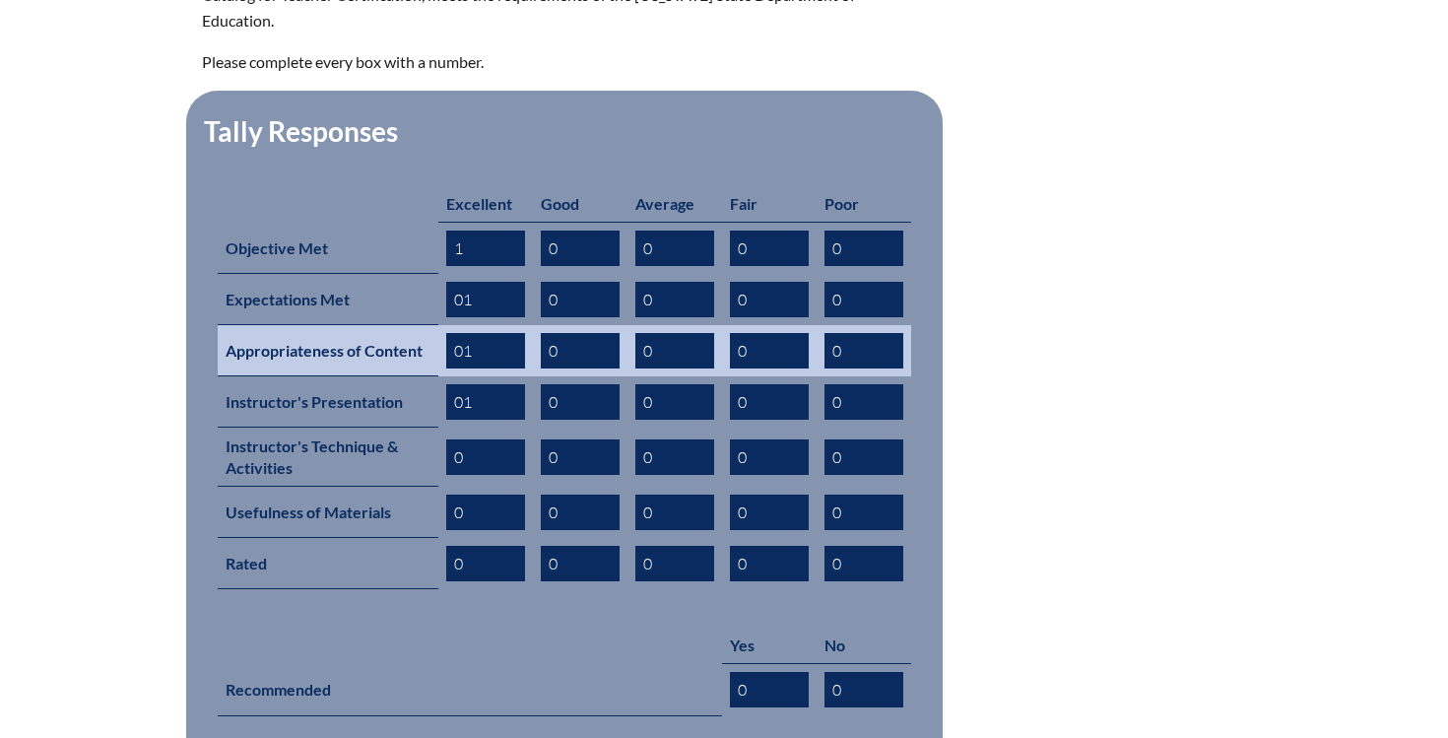
click at [471, 333] on input "01" at bounding box center [485, 350] width 79 height 35
click at [568, 333] on input "0" at bounding box center [580, 350] width 79 height 35
type input "01"
click at [485, 335] on input "01" at bounding box center [485, 350] width 79 height 35
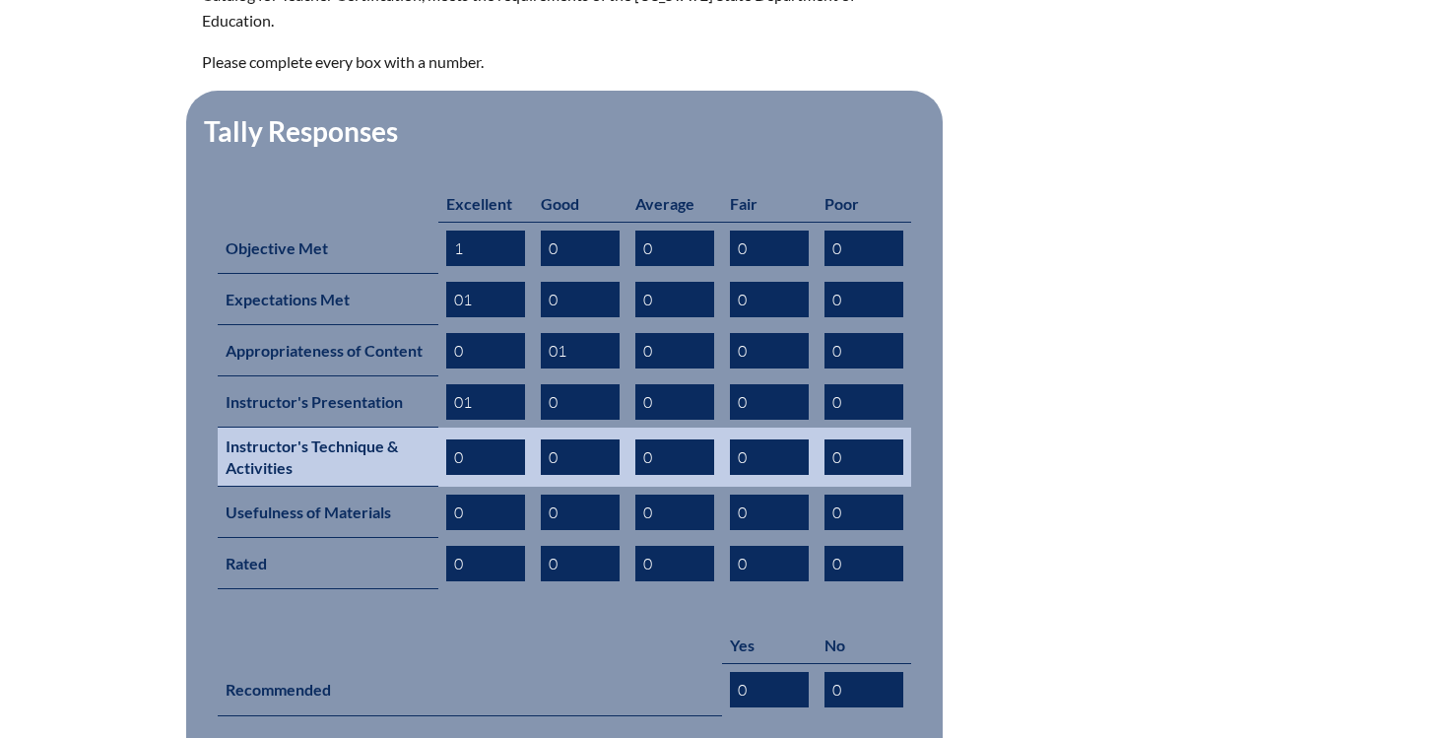
type input "0"
click at [472, 439] on input "0" at bounding box center [485, 456] width 79 height 35
type input "01"
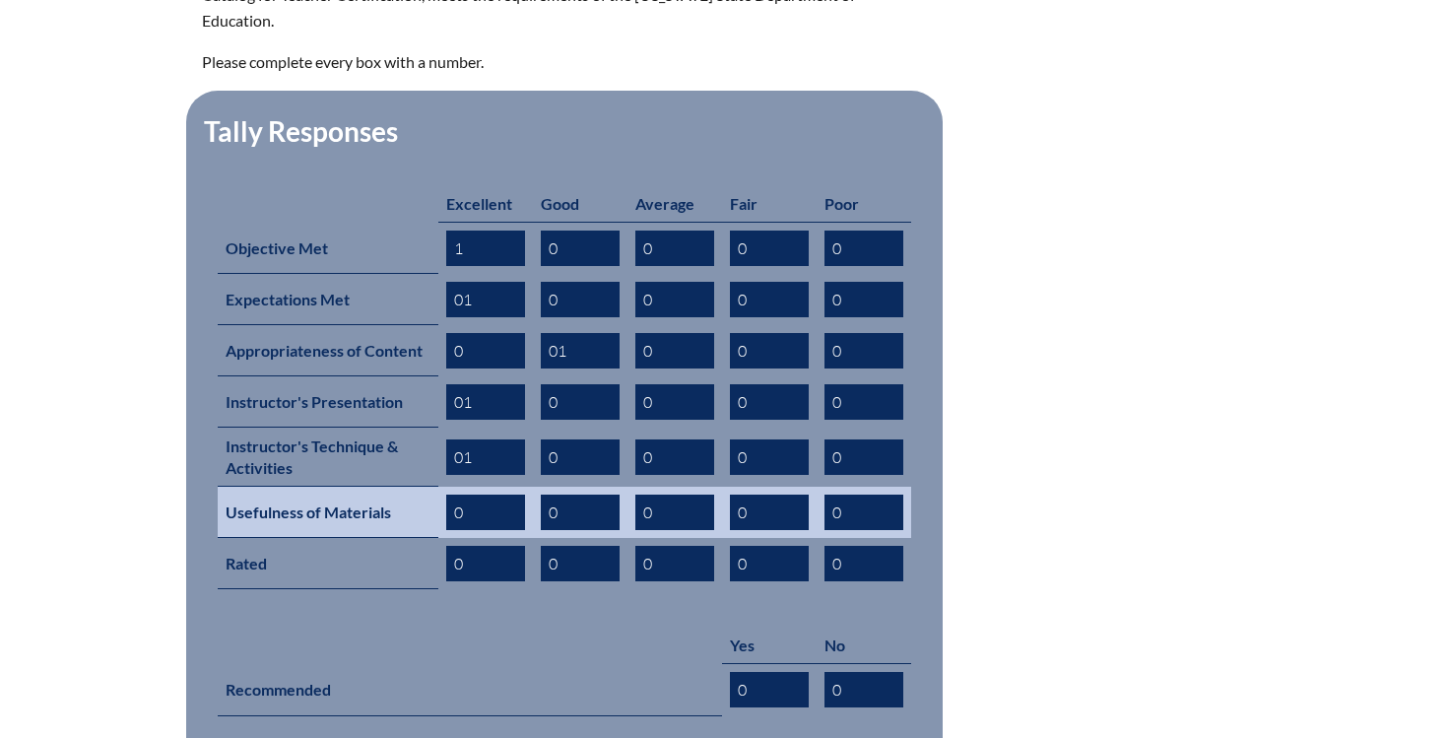
click at [460, 494] on input "0" at bounding box center [485, 511] width 79 height 35
type input "01"
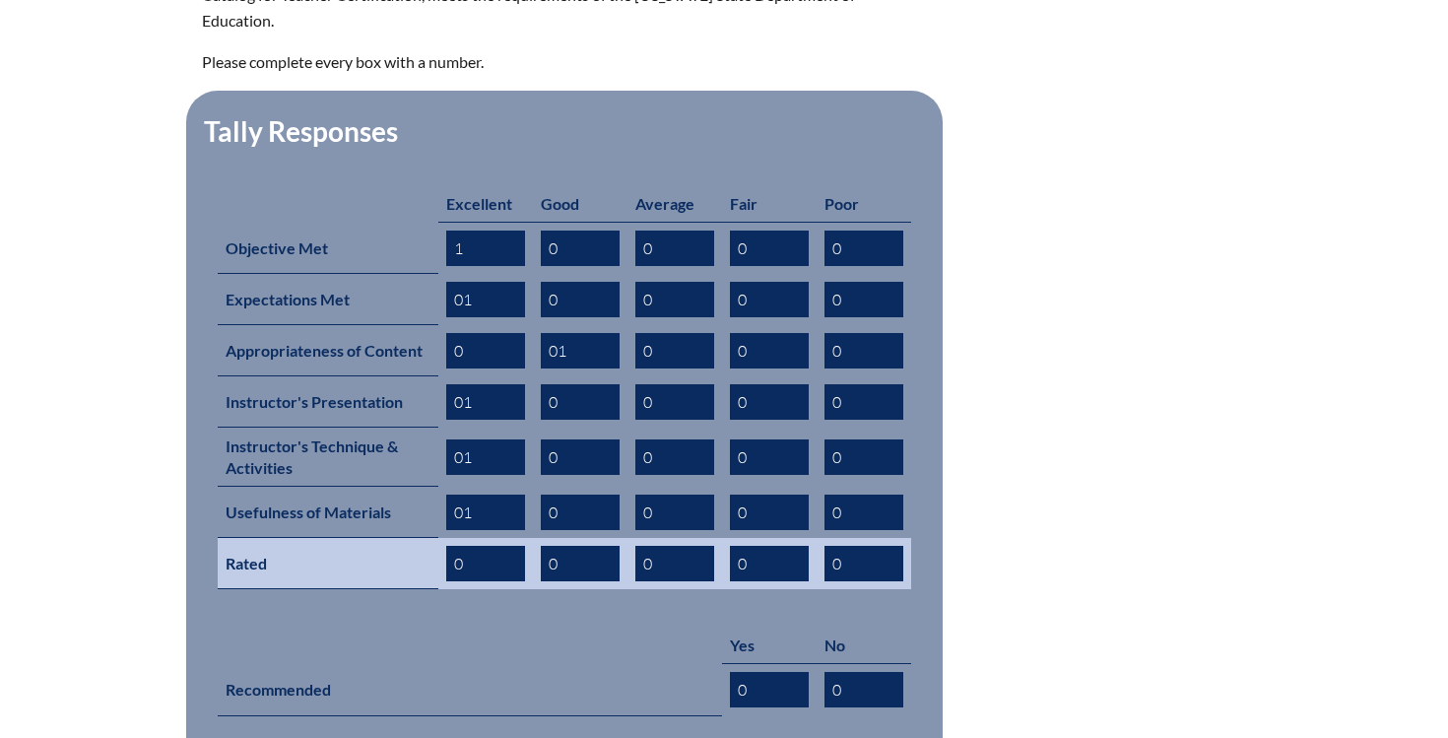
click at [479, 546] on input "0" at bounding box center [485, 563] width 79 height 35
type input "01"
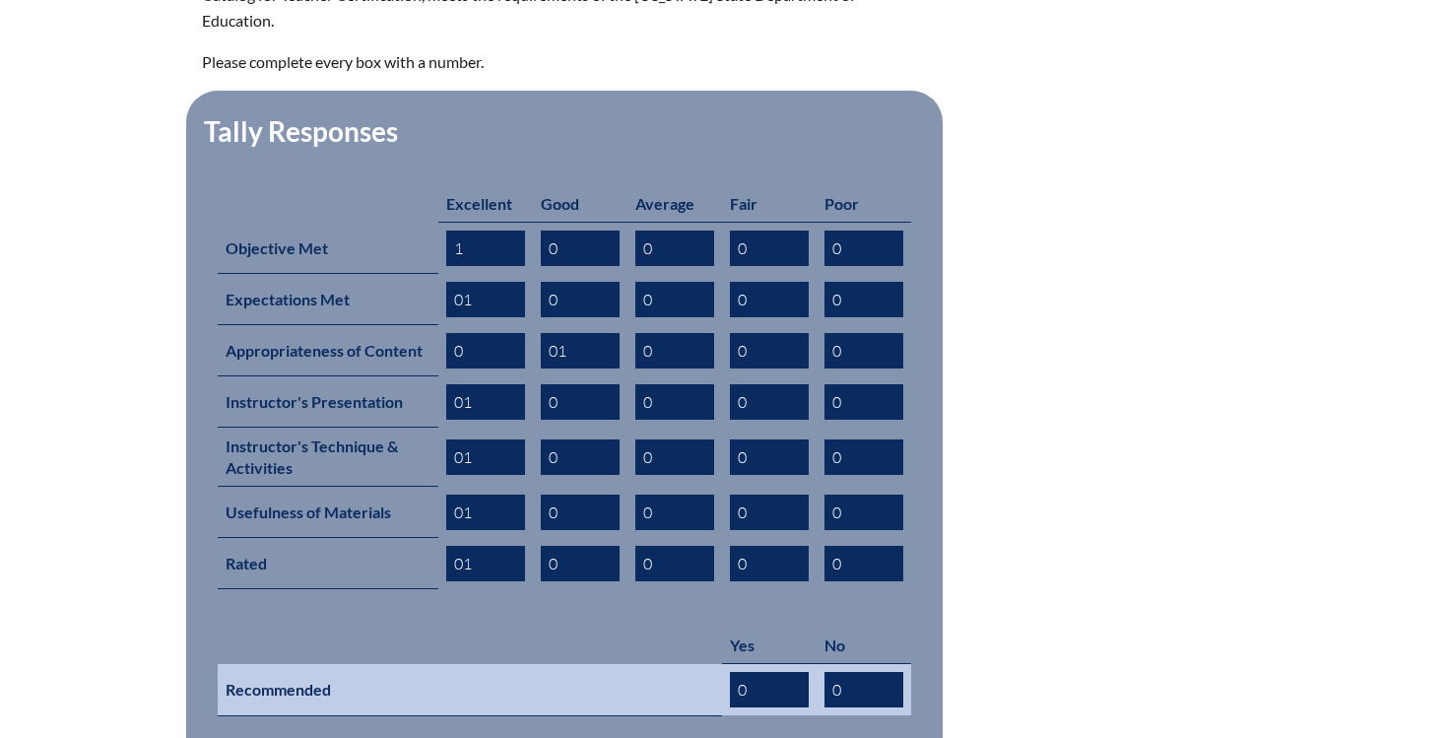
click at [754, 672] on input "0" at bounding box center [769, 689] width 79 height 35
type input "01"
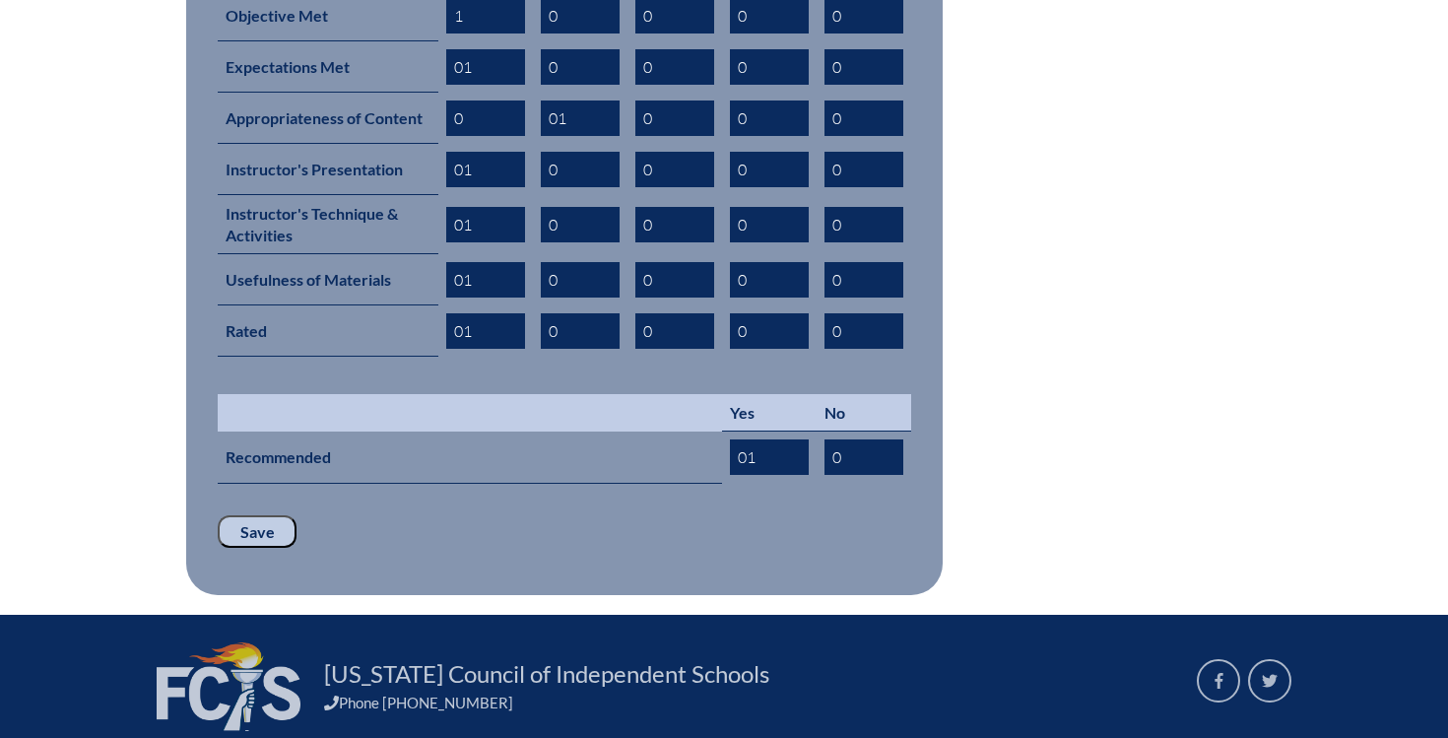
scroll to position [1067, 0]
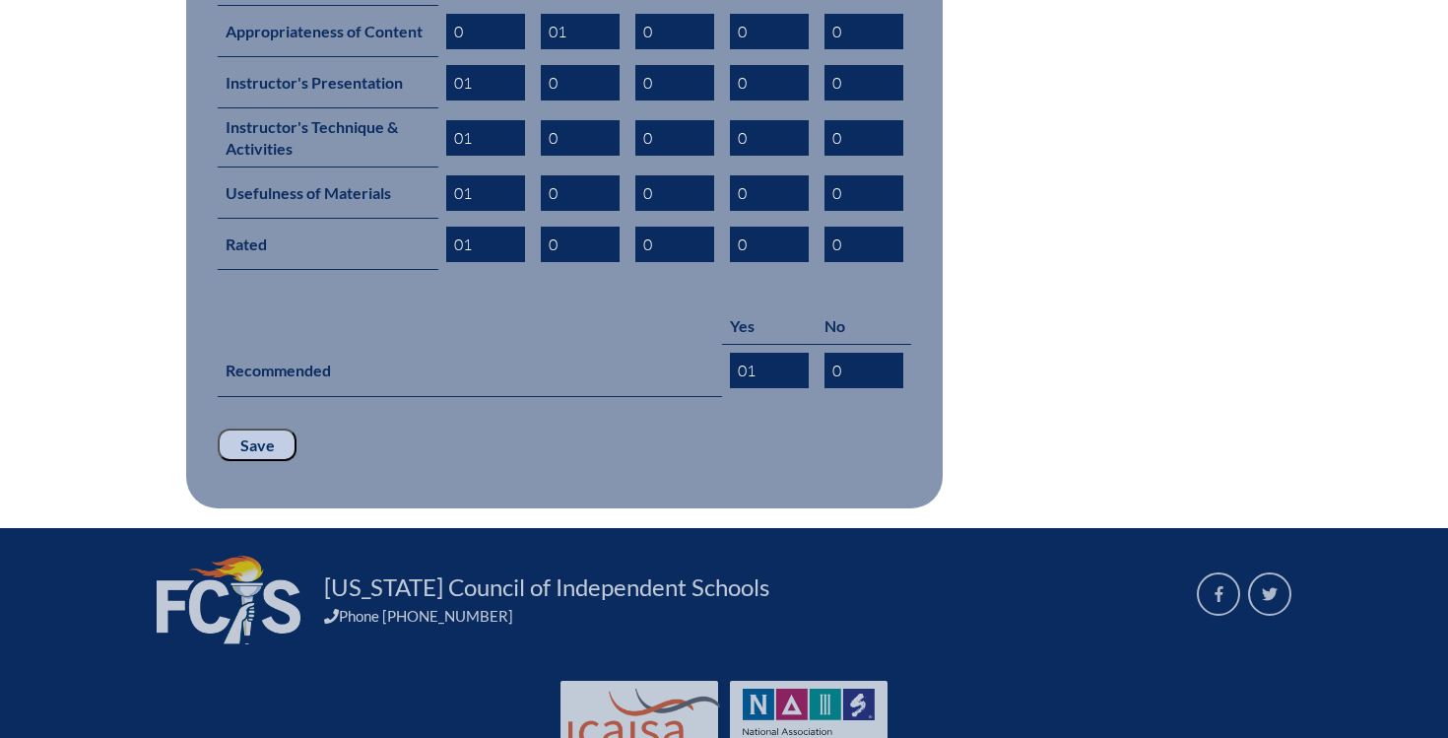
click at [253, 428] on input "Save" at bounding box center [257, 444] width 79 height 33
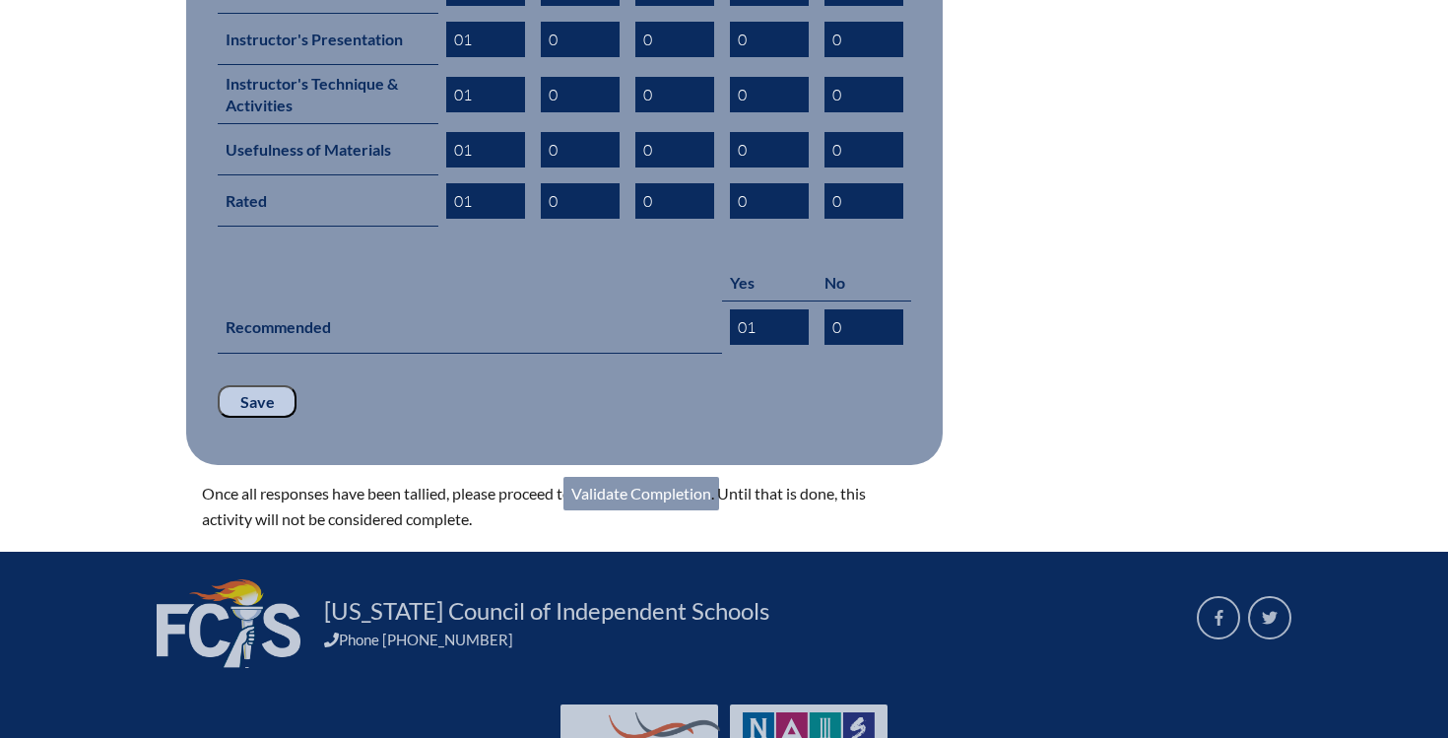
scroll to position [1181, 0]
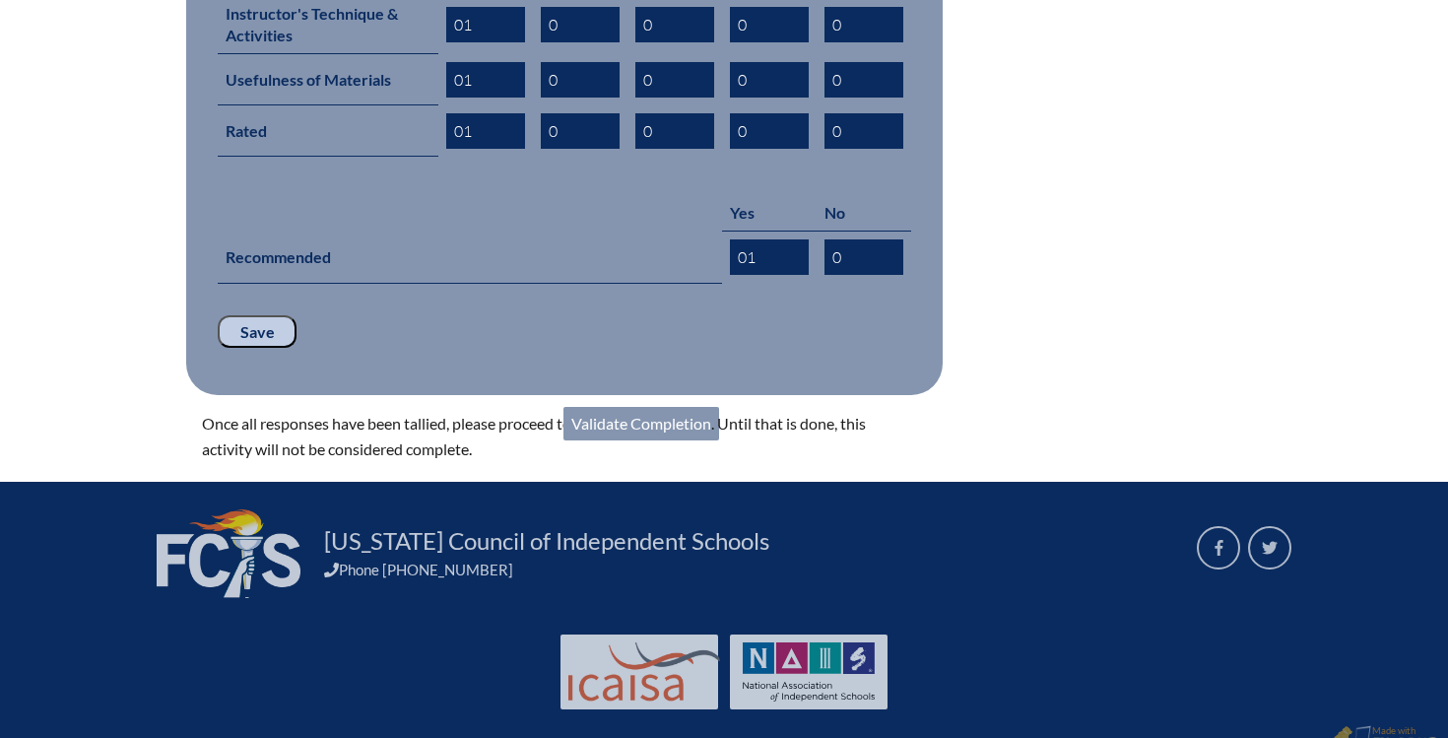
click at [686, 407] on link "Validate Completion" at bounding box center [641, 423] width 156 height 33
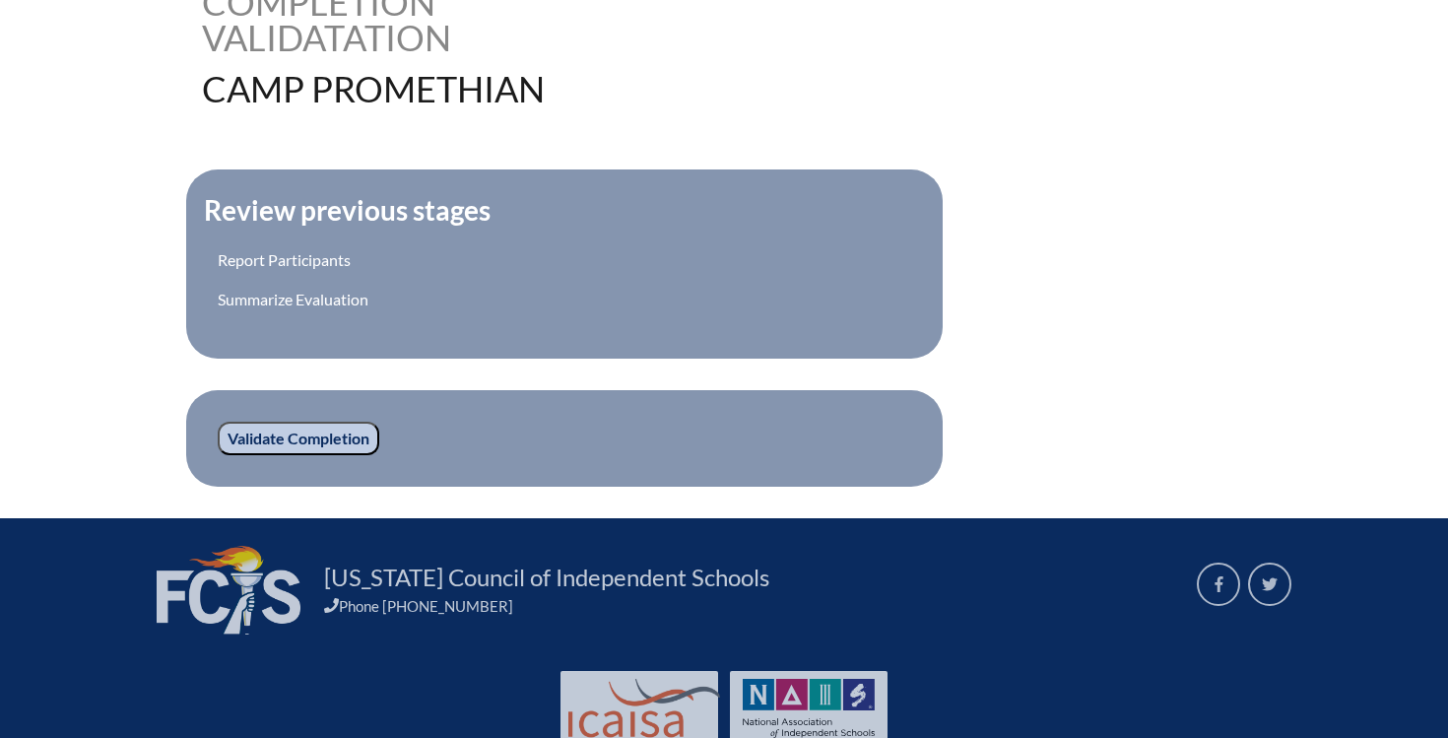
scroll to position [636, 0]
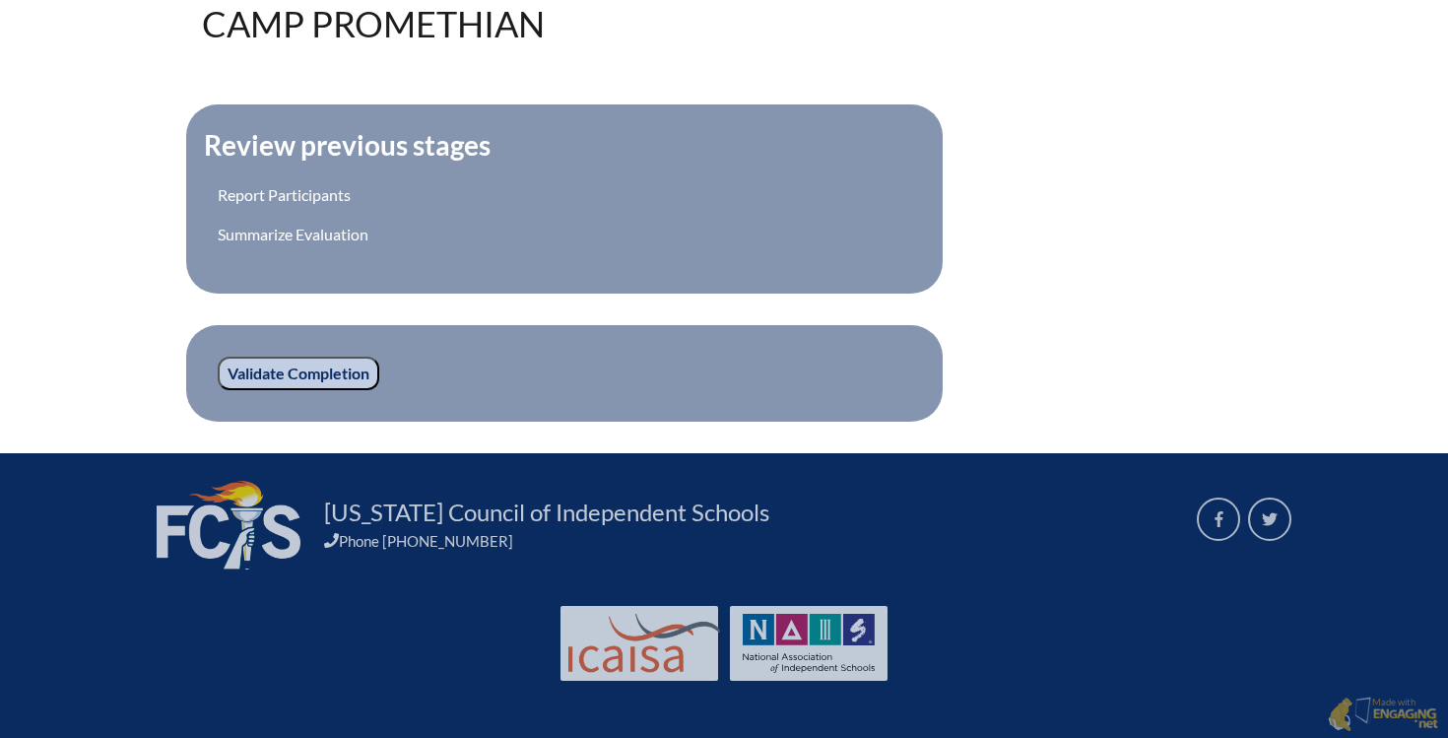
click at [319, 362] on input "Validate Completion" at bounding box center [298, 372] width 161 height 33
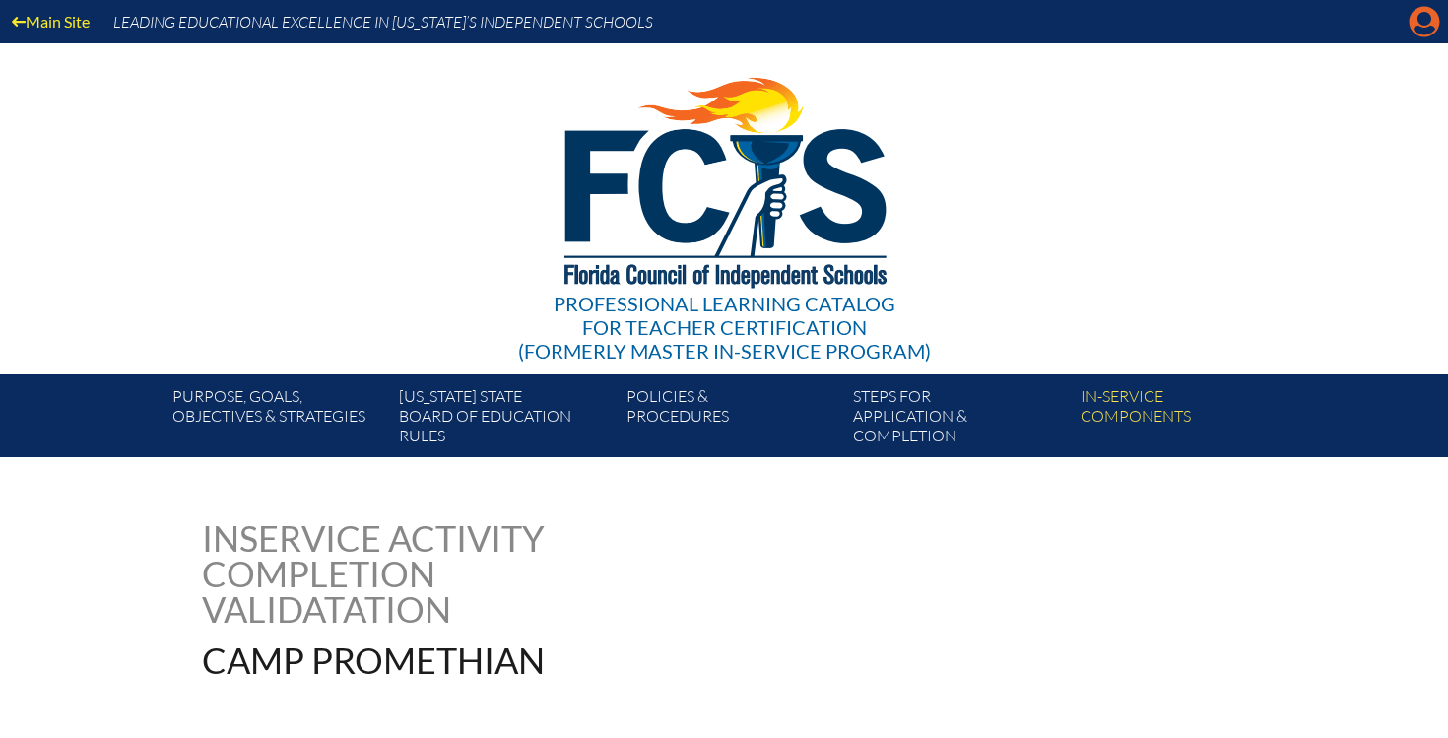
click at [1418, 29] on icon "Manage account" at bounding box center [1424, 22] width 32 height 32
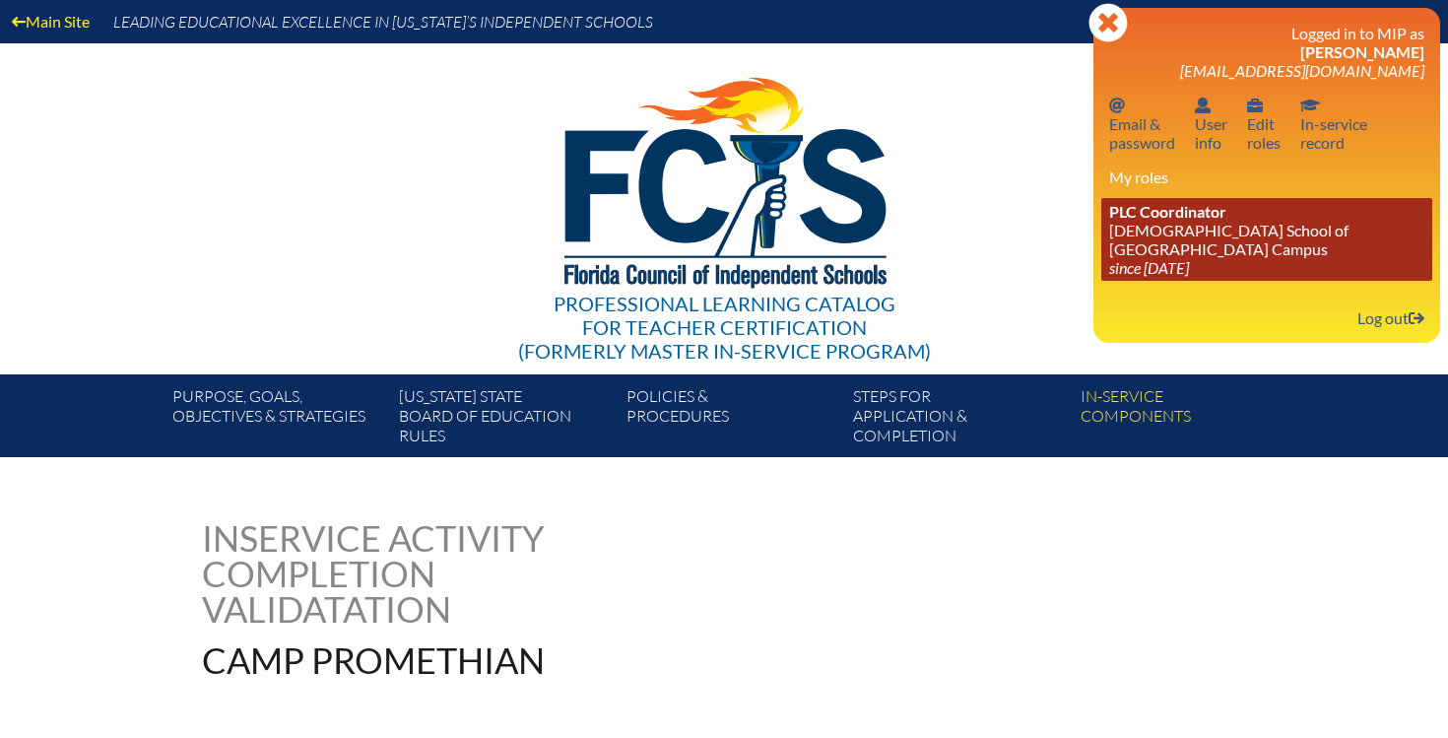
click at [1252, 263] on link "PLC Coordinator [DEMOGRAPHIC_DATA] School of [GEOGRAPHIC_DATA] Campus since [DA…" at bounding box center [1266, 239] width 331 height 83
